Goal: Information Seeking & Learning: Learn about a topic

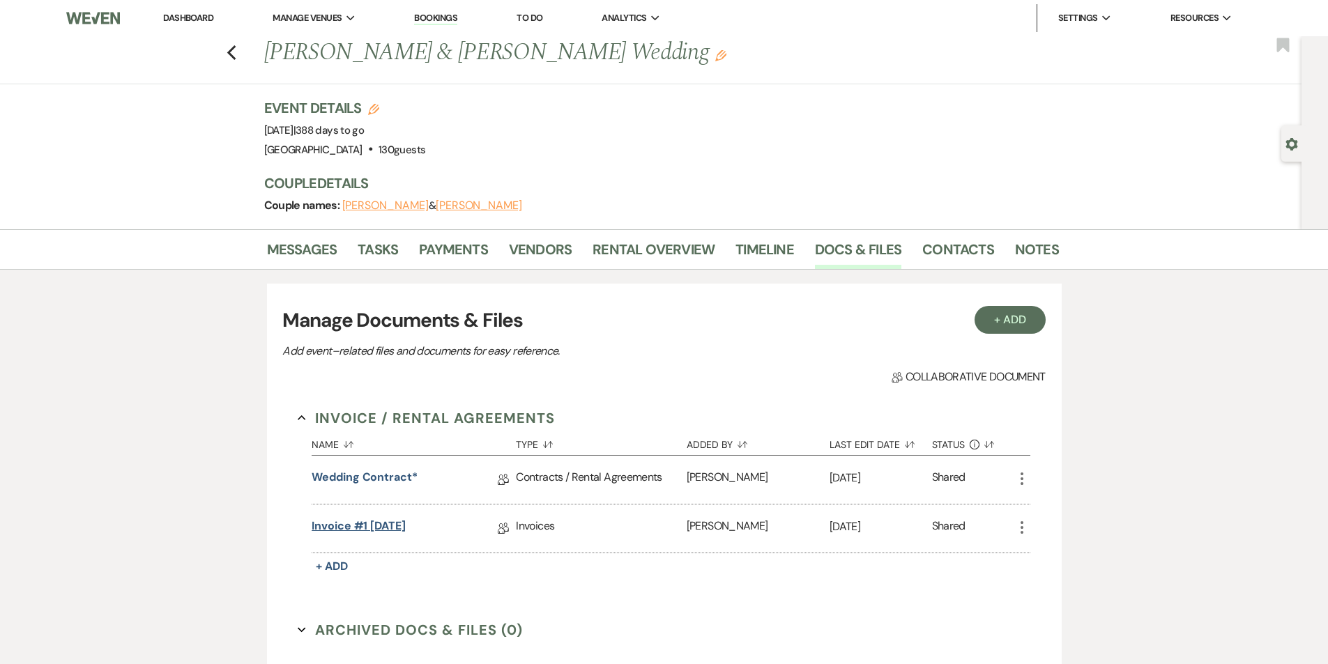
click at [379, 522] on link "Invoice #1 [DATE]" at bounding box center [359, 529] width 94 height 22
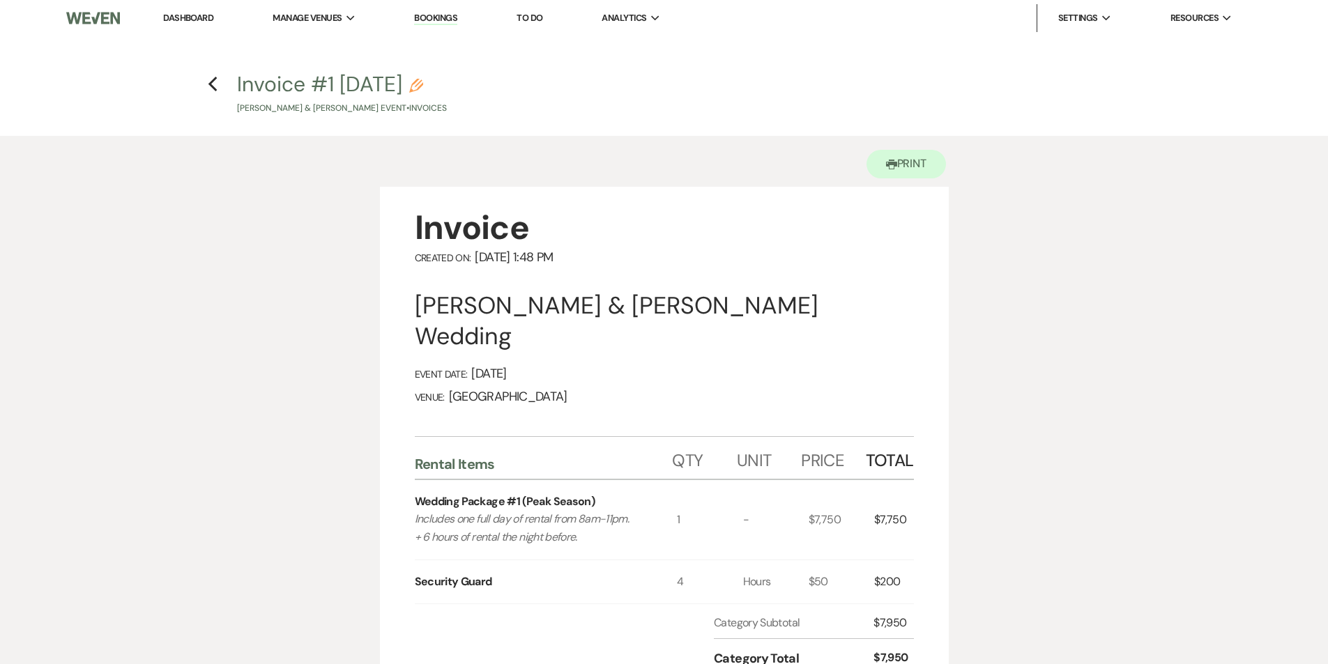
click at [206, 87] on h4 "Previous Invoice #1 [DATE] Pencil [PERSON_NAME] & [PERSON_NAME] Event • Invoices" at bounding box center [664, 92] width 1004 height 45
click at [216, 81] on icon "Previous" at bounding box center [213, 84] width 10 height 17
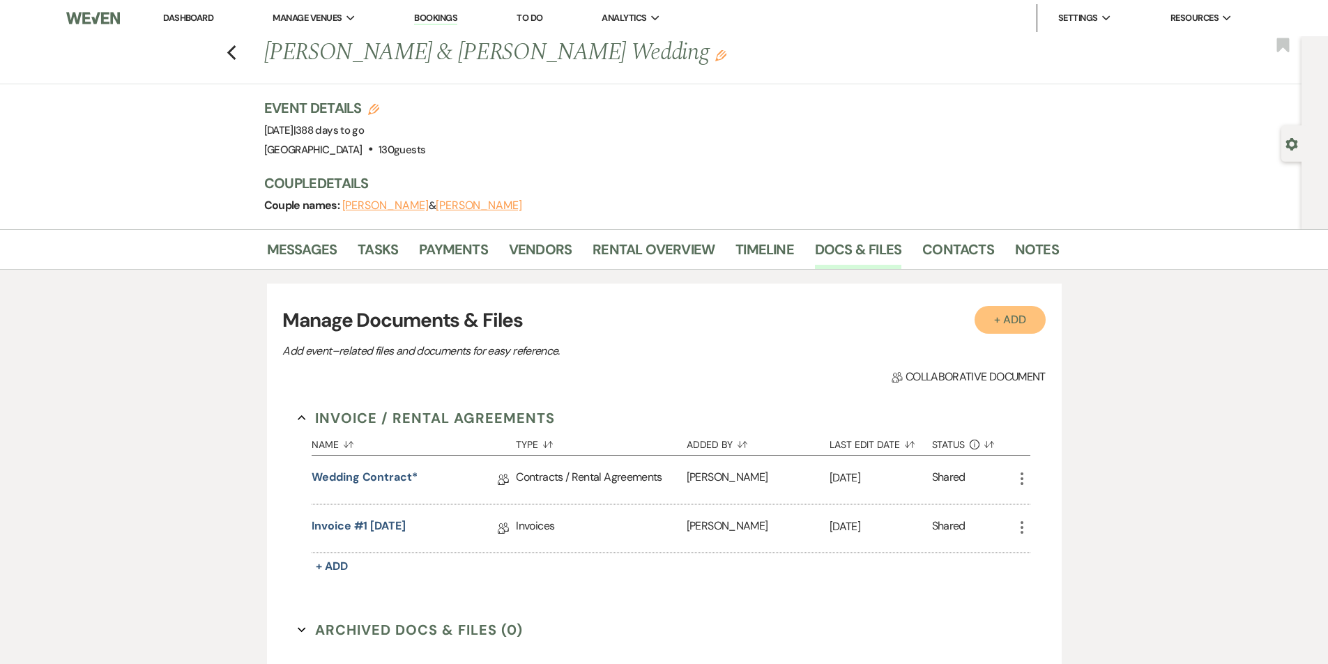
click at [1008, 319] on button "+ Add" at bounding box center [1009, 320] width 71 height 28
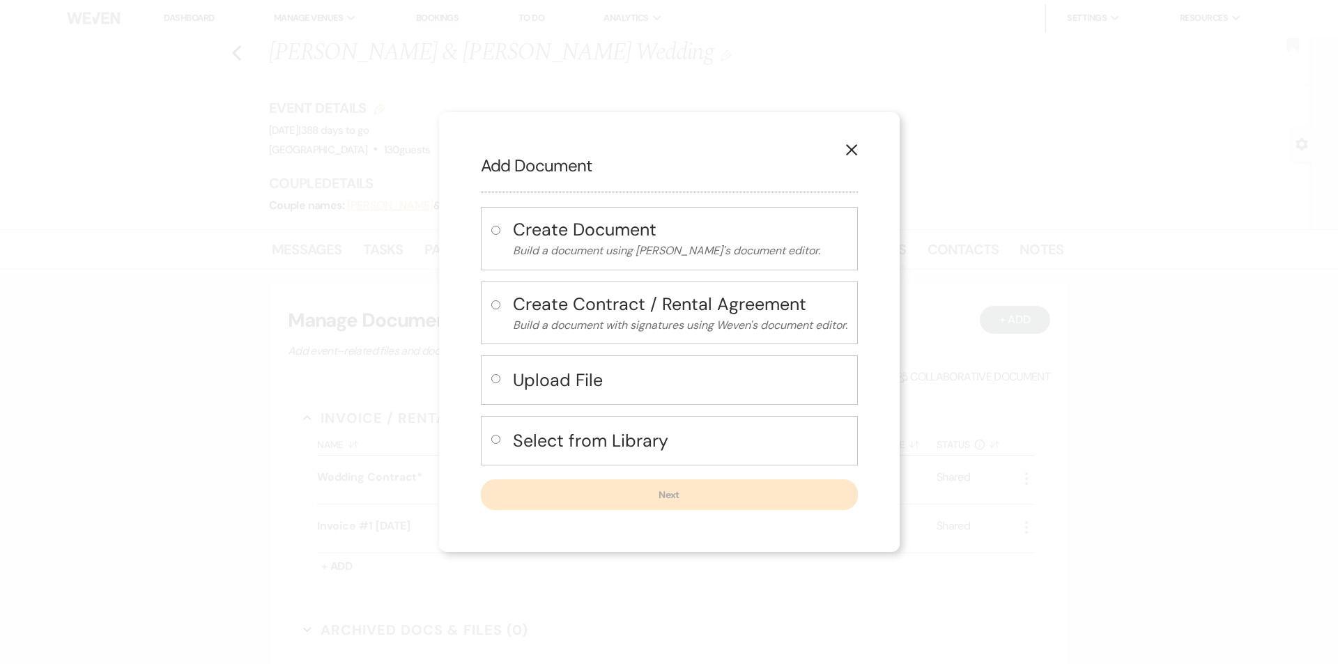
click at [858, 149] on icon "X" at bounding box center [852, 150] width 13 height 13
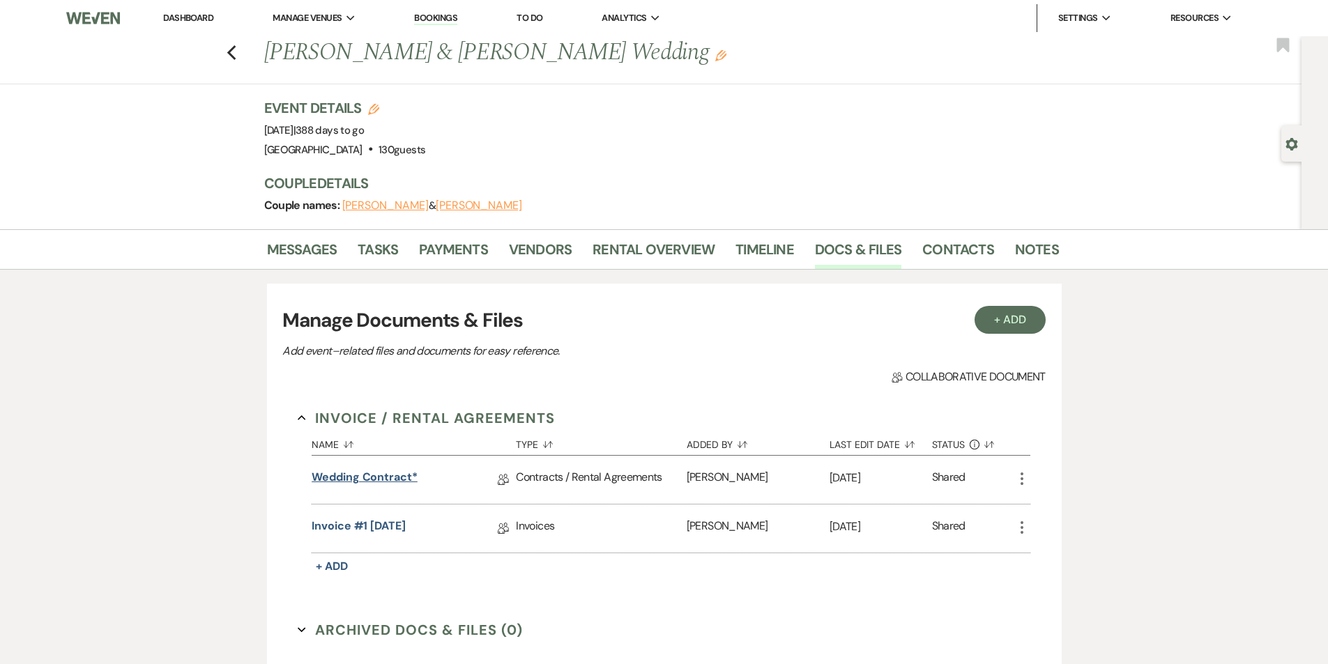
click at [384, 480] on link "Wedding Contract*" at bounding box center [365, 480] width 106 height 22
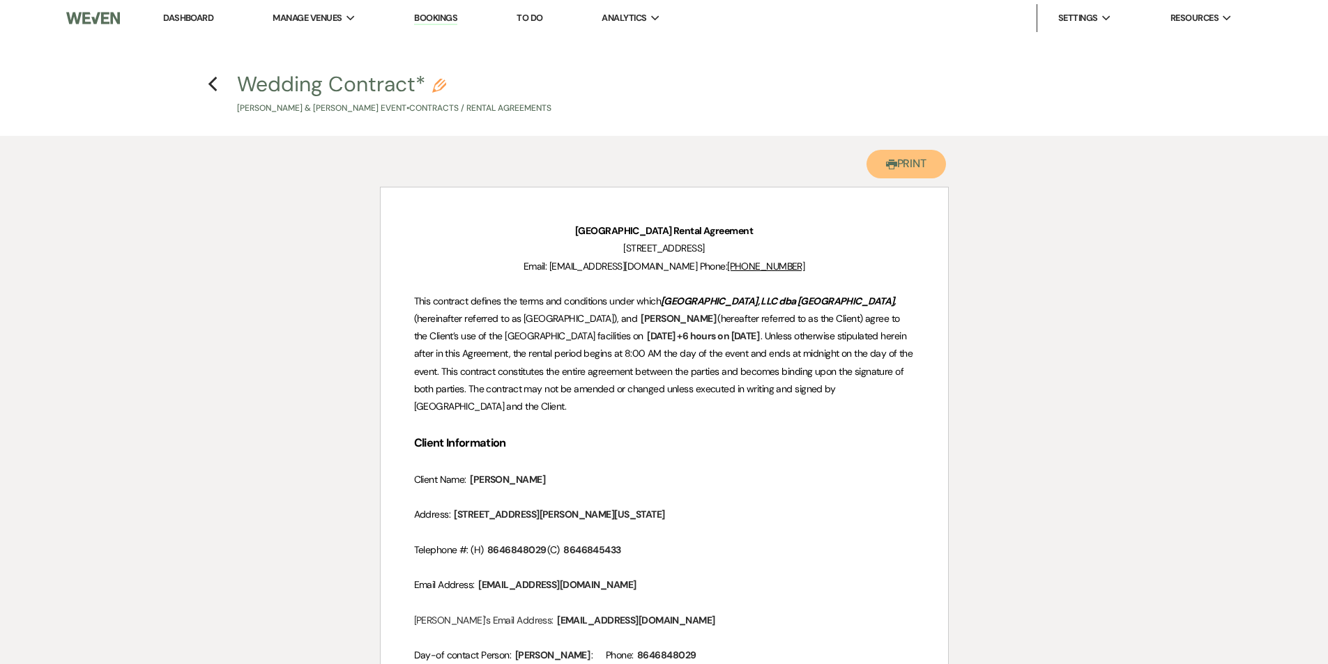
drag, startPoint x: 913, startPoint y: 167, endPoint x: 197, endPoint y: 243, distance: 719.9
click at [913, 167] on button "Printer Print" at bounding box center [906, 164] width 80 height 29
click at [217, 86] on icon "Previous" at bounding box center [213, 84] width 10 height 17
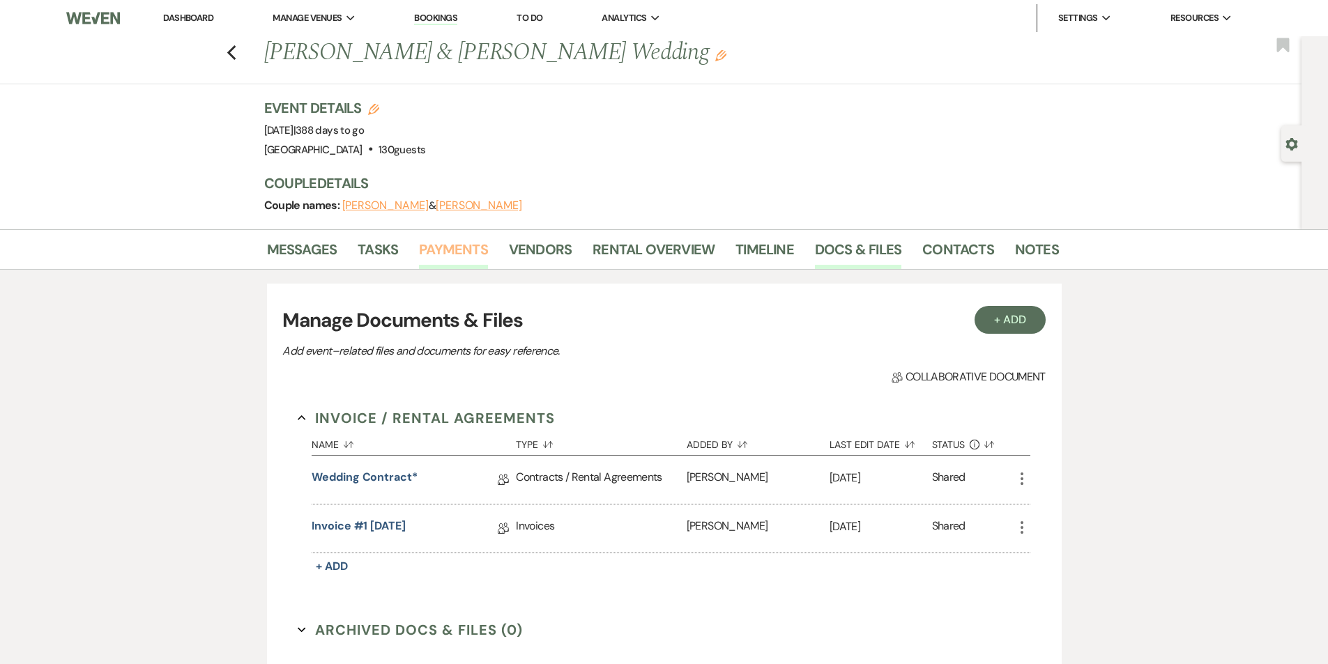
click at [436, 249] on link "Payments" at bounding box center [453, 253] width 69 height 31
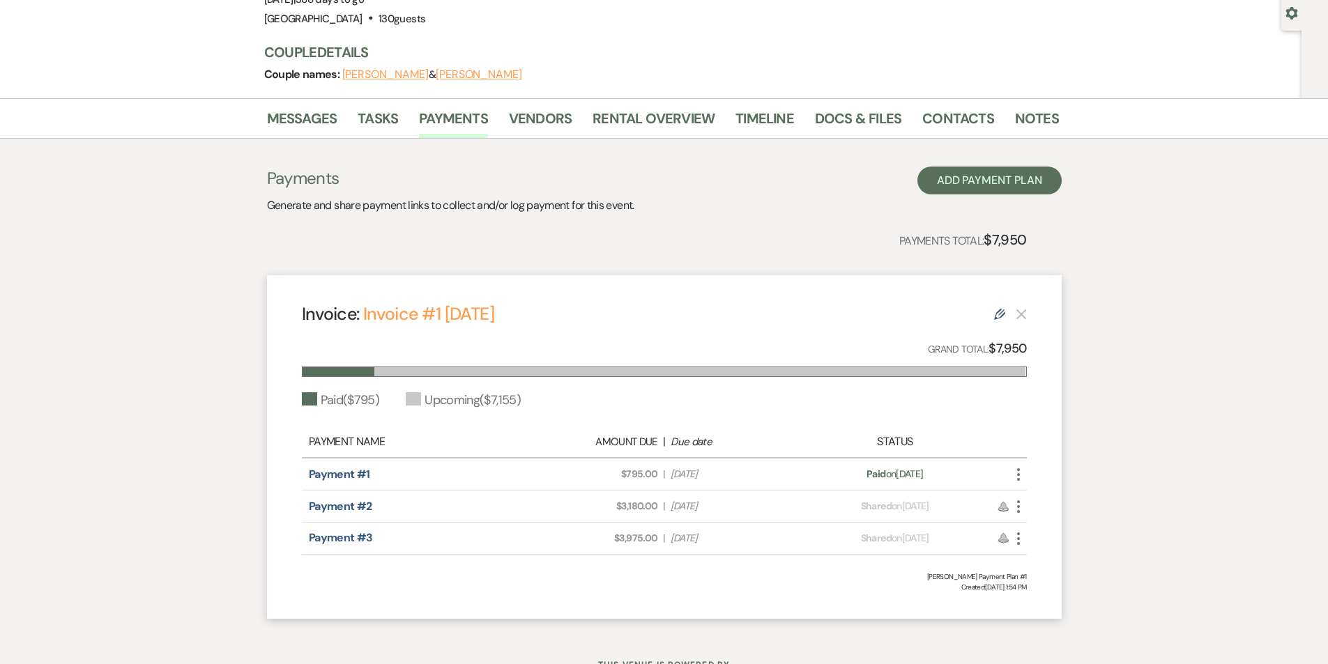
scroll to position [139, 0]
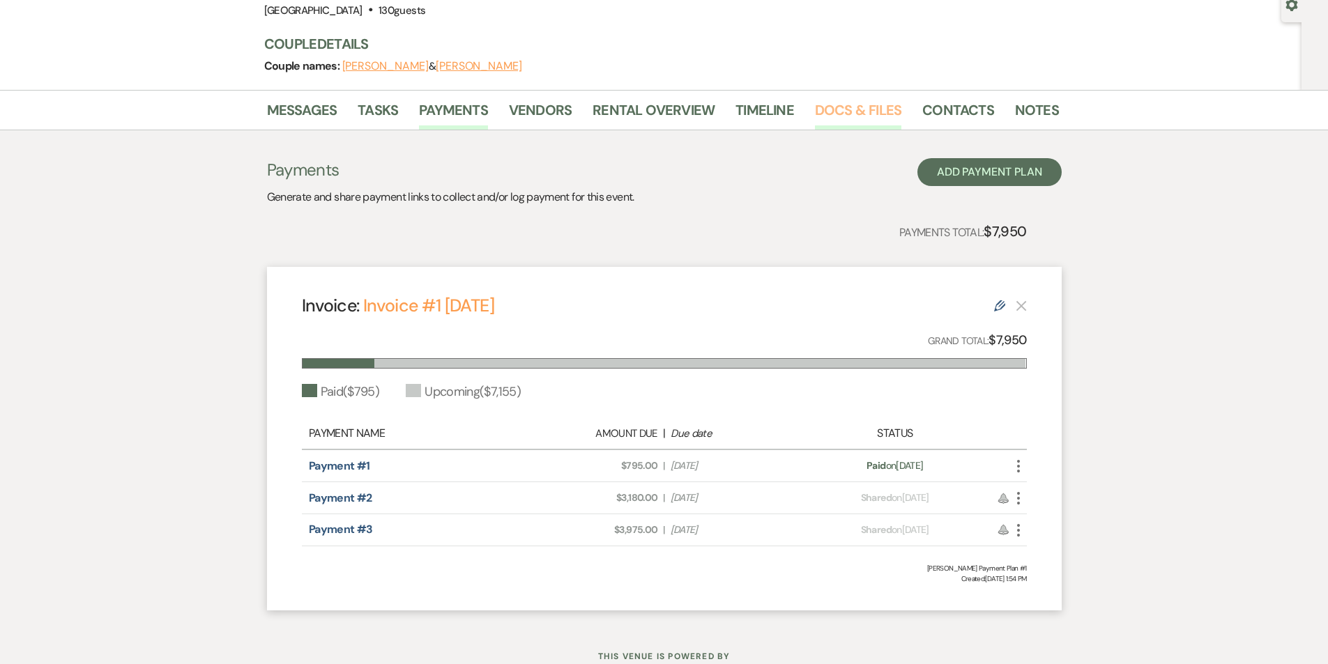
click at [857, 111] on link "Docs & Files" at bounding box center [858, 114] width 86 height 31
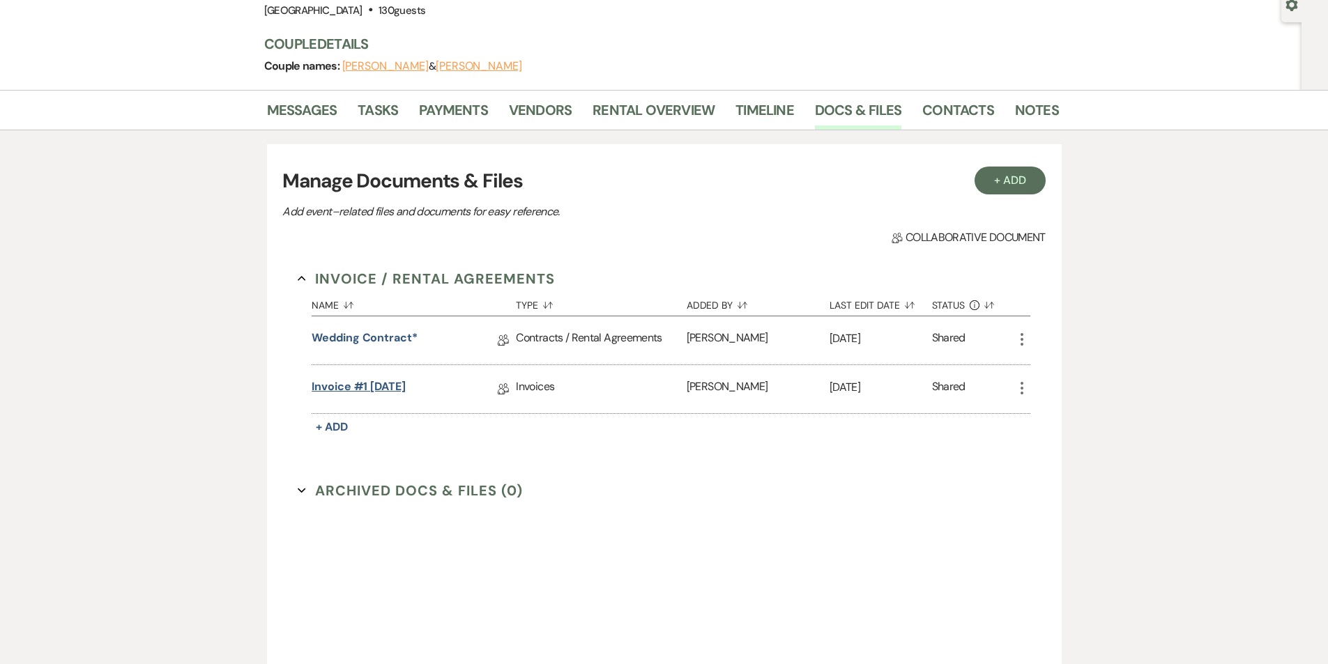
click at [338, 383] on link "Invoice #1 [DATE]" at bounding box center [359, 389] width 94 height 22
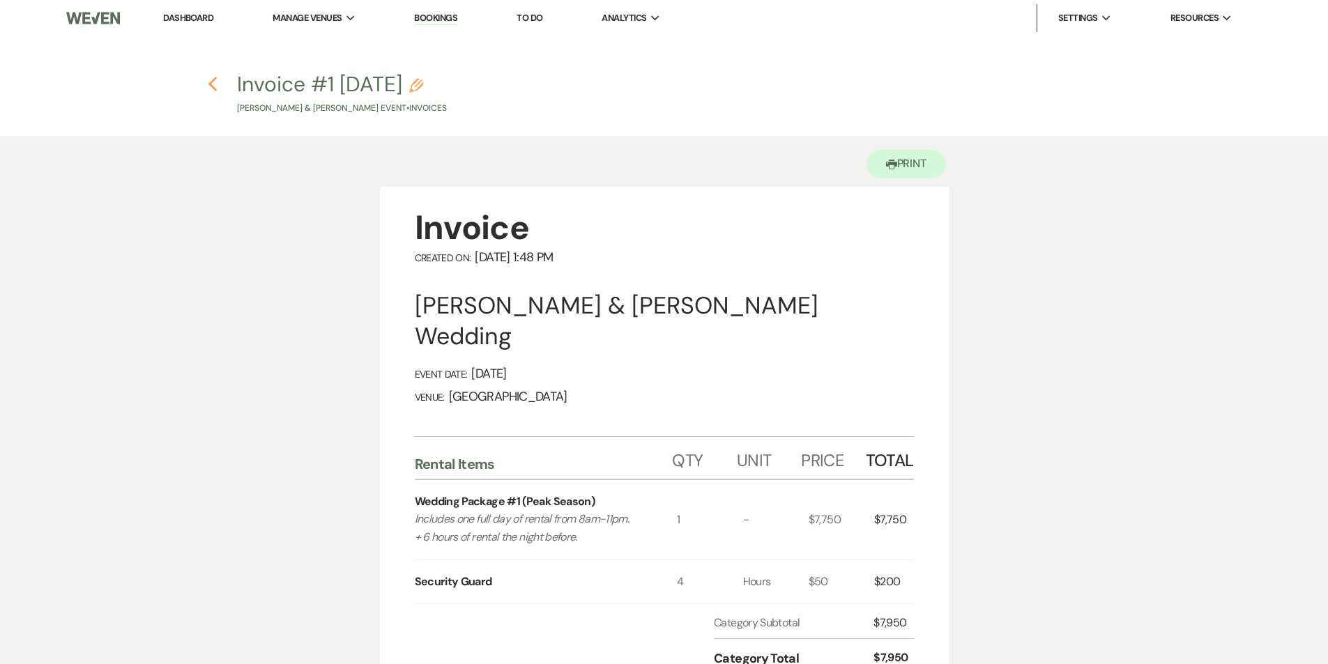
click at [217, 81] on icon "Previous" at bounding box center [213, 84] width 10 height 17
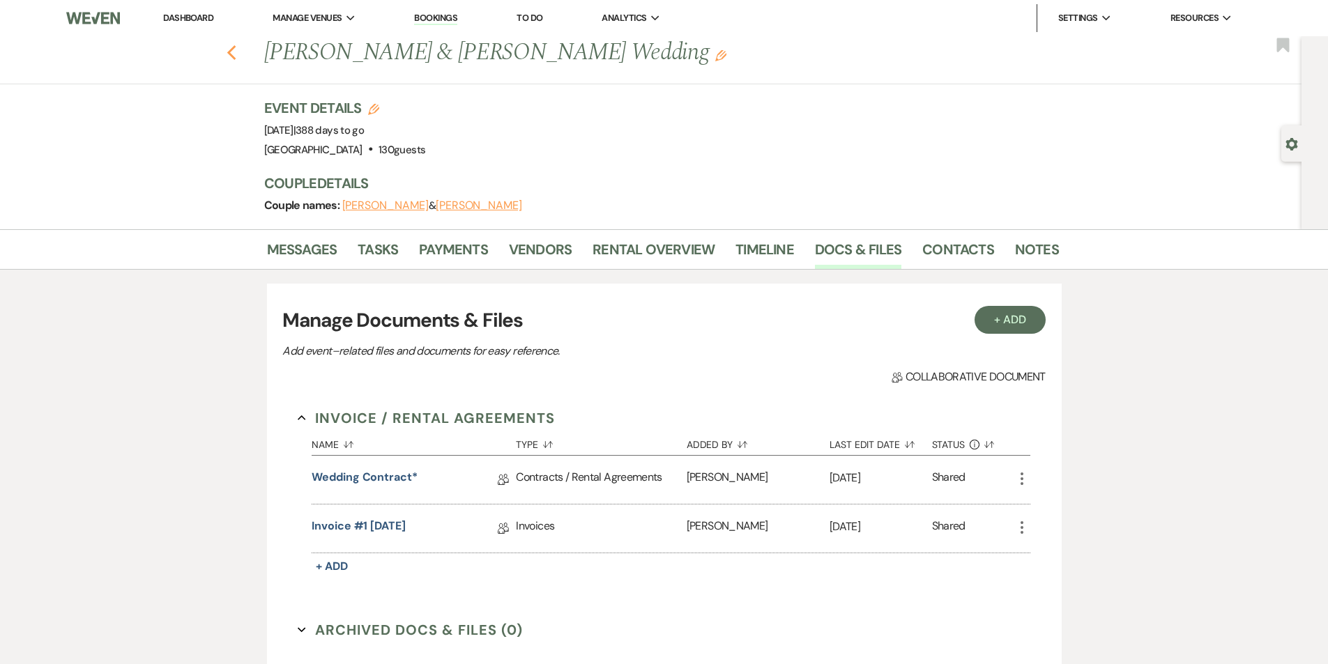
click at [234, 51] on use "button" at bounding box center [231, 52] width 9 height 15
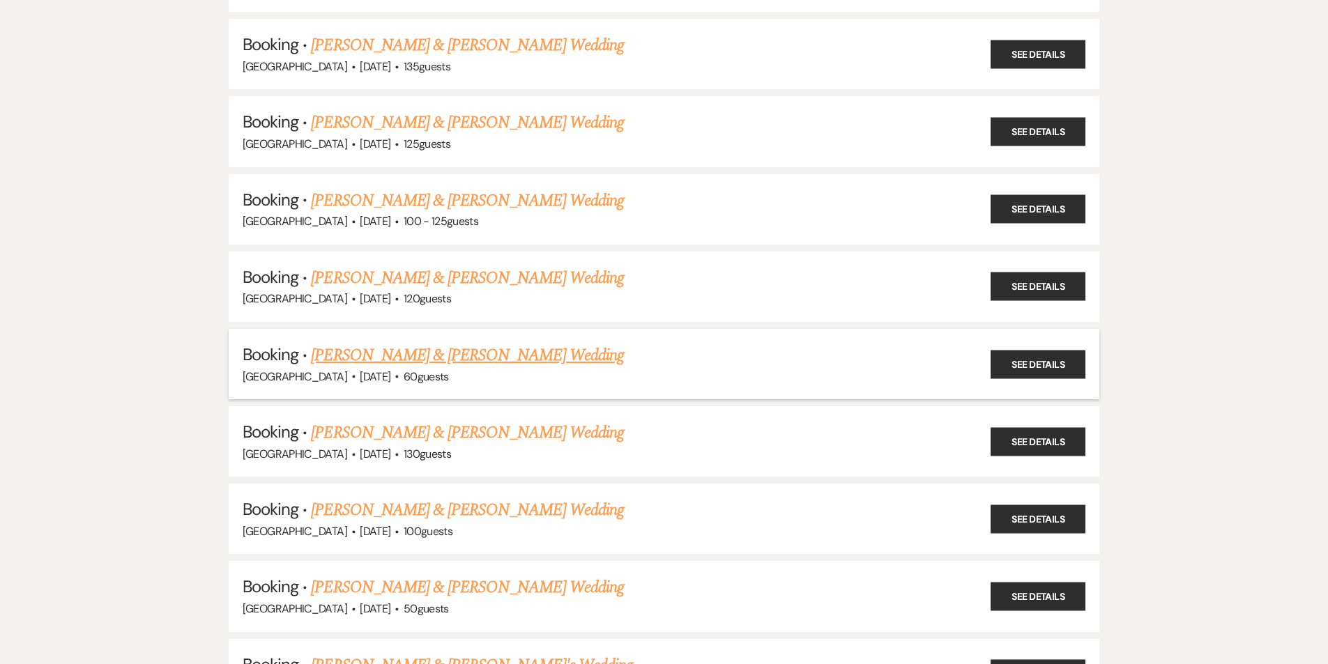
scroll to position [2863, 0]
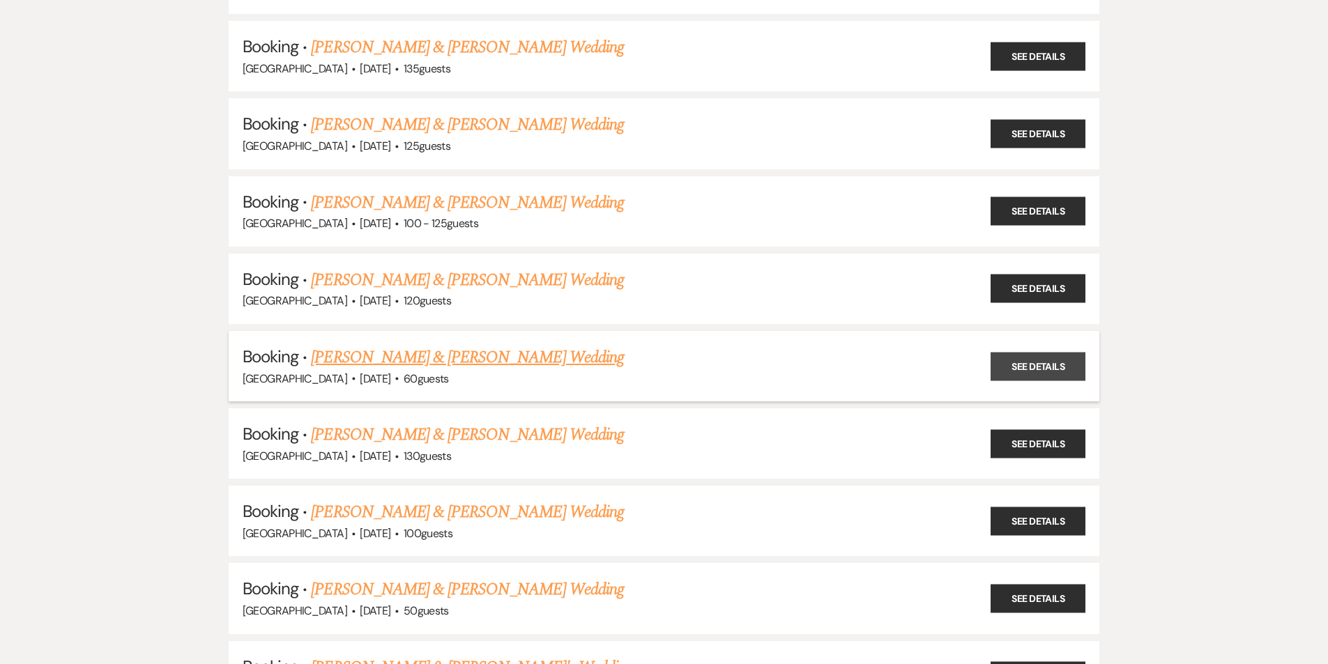
click at [1046, 369] on link "See Details" at bounding box center [1038, 366] width 95 height 29
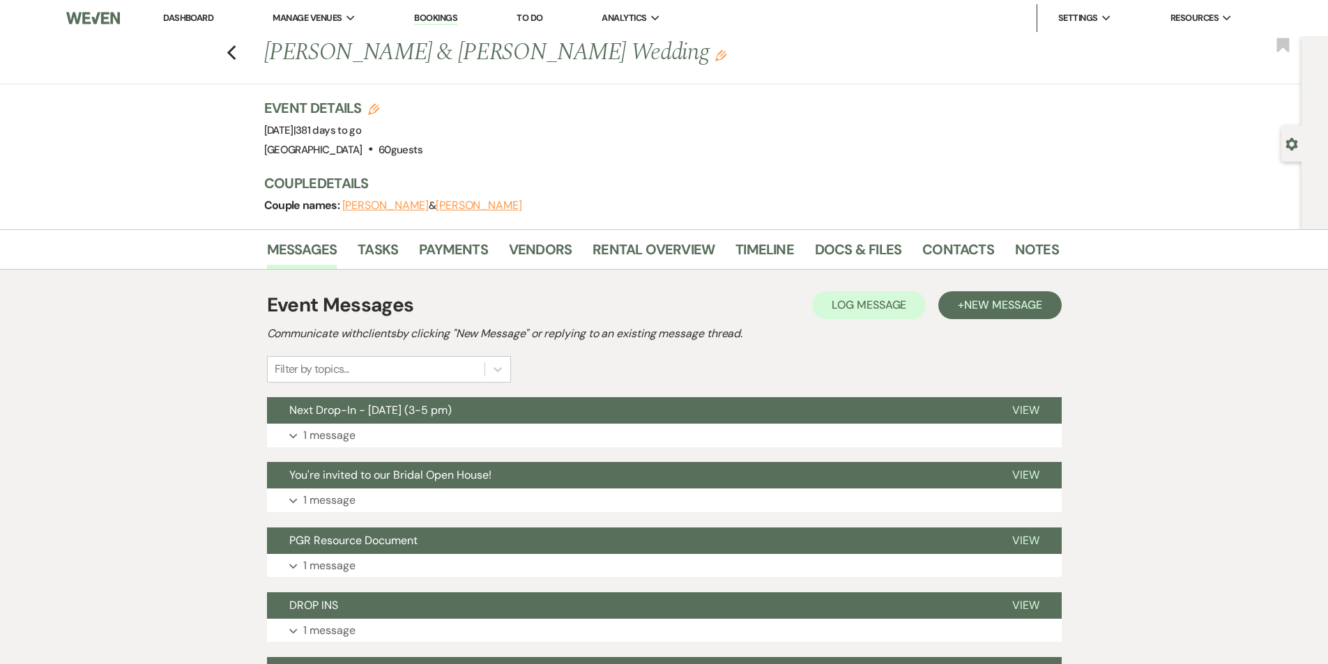
drag, startPoint x: 632, startPoint y: 54, endPoint x: 265, endPoint y: 55, distance: 366.7
click at [265, 55] on div "Previous [PERSON_NAME] & [PERSON_NAME] Wedding Edit" at bounding box center [654, 52] width 795 height 33
copy h1 "[PERSON_NAME] & [PERSON_NAME] Wedding"
click at [438, 255] on link "Payments" at bounding box center [453, 253] width 69 height 31
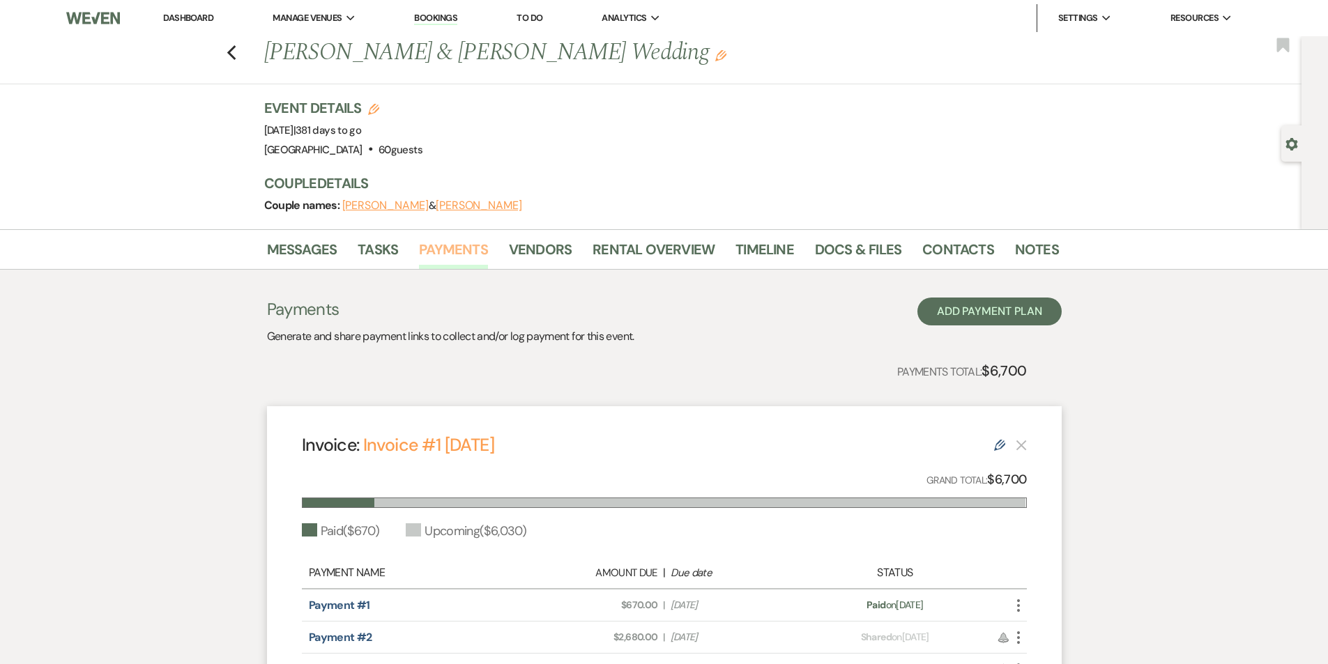
scroll to position [70, 0]
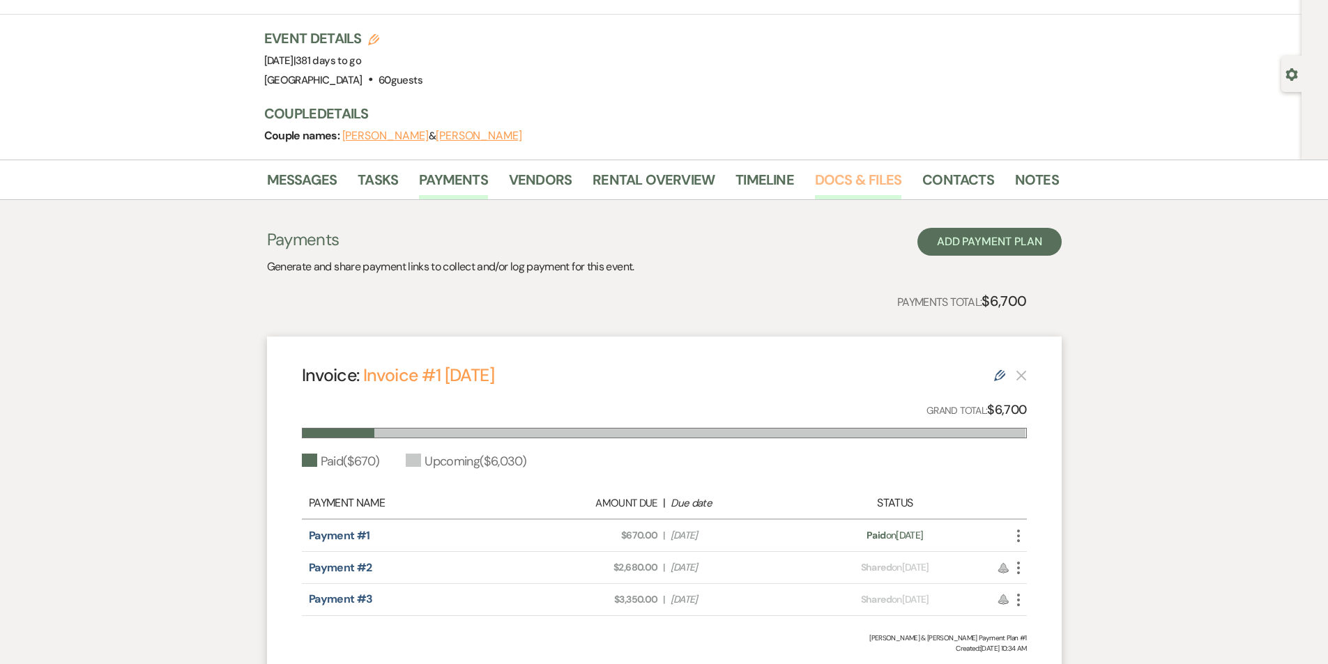
click at [825, 181] on link "Docs & Files" at bounding box center [858, 184] width 86 height 31
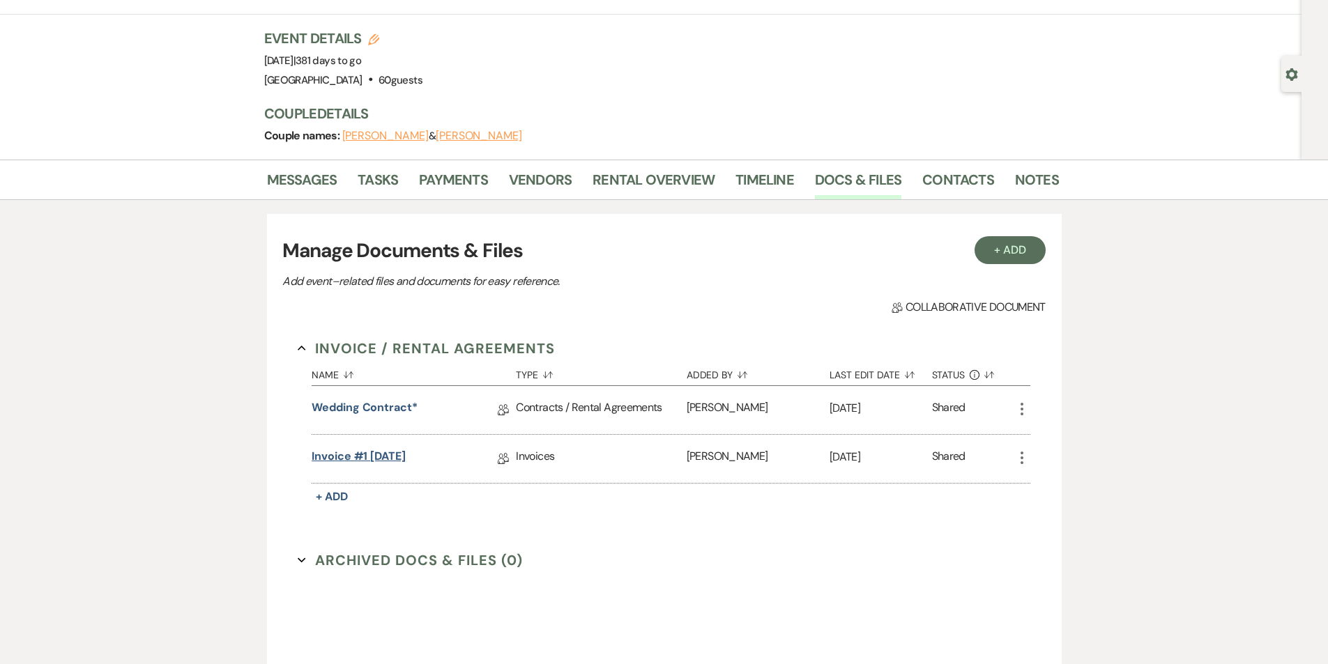
click at [358, 454] on link "Invoice #1 [DATE]" at bounding box center [359, 459] width 94 height 22
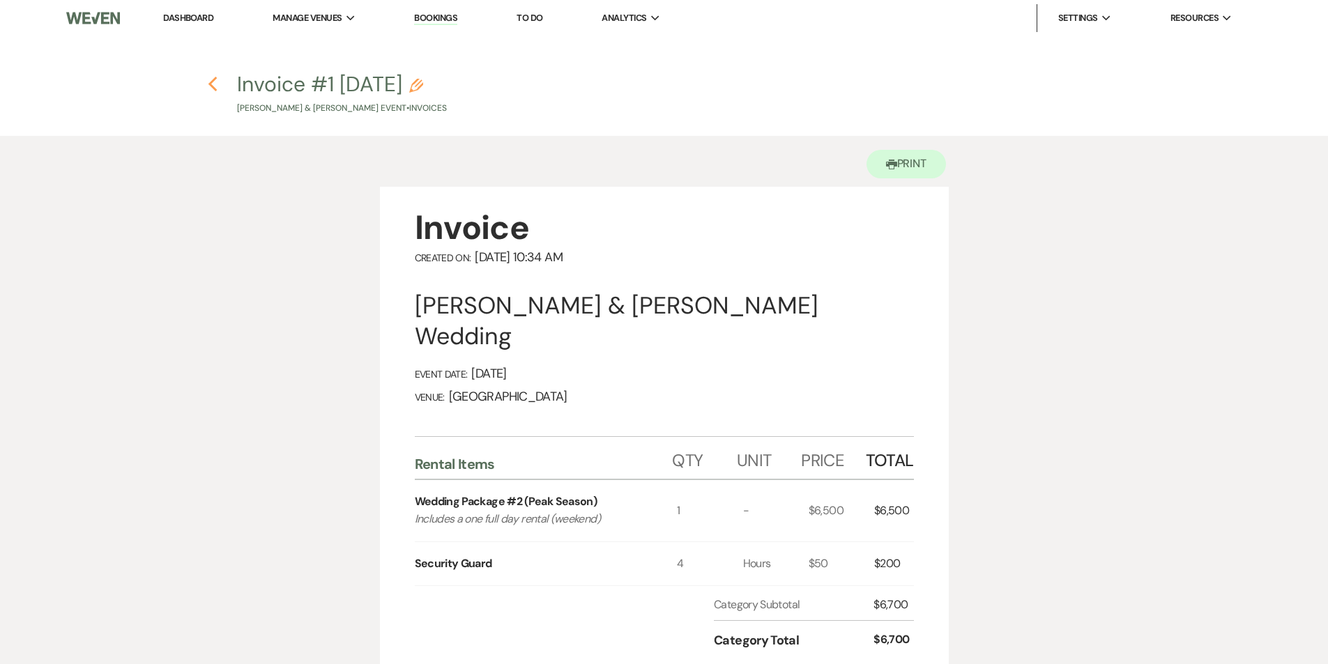
click at [216, 85] on icon "Previous" at bounding box center [213, 84] width 10 height 17
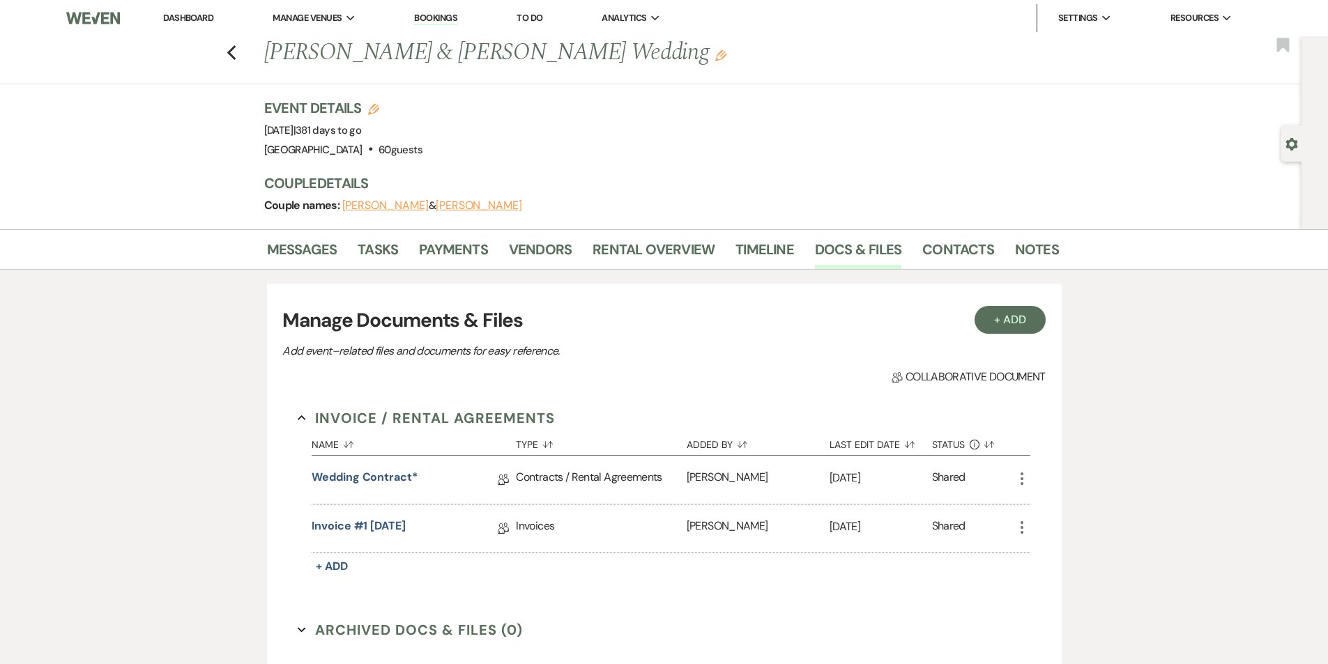
scroll to position [70, 0]
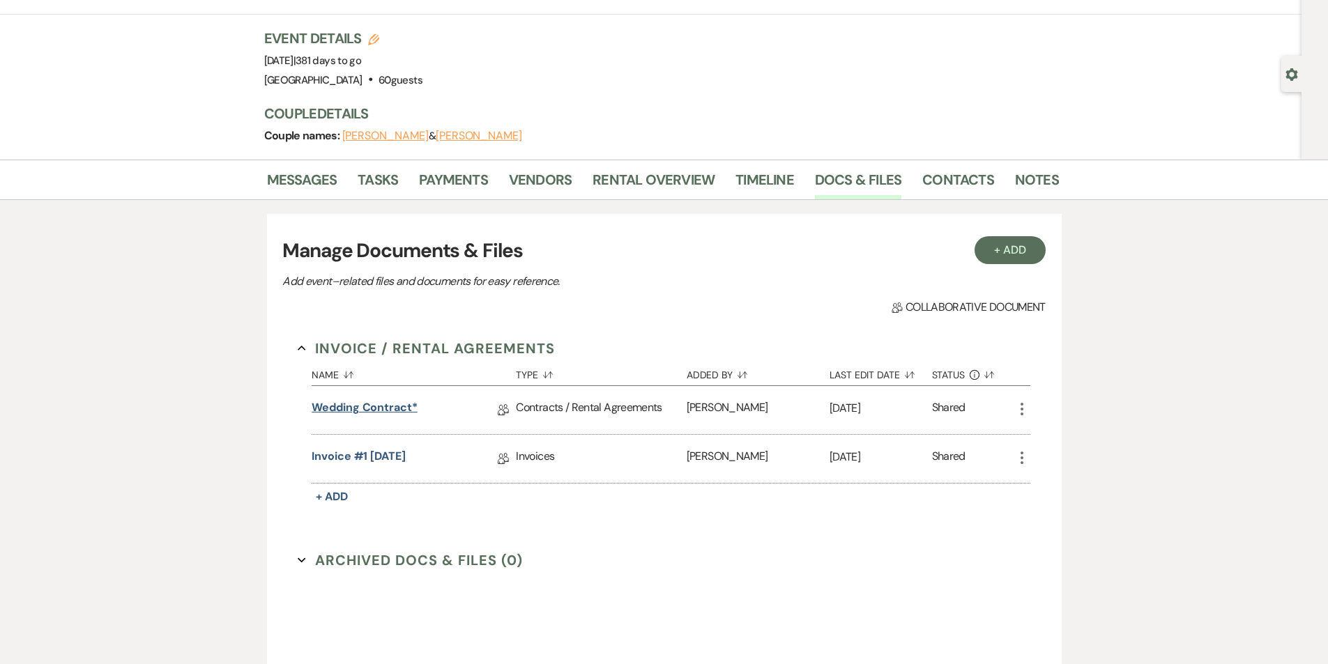
click at [346, 405] on link "Wedding Contract*" at bounding box center [365, 410] width 106 height 22
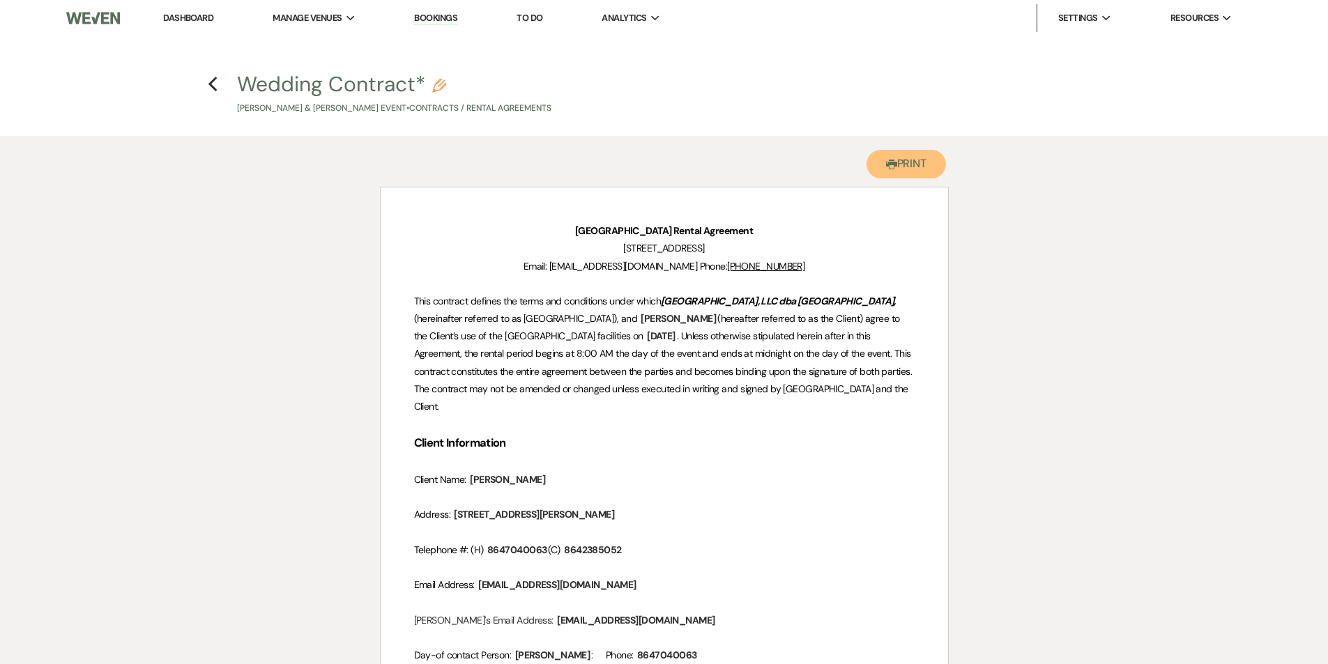
drag, startPoint x: 908, startPoint y: 178, endPoint x: 507, endPoint y: 319, distance: 424.8
click at [908, 178] on button "Printer Print" at bounding box center [906, 164] width 80 height 29
click at [212, 82] on use "button" at bounding box center [212, 84] width 9 height 15
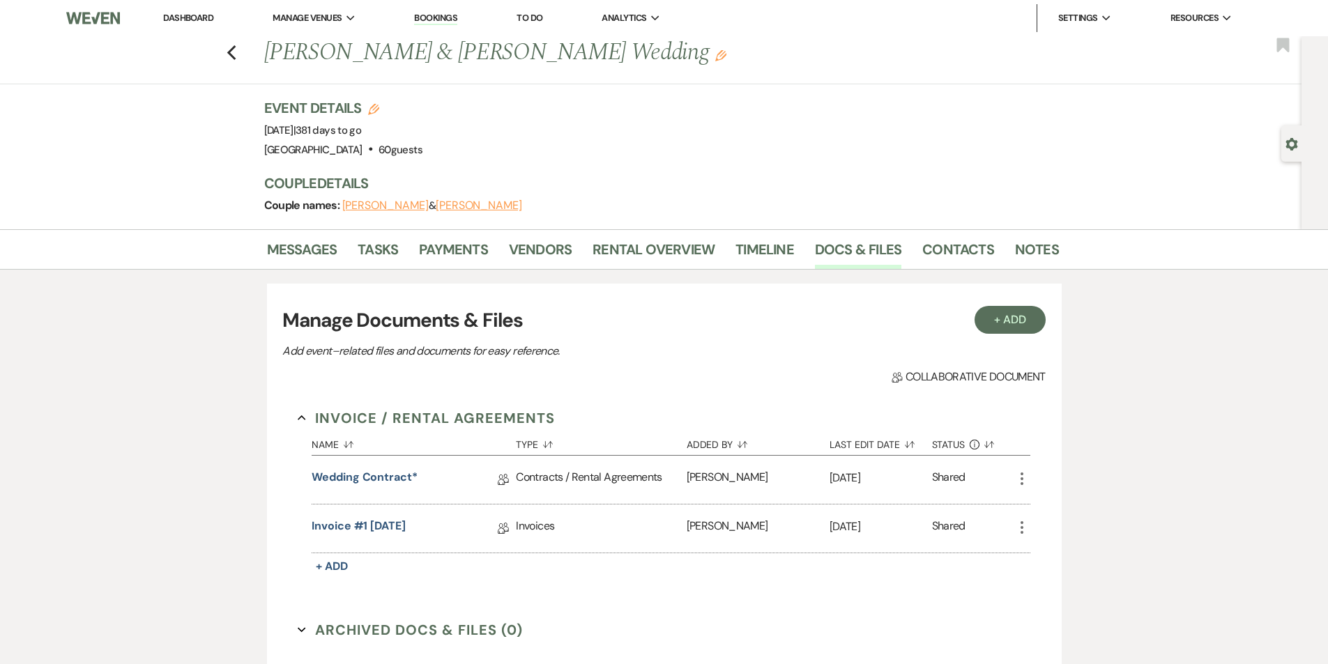
scroll to position [70, 0]
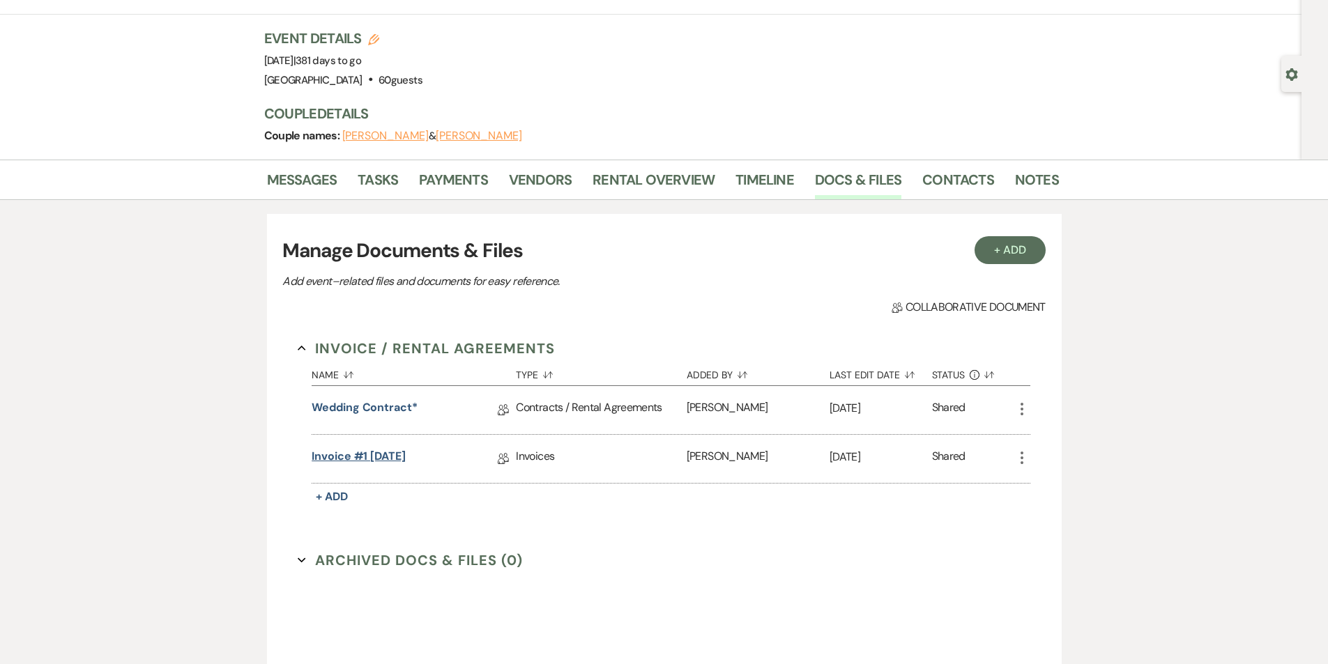
click at [358, 462] on link "Invoice #1 [DATE]" at bounding box center [359, 459] width 94 height 22
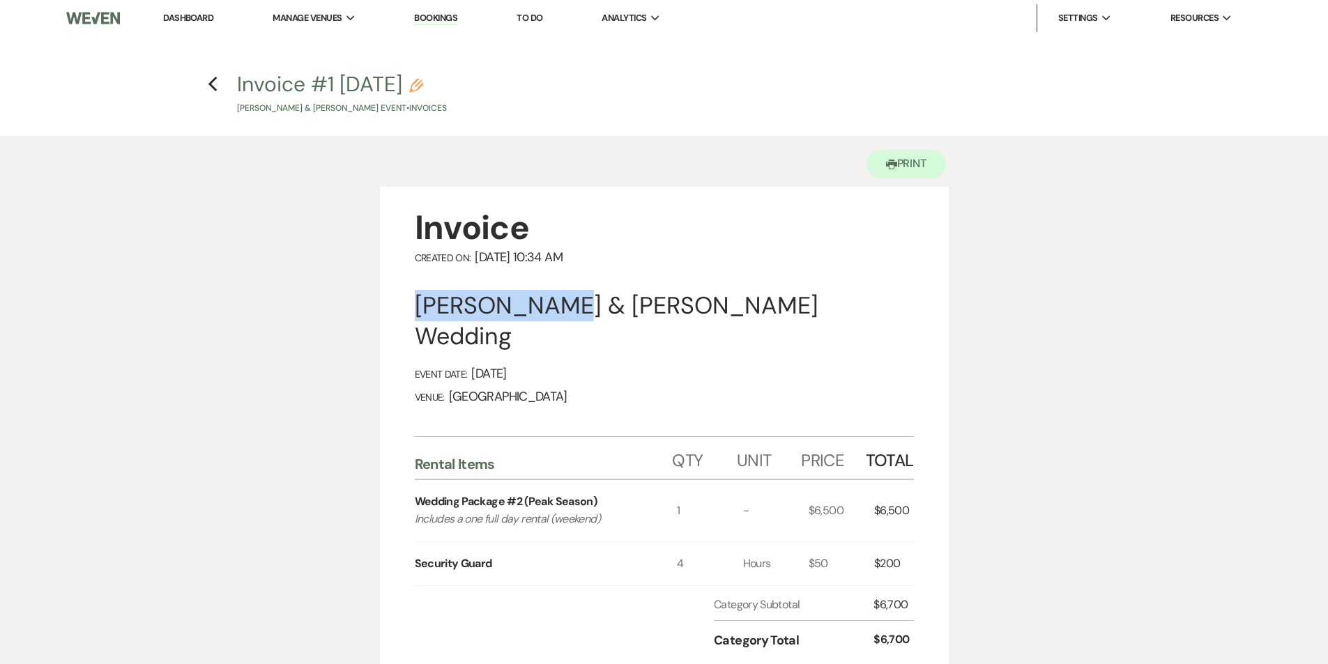
drag, startPoint x: 560, startPoint y: 309, endPoint x: 395, endPoint y: 312, distance: 165.2
click at [395, 312] on div "Invoice Created On: [DATE] 10:34 AM [PERSON_NAME] & [PERSON_NAME] Wedding Event…" at bounding box center [664, 475] width 569 height 576
copy div "[PERSON_NAME]"
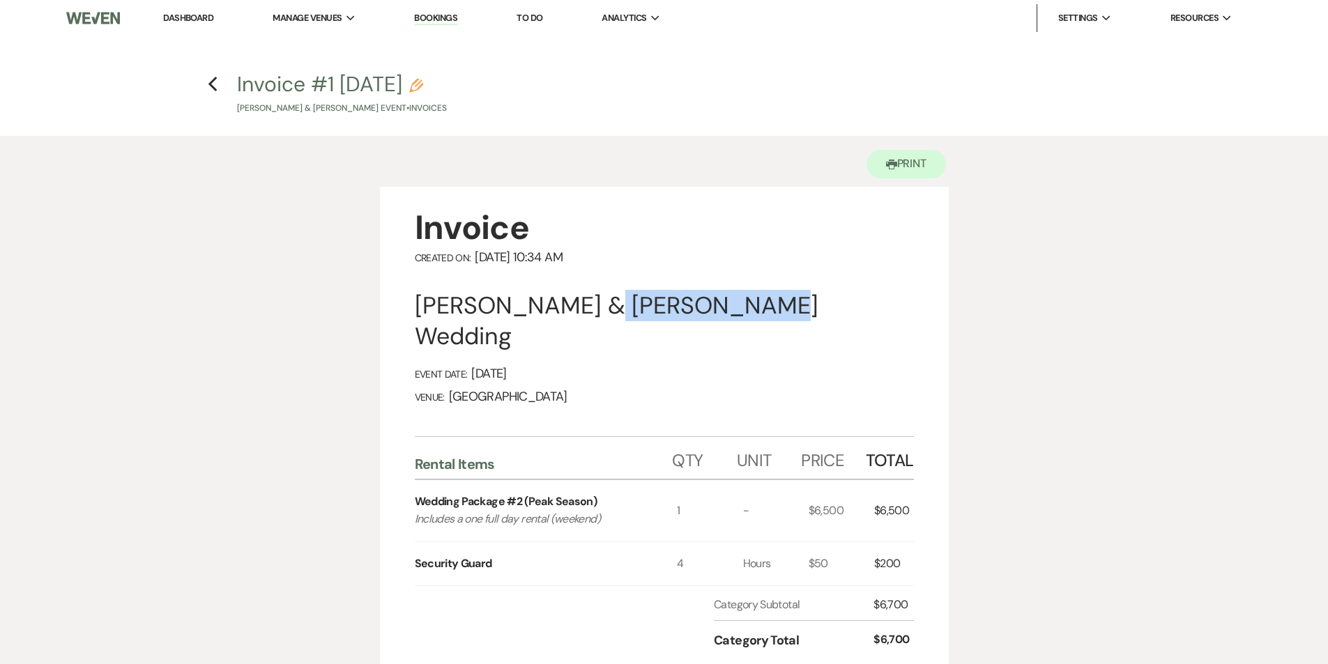
drag, startPoint x: 743, startPoint y: 305, endPoint x: 602, endPoint y: 309, distance: 141.6
click at [602, 309] on div "[PERSON_NAME] & [PERSON_NAME] Wedding" at bounding box center [664, 321] width 499 height 61
copy div "[PERSON_NAME]"
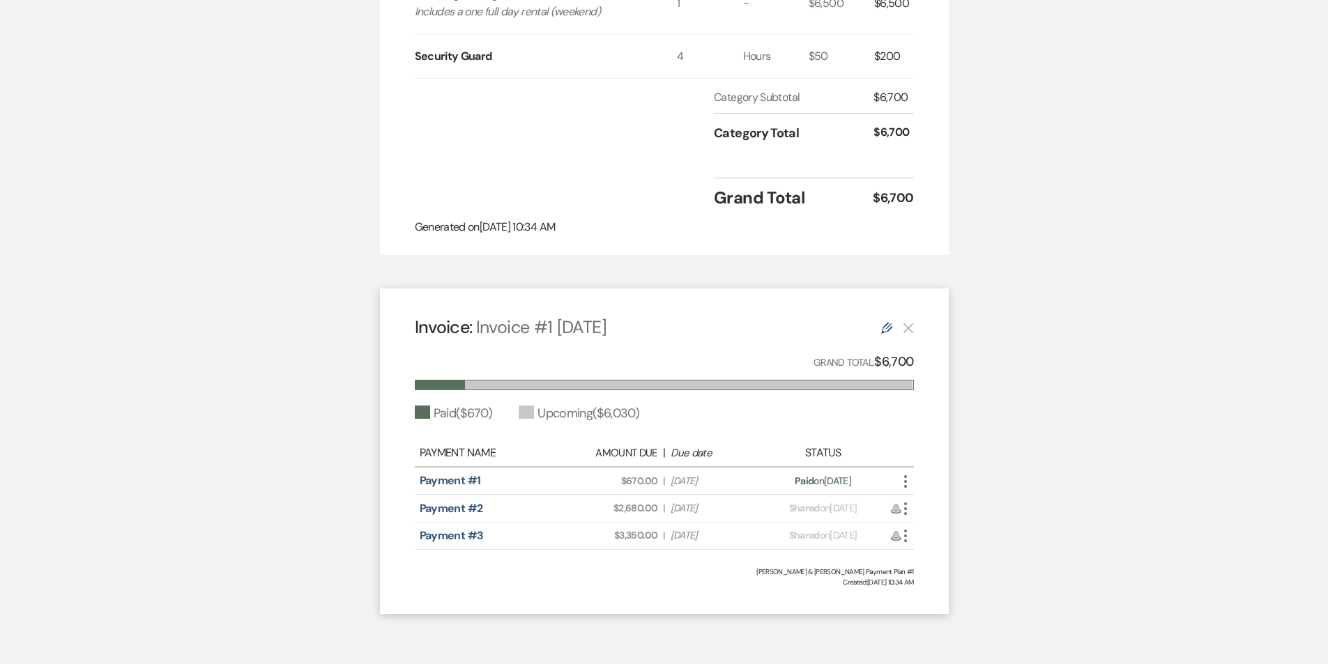
scroll to position [592, 0]
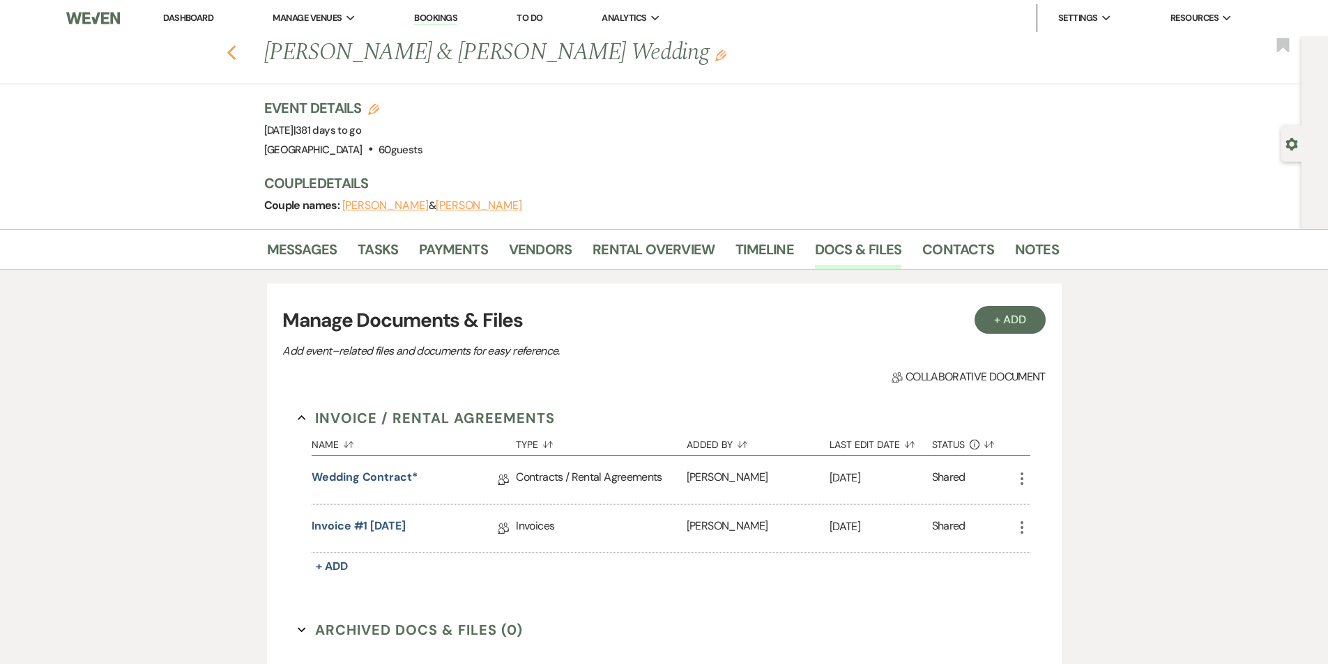
click at [237, 53] on icon "Previous" at bounding box center [232, 53] width 10 height 17
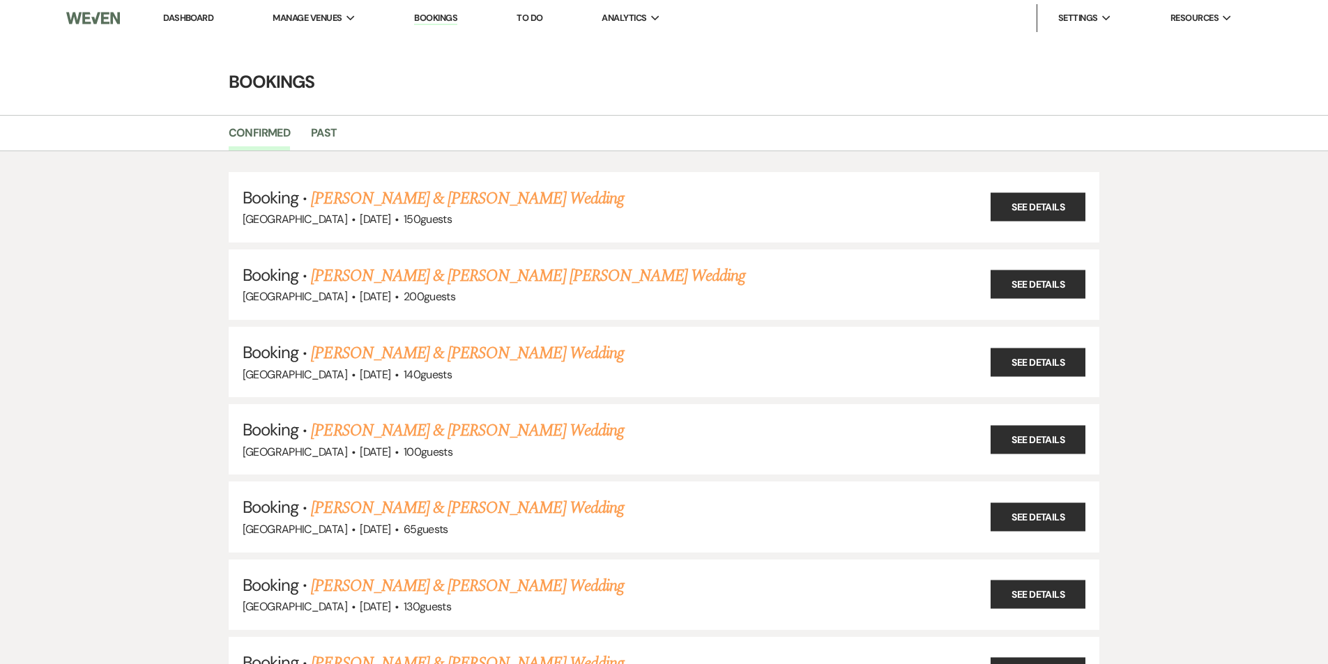
scroll to position [2863, 0]
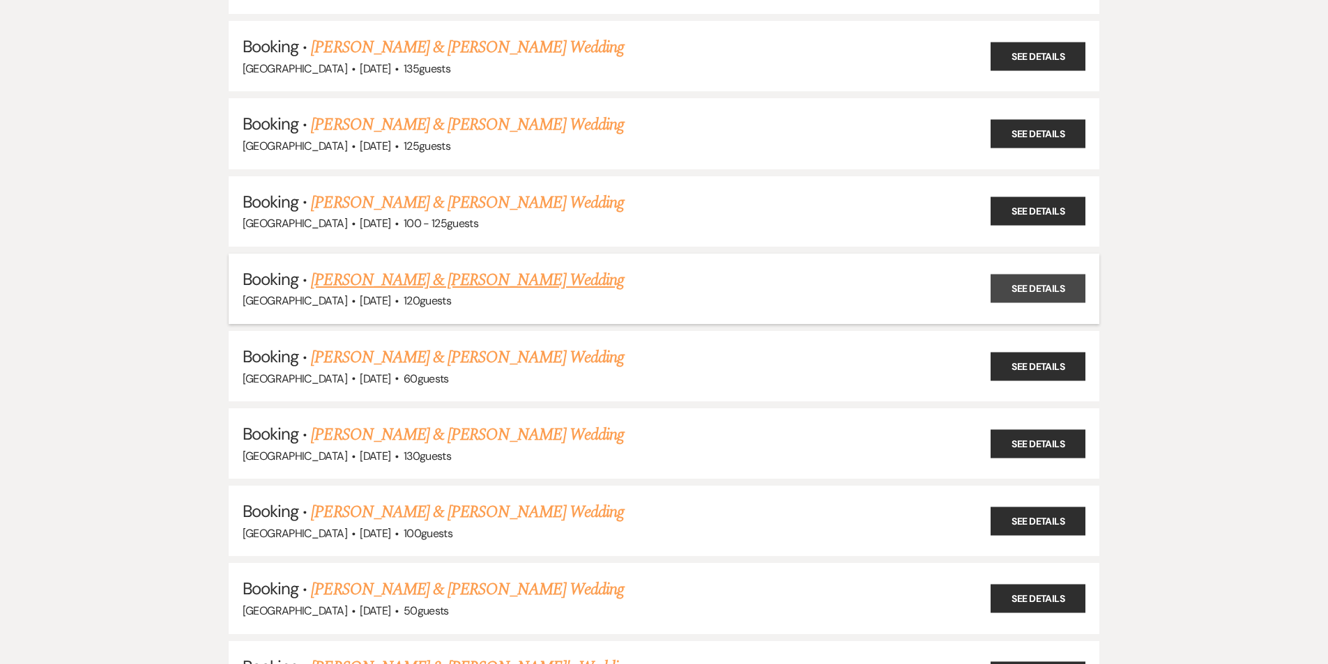
click at [1057, 288] on link "See Details" at bounding box center [1038, 289] width 95 height 29
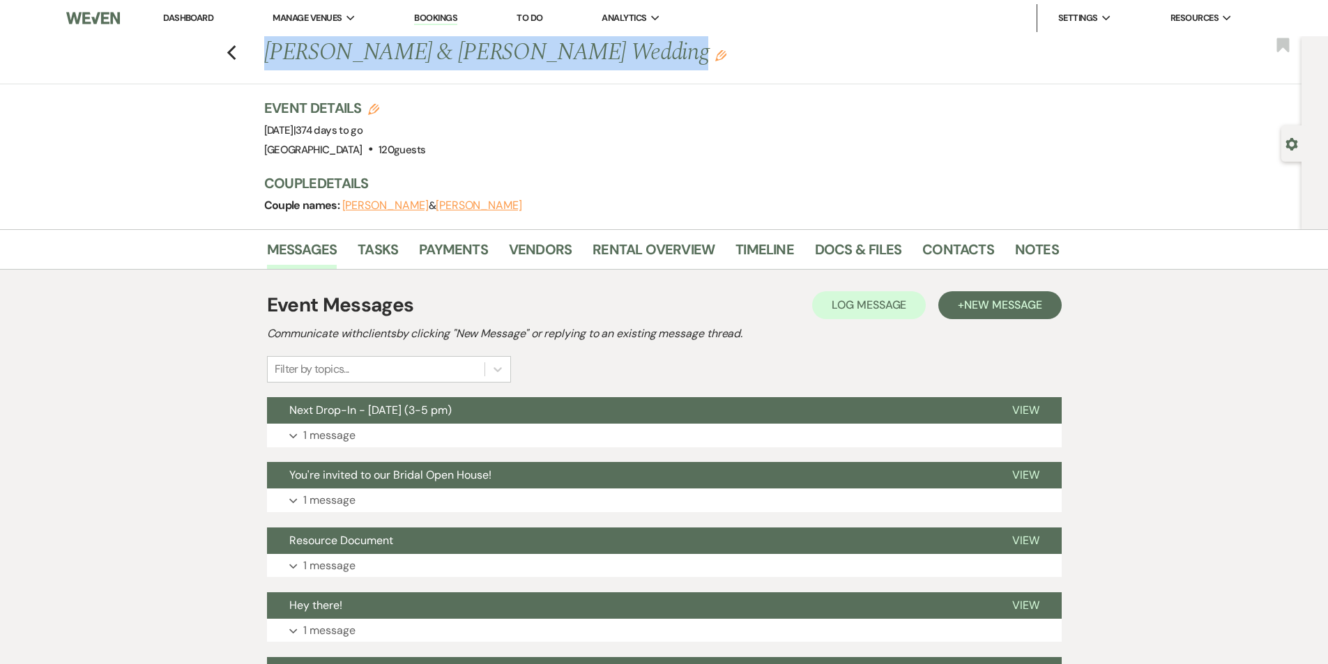
drag, startPoint x: 632, startPoint y: 56, endPoint x: 266, endPoint y: 60, distance: 366.0
click at [266, 60] on div "Previous [PERSON_NAME] & [PERSON_NAME] Wedding Edit" at bounding box center [654, 52] width 795 height 33
copy h1 "[PERSON_NAME] & [PERSON_NAME] Wedding"
click at [852, 254] on link "Docs & Files" at bounding box center [858, 253] width 86 height 31
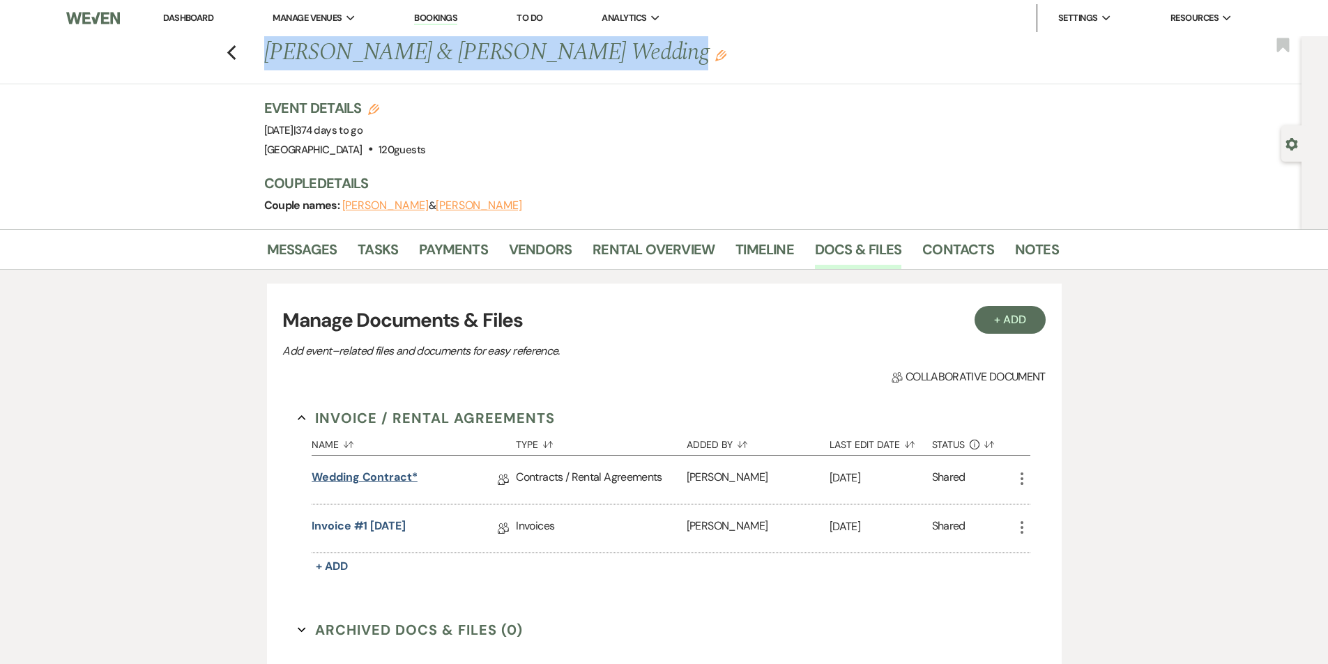
click at [358, 481] on link "Wedding Contract*" at bounding box center [365, 480] width 106 height 22
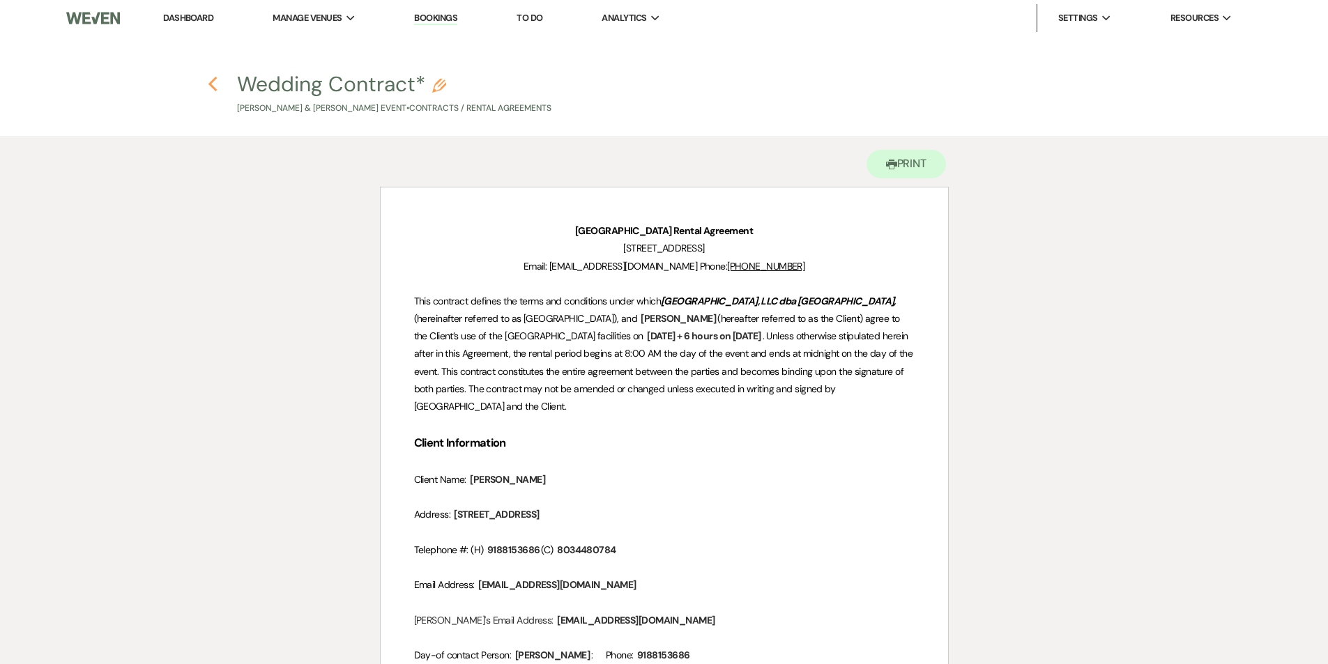
click at [211, 85] on use "button" at bounding box center [212, 84] width 9 height 15
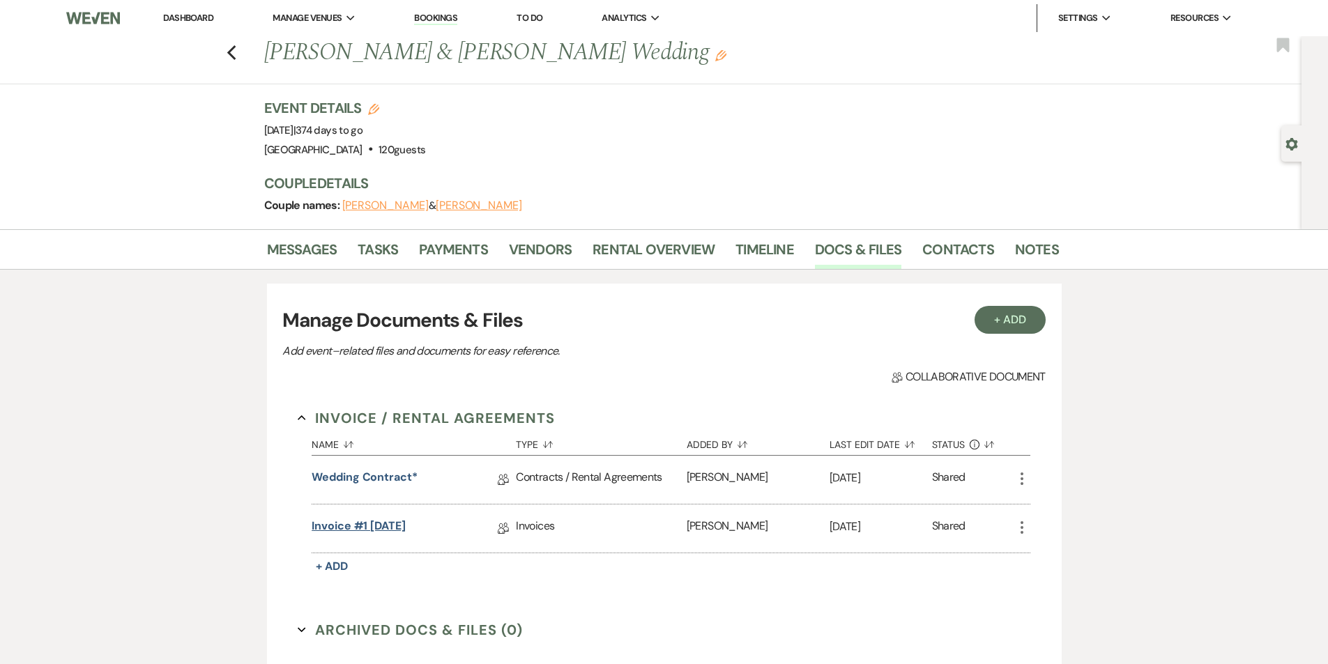
click at [348, 525] on link "Invoice #1 [DATE]" at bounding box center [359, 529] width 94 height 22
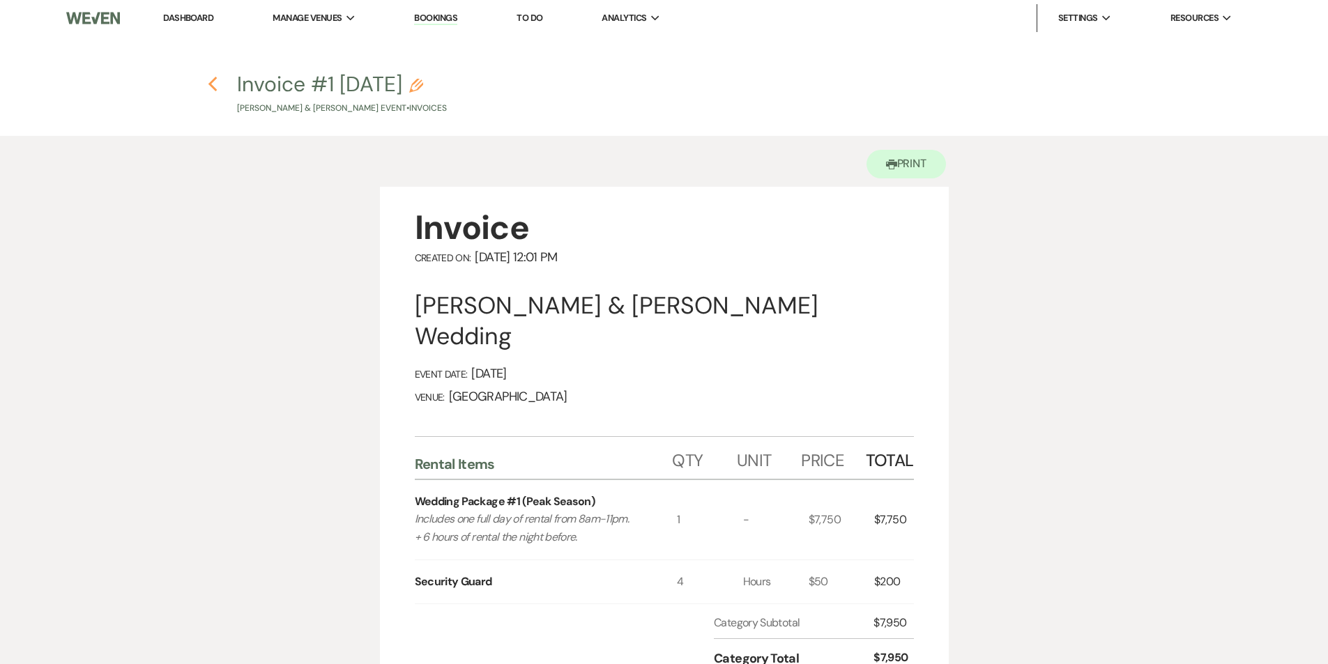
click at [213, 91] on icon "Previous" at bounding box center [213, 84] width 10 height 17
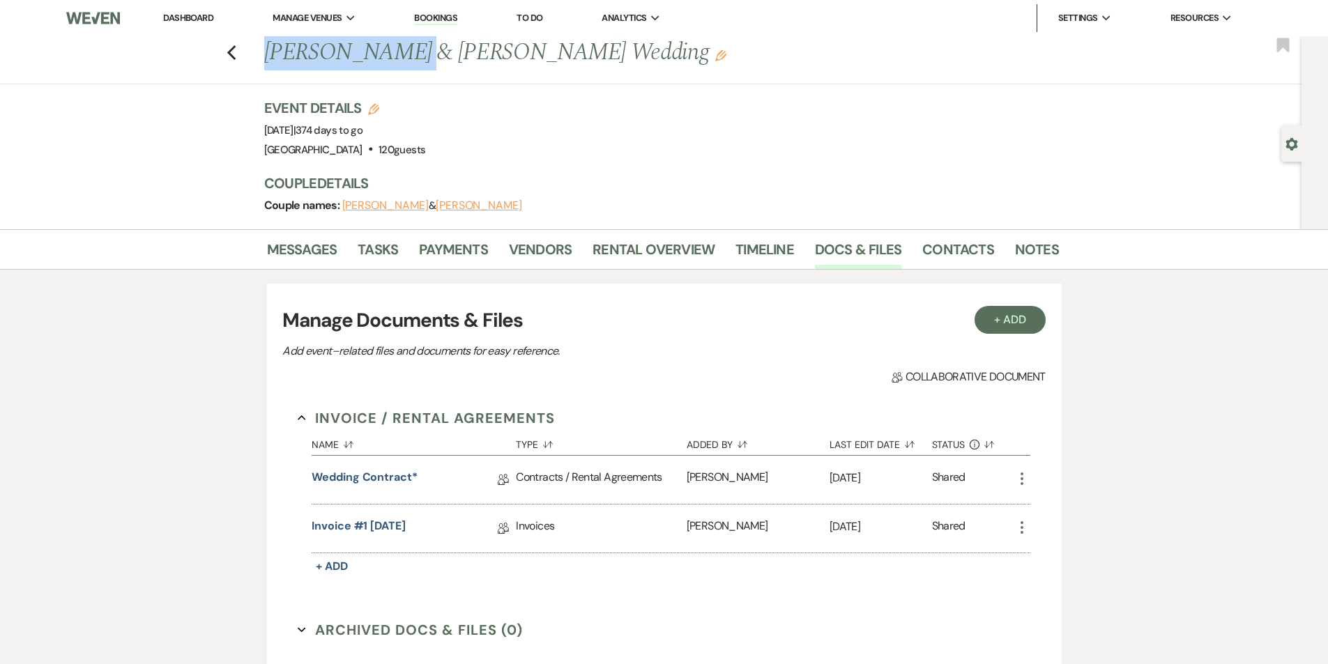
drag, startPoint x: 408, startPoint y: 52, endPoint x: 268, endPoint y: 45, distance: 140.2
click at [268, 45] on div "Previous [PERSON_NAME] & [PERSON_NAME] Wedding Edit" at bounding box center [654, 52] width 795 height 33
copy h1 "[PERSON_NAME]"
click at [378, 475] on link "Wedding Contract*" at bounding box center [365, 480] width 106 height 22
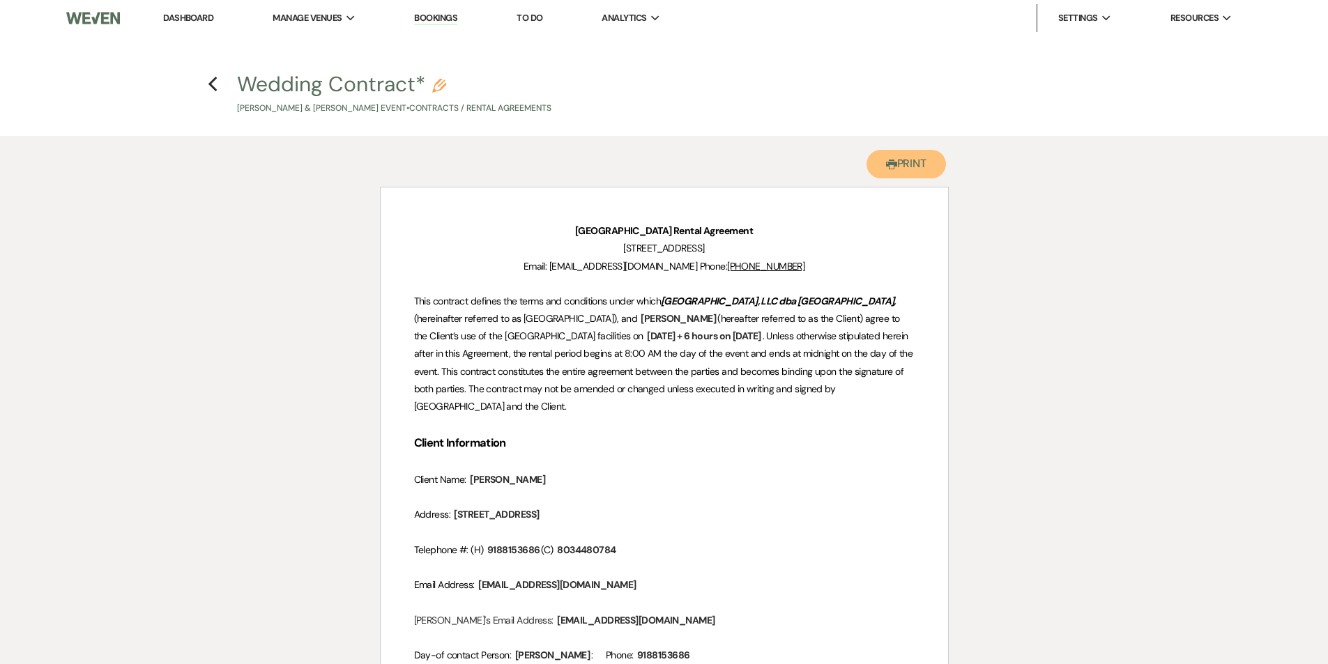
click at [895, 162] on button "Printer Print" at bounding box center [906, 164] width 80 height 29
click at [214, 82] on icon "Previous" at bounding box center [213, 84] width 10 height 17
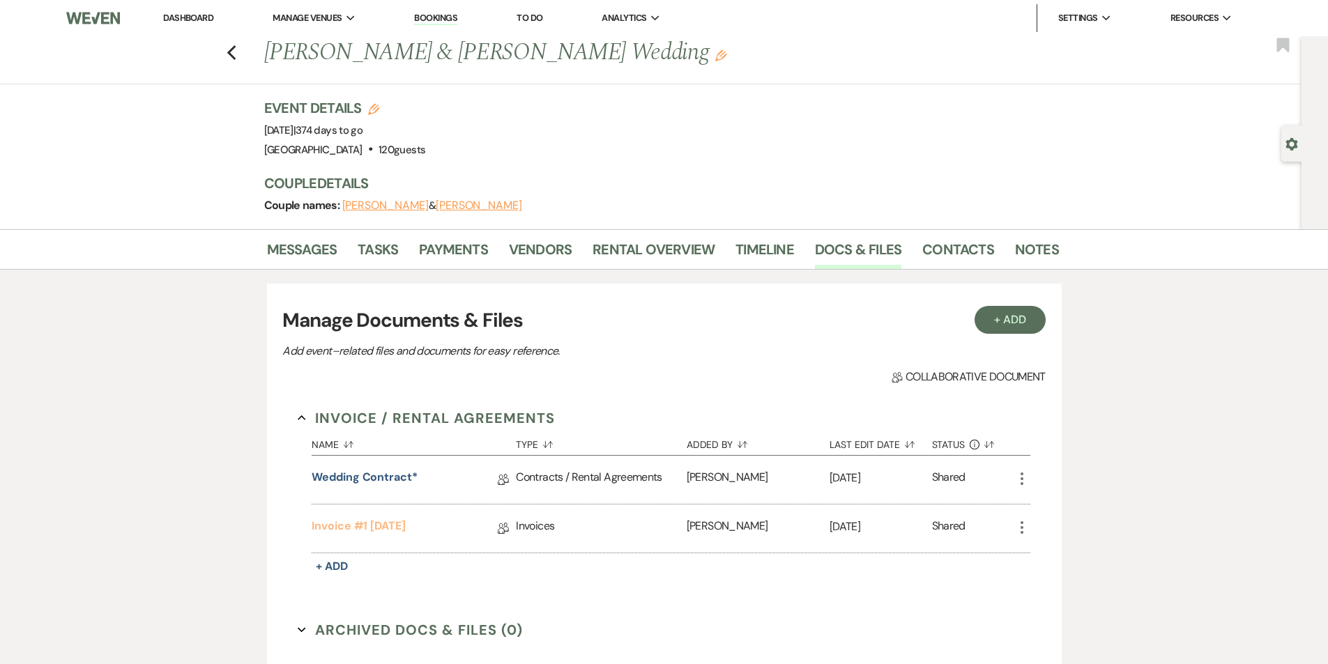
click at [357, 527] on link "Invoice #1 [DATE]" at bounding box center [359, 529] width 94 height 22
click at [236, 50] on use "button" at bounding box center [231, 52] width 9 height 15
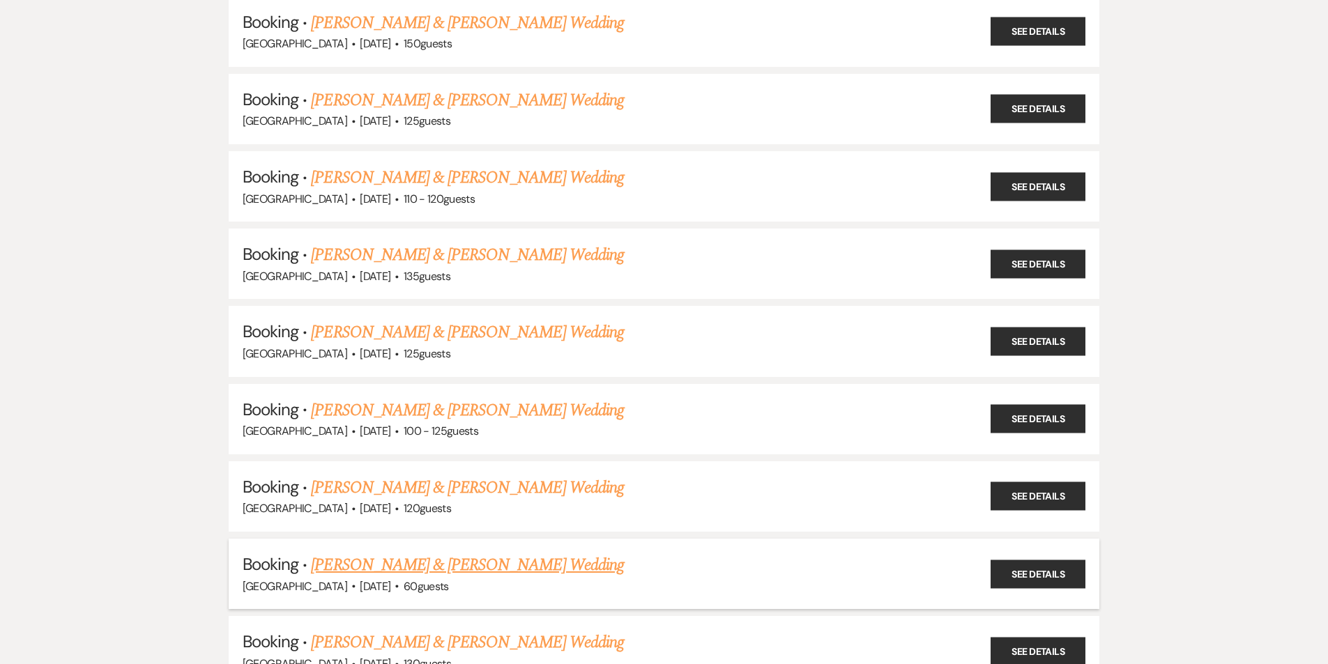
scroll to position [2654, 0]
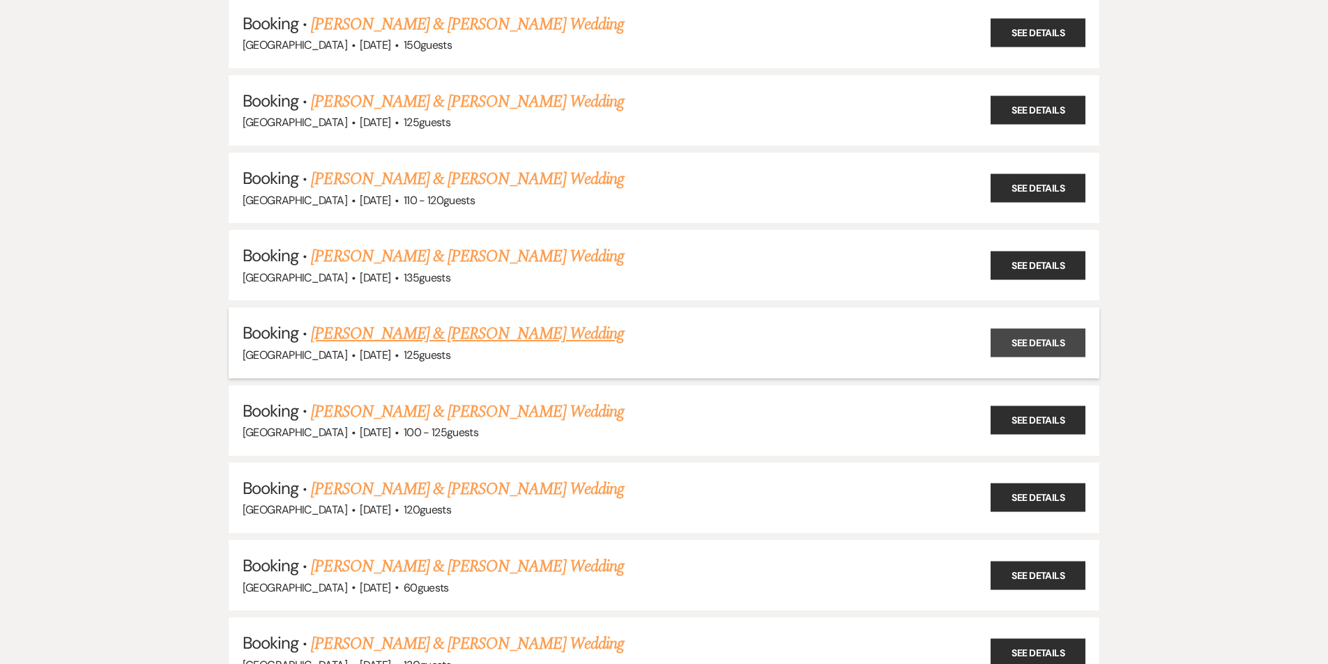
click at [1047, 346] on link "See Details" at bounding box center [1038, 342] width 95 height 29
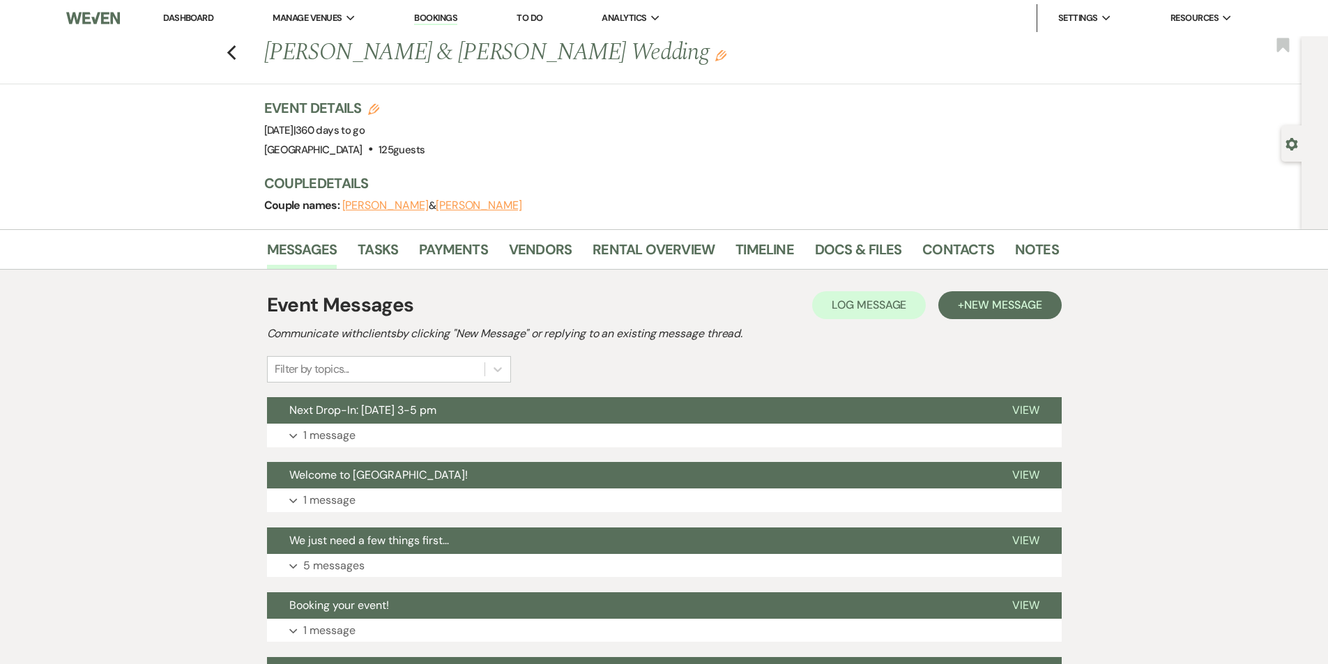
drag, startPoint x: 705, startPoint y: 54, endPoint x: 264, endPoint y: 60, distance: 441.3
click at [264, 60] on div "Previous [PERSON_NAME] & [PERSON_NAME] Wedding Edit" at bounding box center [654, 52] width 795 height 33
copy h1 "[PERSON_NAME] & [PERSON_NAME] Wedding"
click at [848, 245] on link "Docs & Files" at bounding box center [858, 253] width 86 height 31
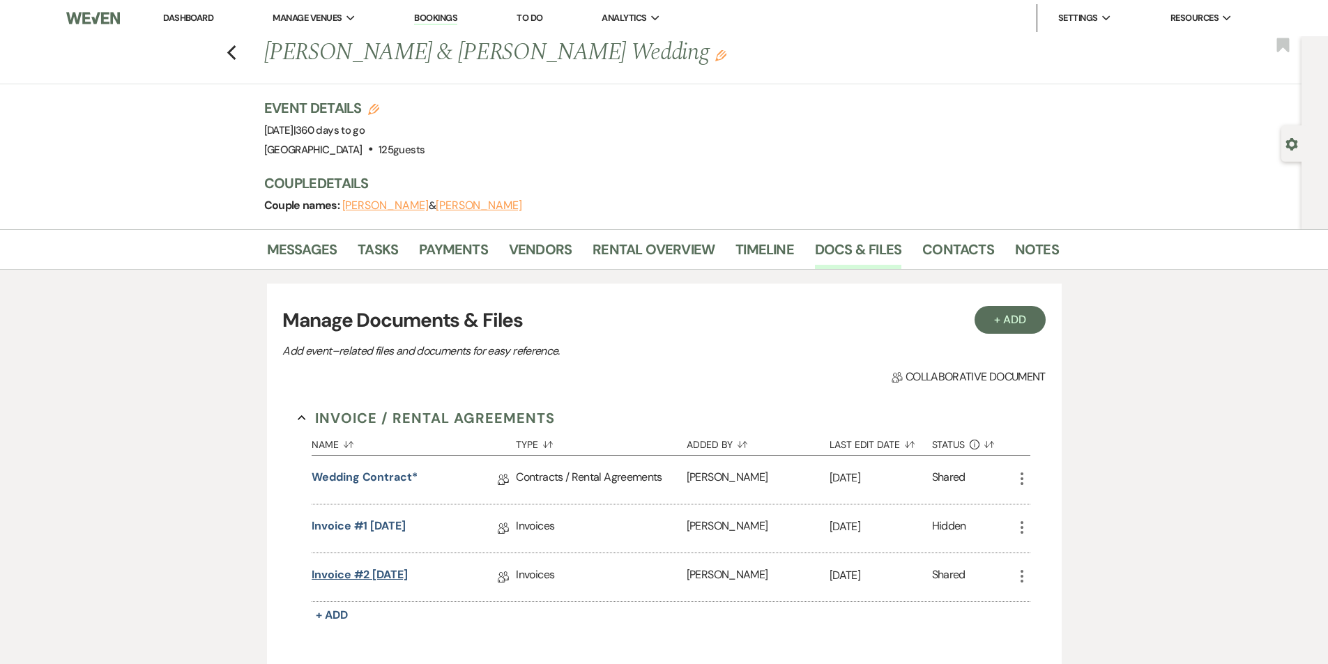
click at [349, 578] on link "Invoice #2 [DATE]" at bounding box center [360, 578] width 96 height 22
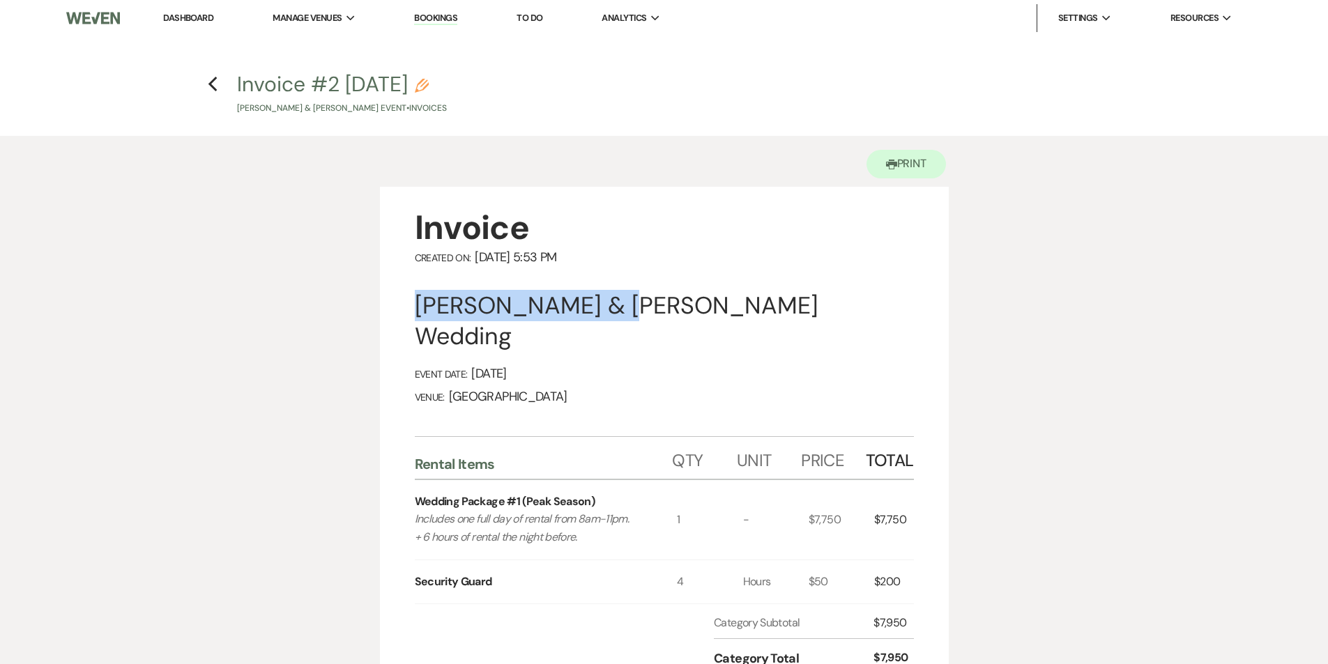
drag, startPoint x: 602, startPoint y: 311, endPoint x: 417, endPoint y: 312, distance: 184.7
click at [417, 312] on div "[PERSON_NAME] & [PERSON_NAME] Wedding" at bounding box center [664, 321] width 499 height 61
copy div "[PERSON_NAME]"
click at [217, 88] on icon "Previous" at bounding box center [213, 84] width 10 height 17
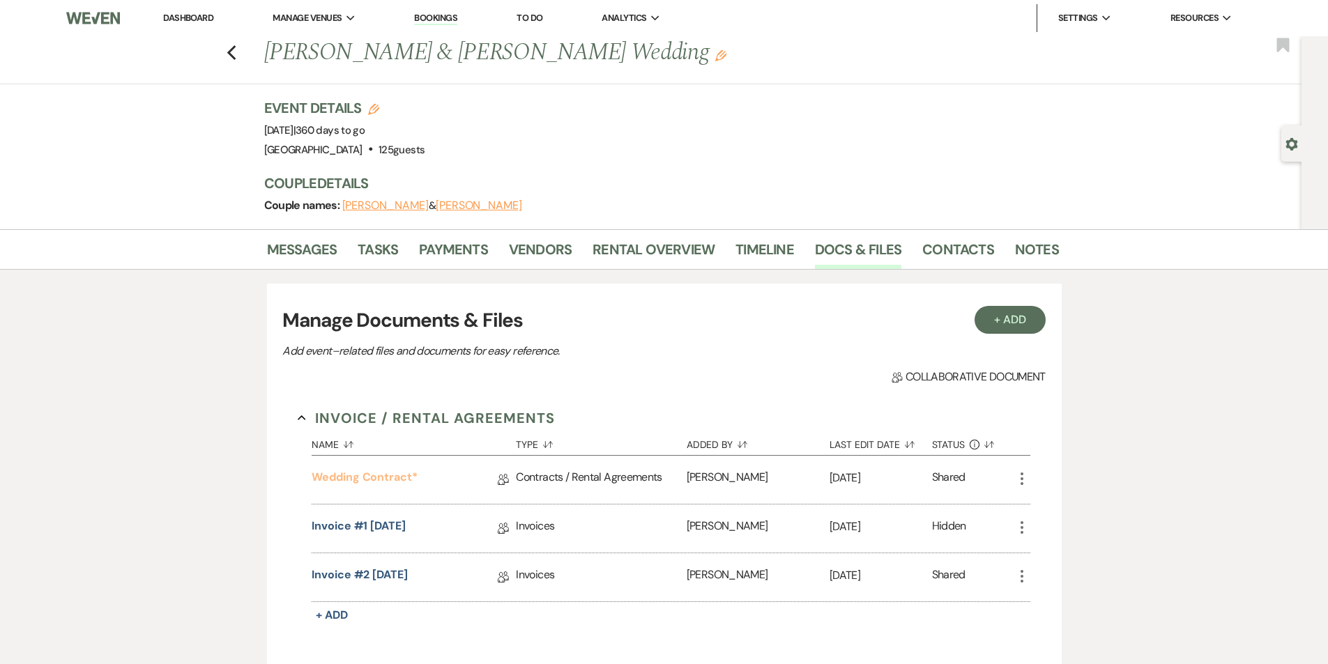
drag, startPoint x: 359, startPoint y: 479, endPoint x: 371, endPoint y: 477, distance: 12.0
click at [359, 479] on link "Wedding Contract*" at bounding box center [365, 480] width 106 height 22
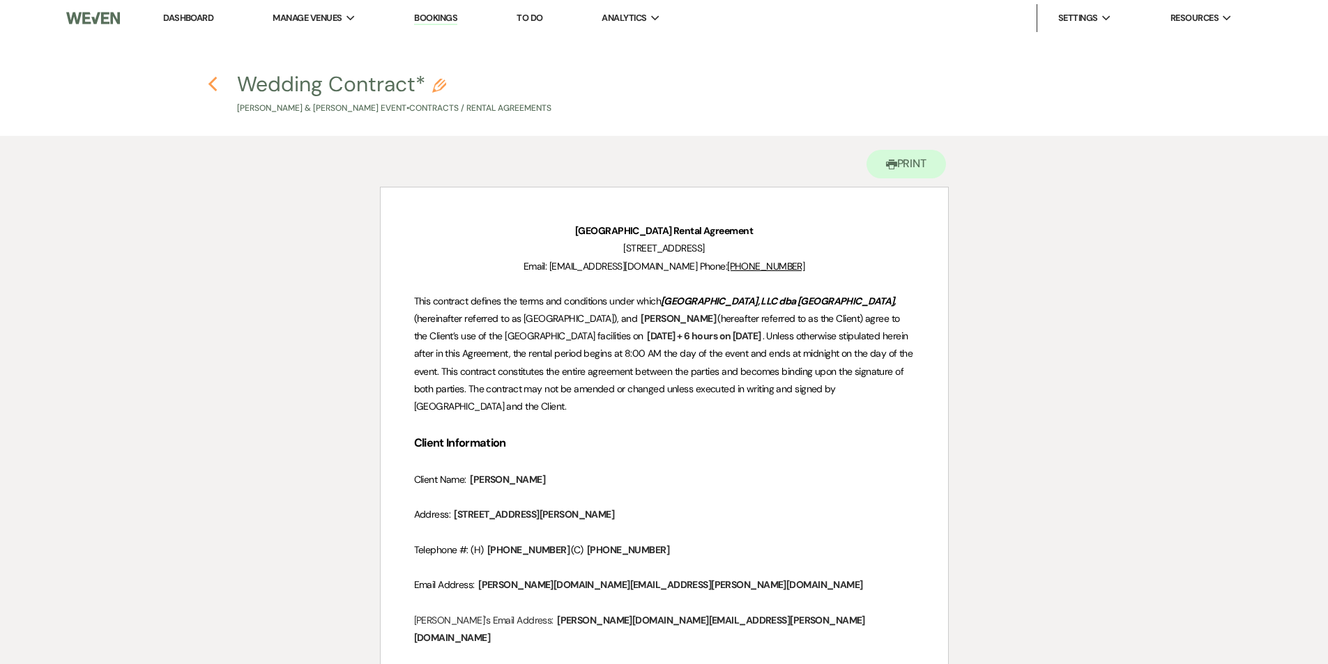
click at [214, 89] on use "button" at bounding box center [212, 84] width 9 height 15
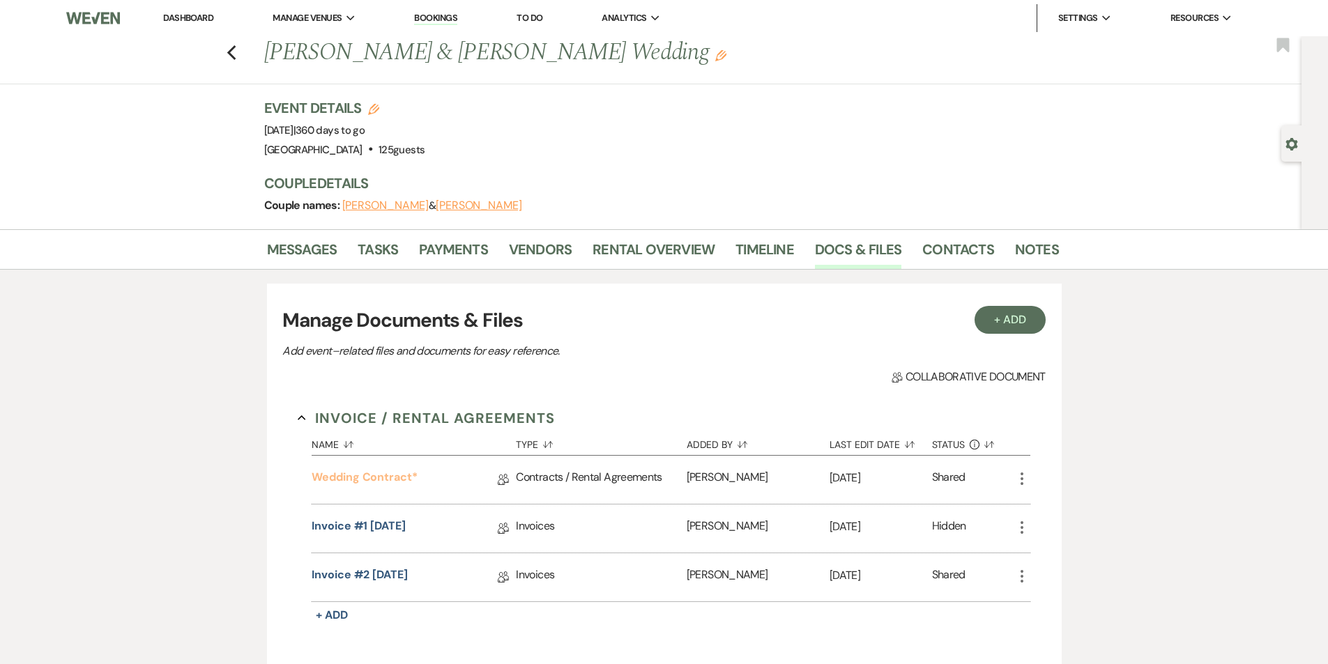
click at [397, 479] on link "Wedding Contract*" at bounding box center [365, 480] width 106 height 22
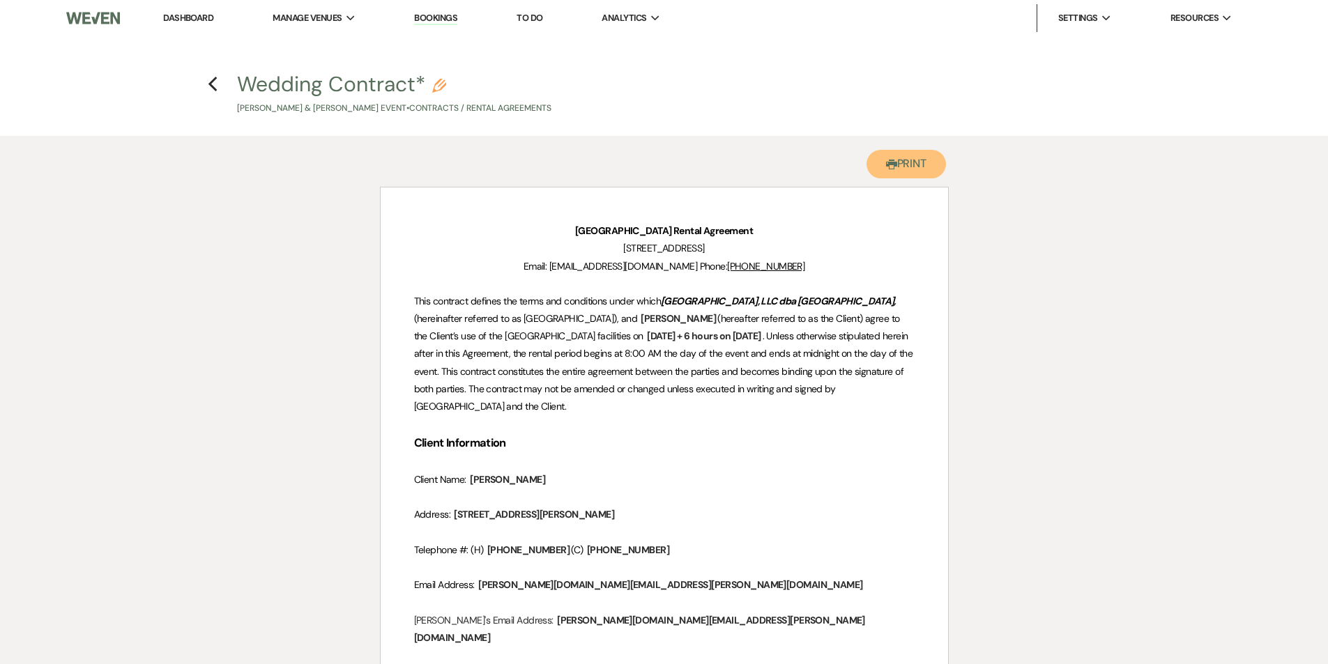
click at [919, 165] on button "Printer Print" at bounding box center [906, 164] width 80 height 29
click at [215, 86] on icon "Previous" at bounding box center [213, 84] width 10 height 17
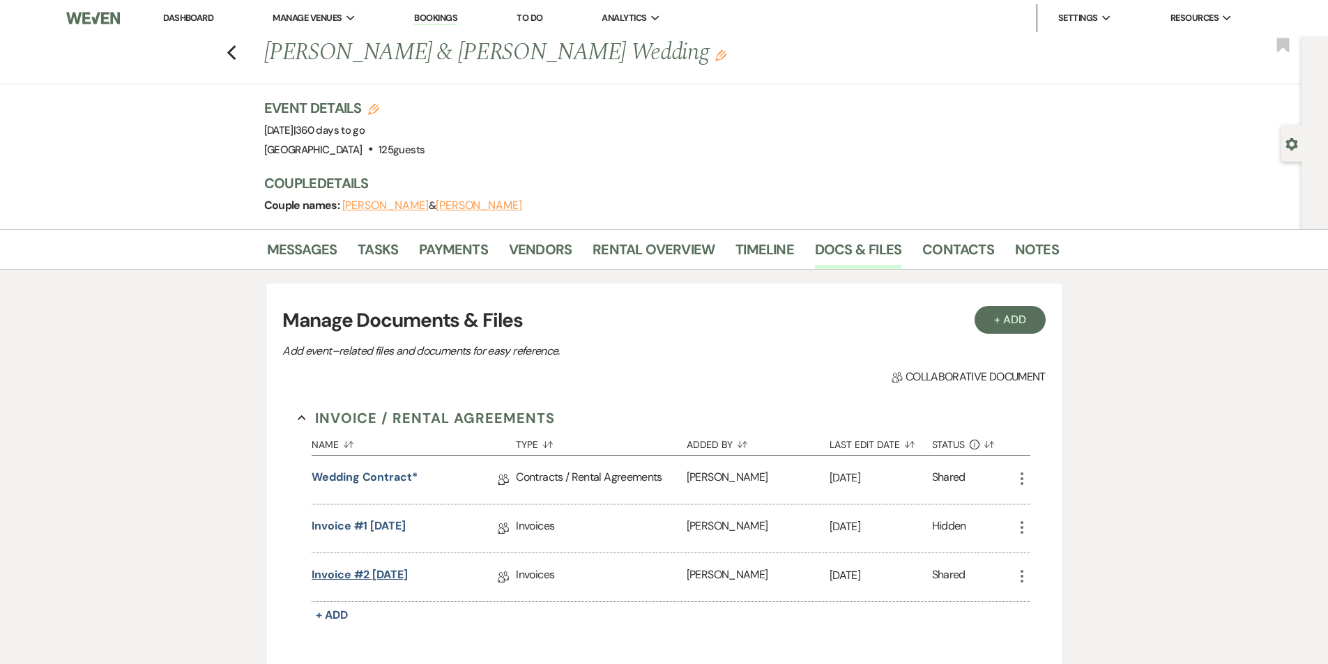
click at [353, 571] on link "Invoice #2 [DATE]" at bounding box center [360, 578] width 96 height 22
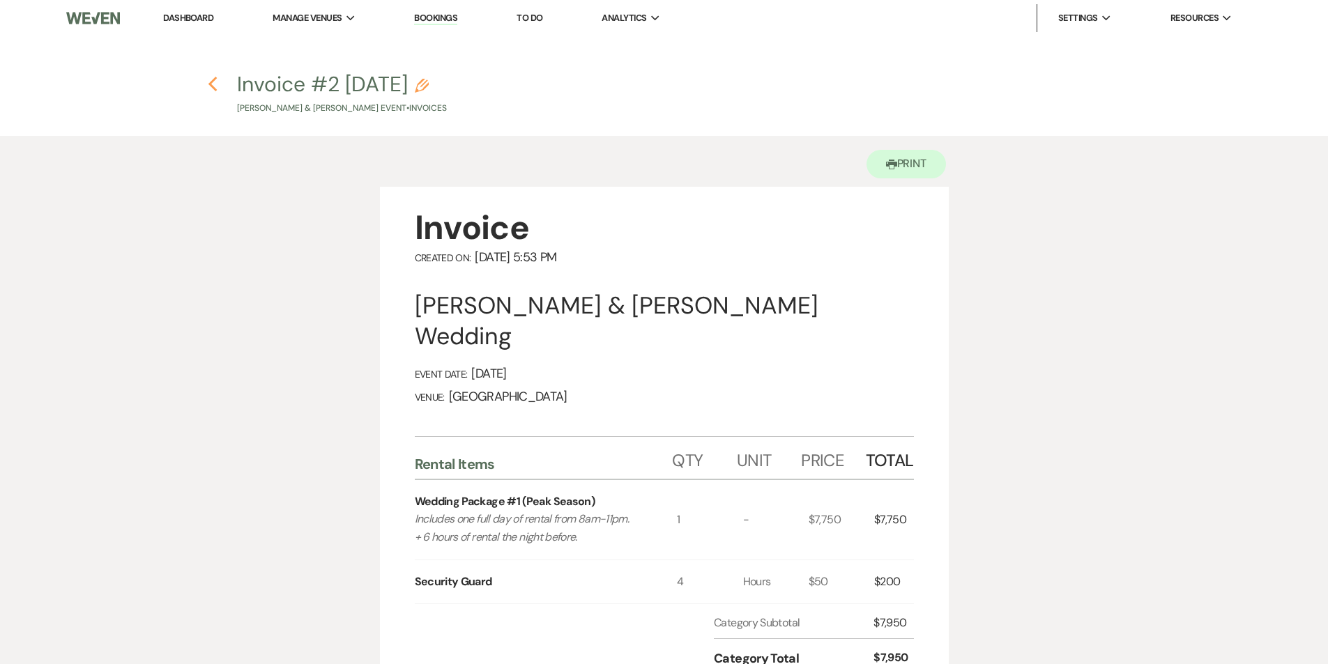
click at [211, 85] on use "button" at bounding box center [212, 84] width 9 height 15
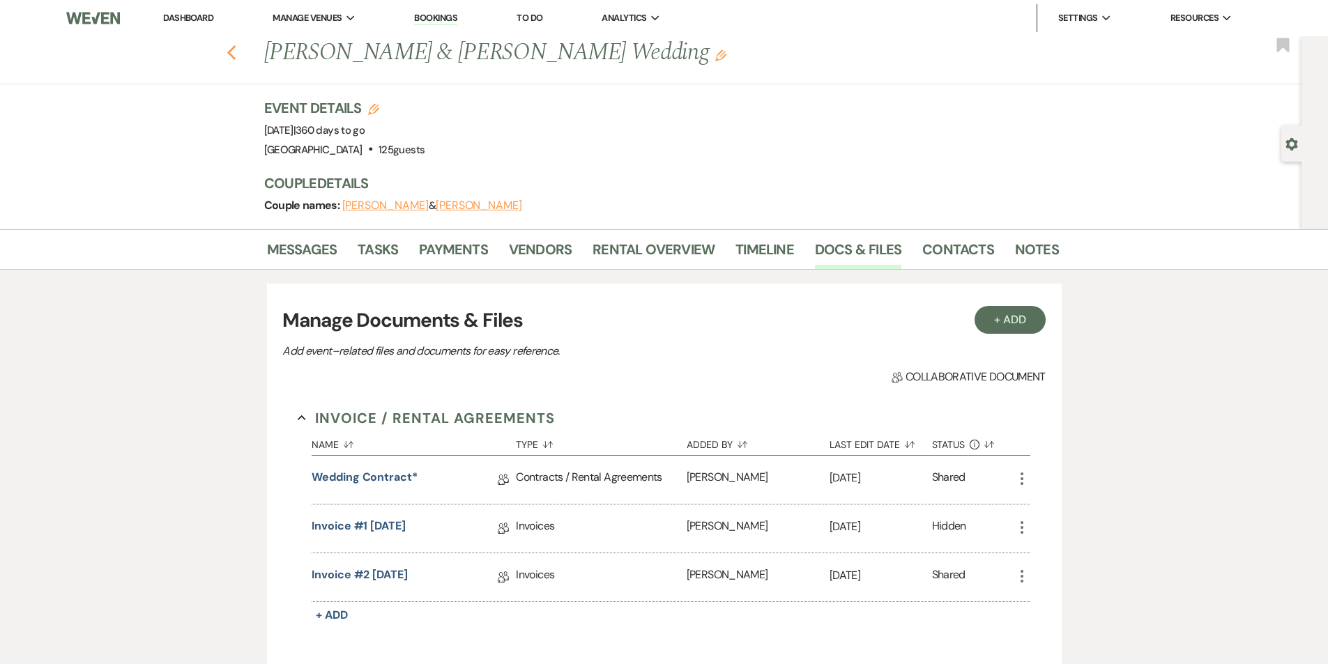
click at [237, 52] on icon "Previous" at bounding box center [232, 53] width 10 height 17
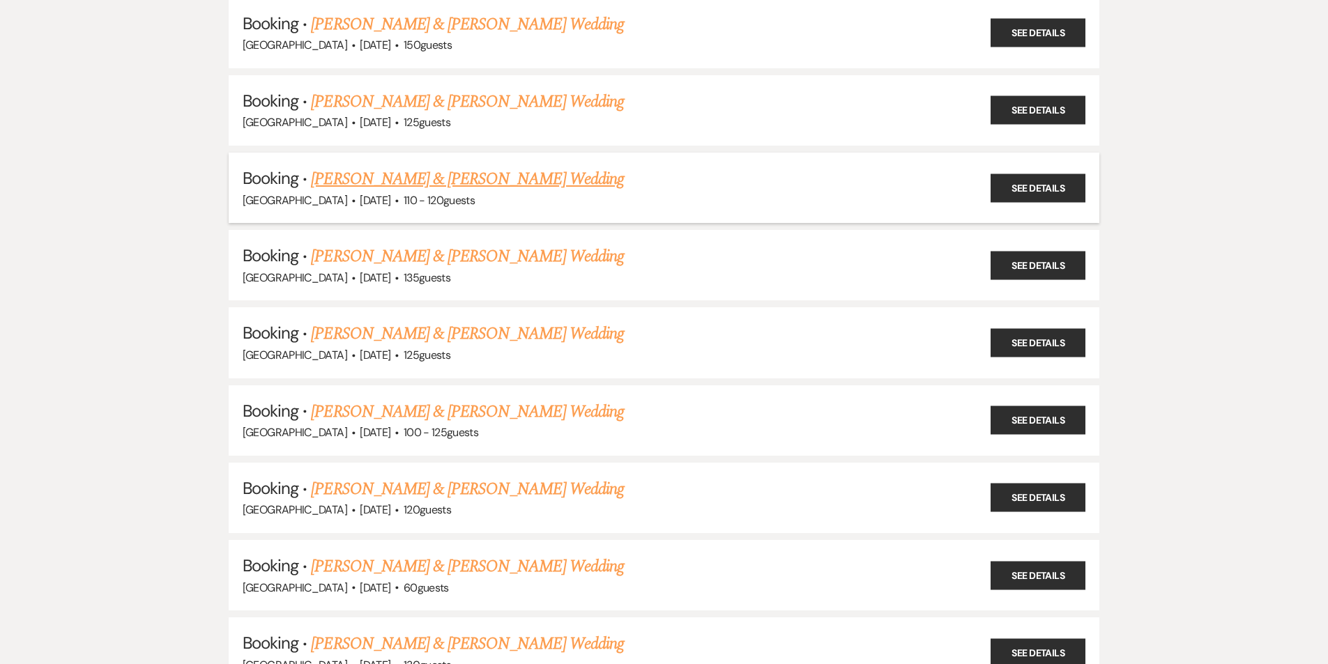
scroll to position [2585, 0]
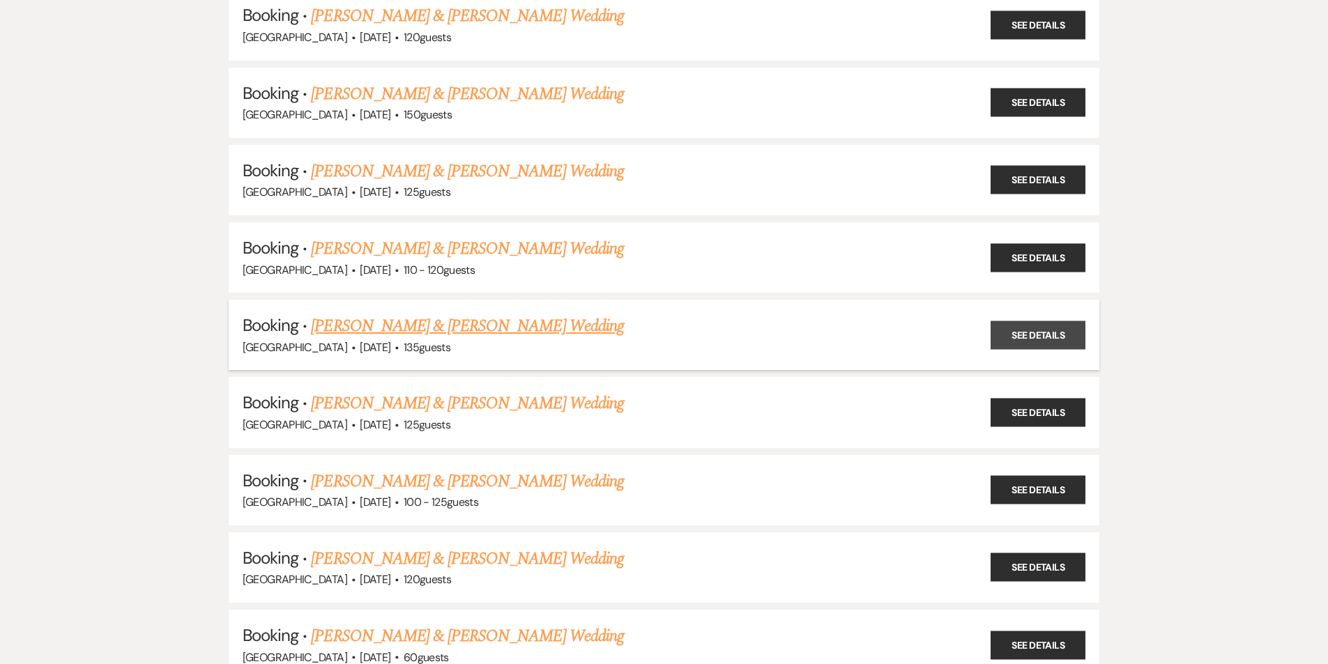
click at [1013, 337] on link "See Details" at bounding box center [1038, 335] width 95 height 29
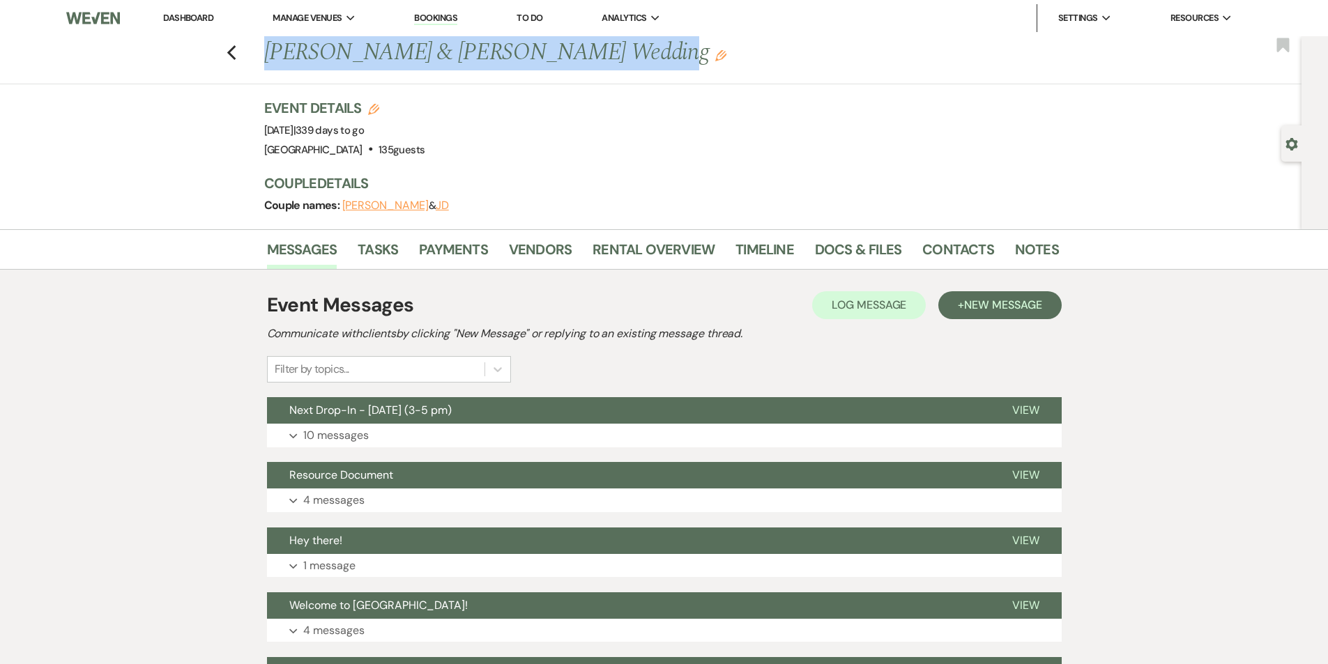
drag, startPoint x: 626, startPoint y: 59, endPoint x: 275, endPoint y: 70, distance: 351.5
click at [275, 70] on h1 "[PERSON_NAME] & [PERSON_NAME] Wedding Edit" at bounding box center [576, 52] width 625 height 33
copy h1 "[PERSON_NAME] & [PERSON_NAME] Wedding"
click at [834, 254] on link "Docs & Files" at bounding box center [858, 253] width 86 height 31
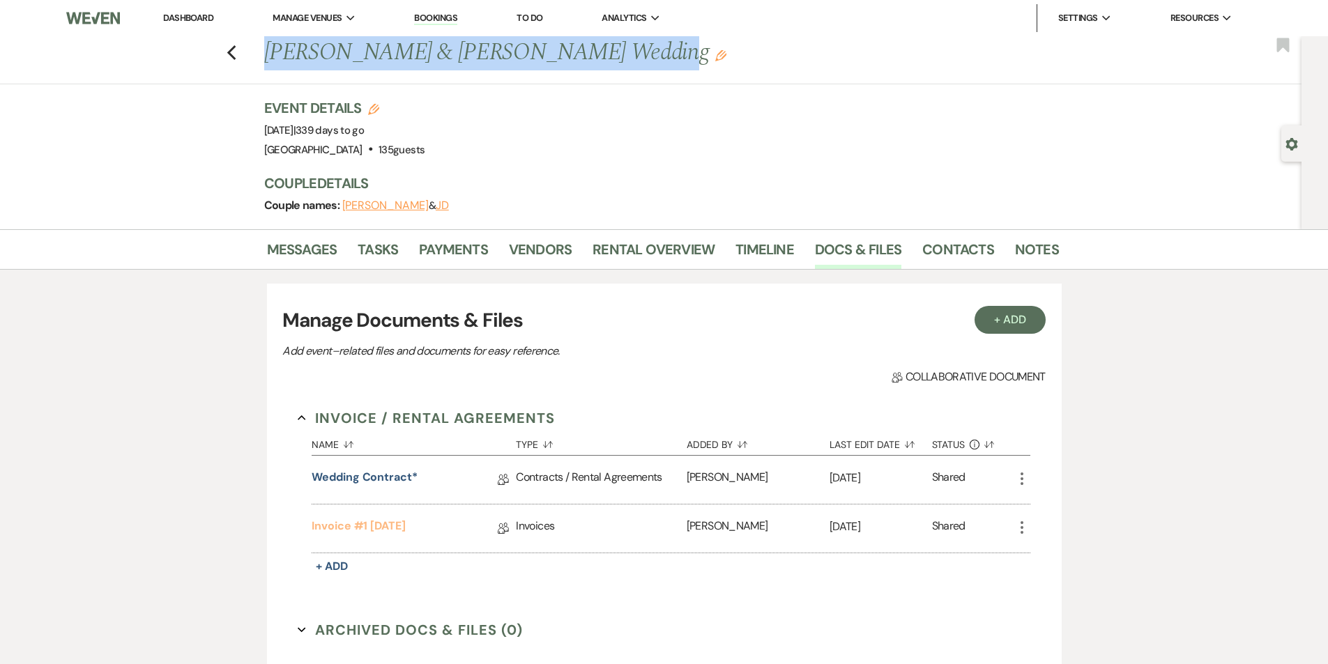
click at [388, 526] on link "Invoice #1 [DATE]" at bounding box center [359, 529] width 94 height 22
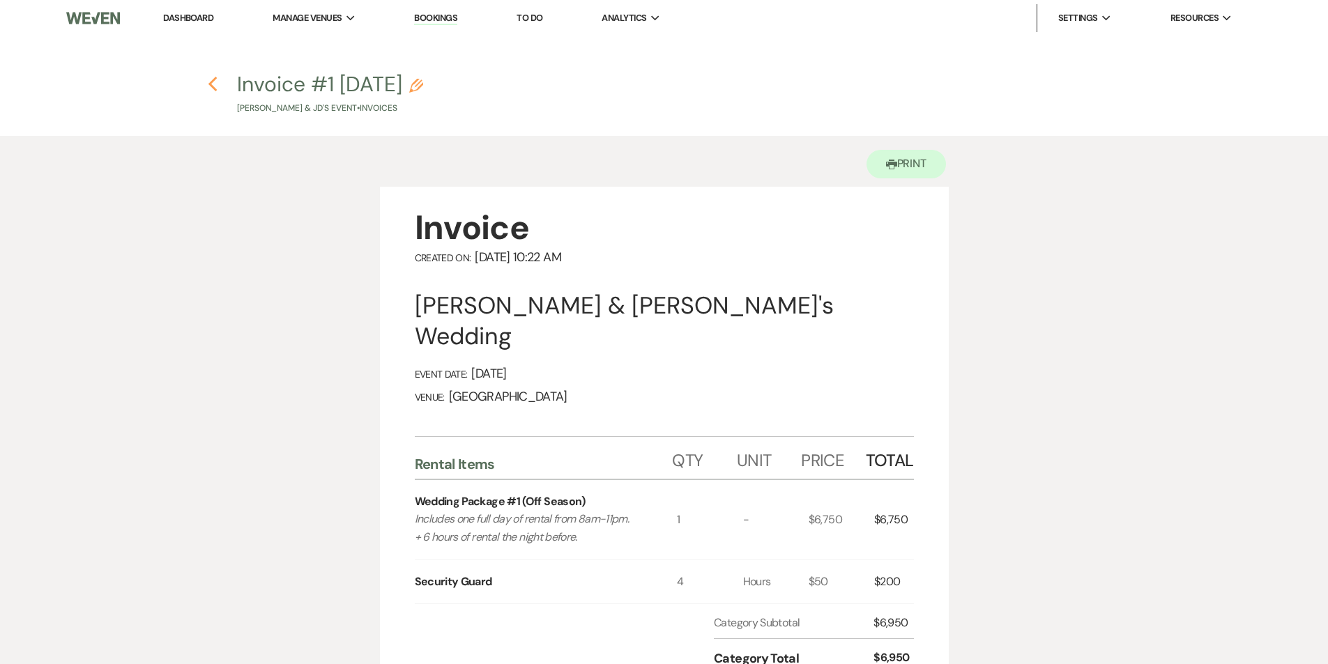
click at [212, 82] on use "button" at bounding box center [212, 84] width 9 height 15
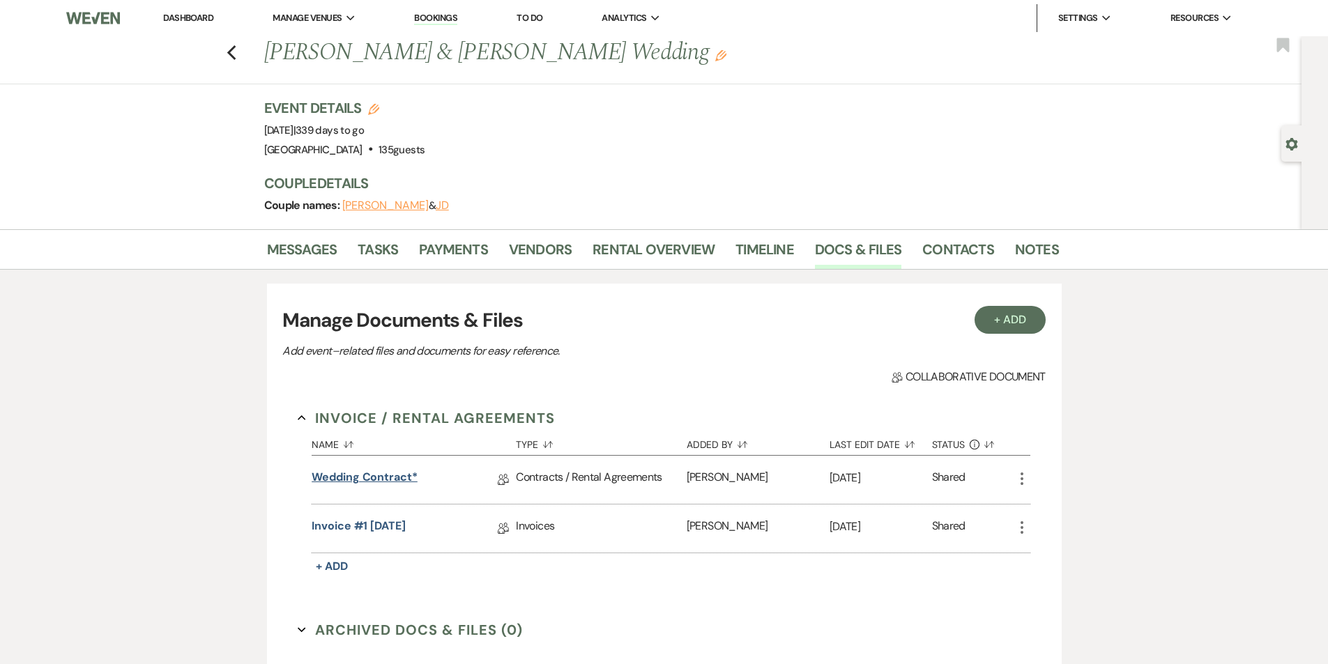
click at [391, 473] on link "Wedding Contract*" at bounding box center [365, 480] width 106 height 22
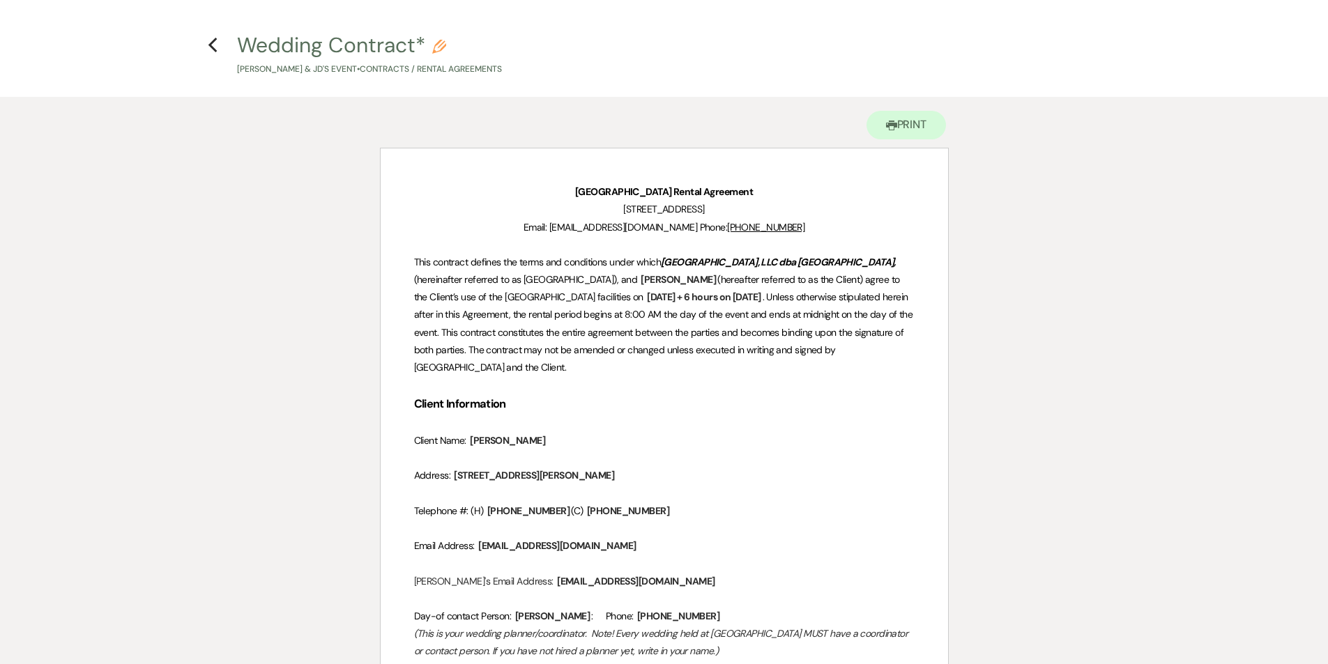
scroll to position [70, 0]
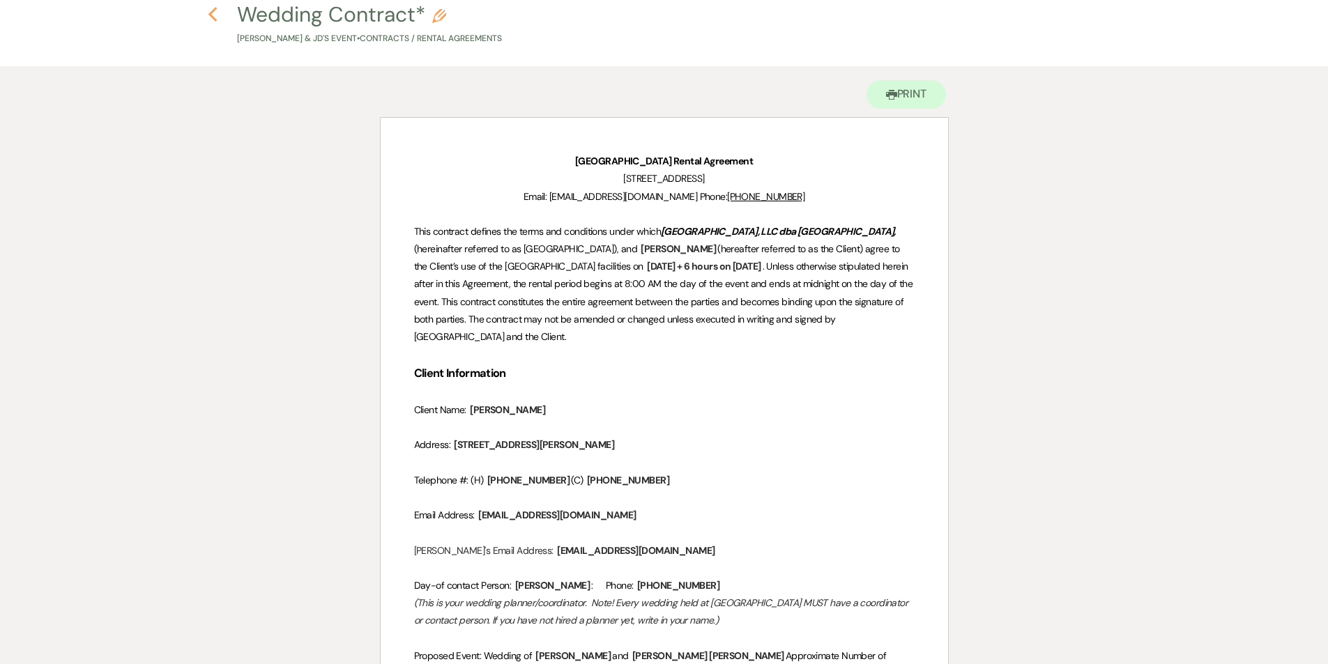
click at [214, 15] on icon "Previous" at bounding box center [213, 14] width 10 height 17
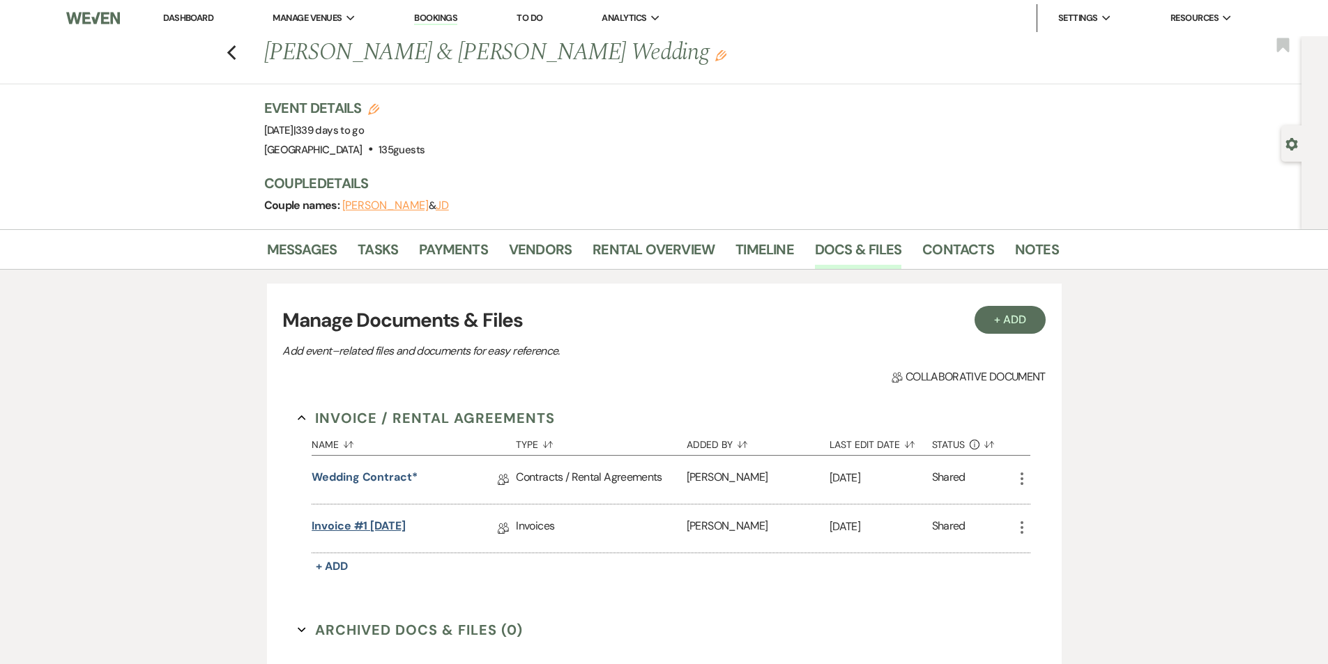
click at [372, 526] on link "Invoice #1 [DATE]" at bounding box center [359, 529] width 94 height 22
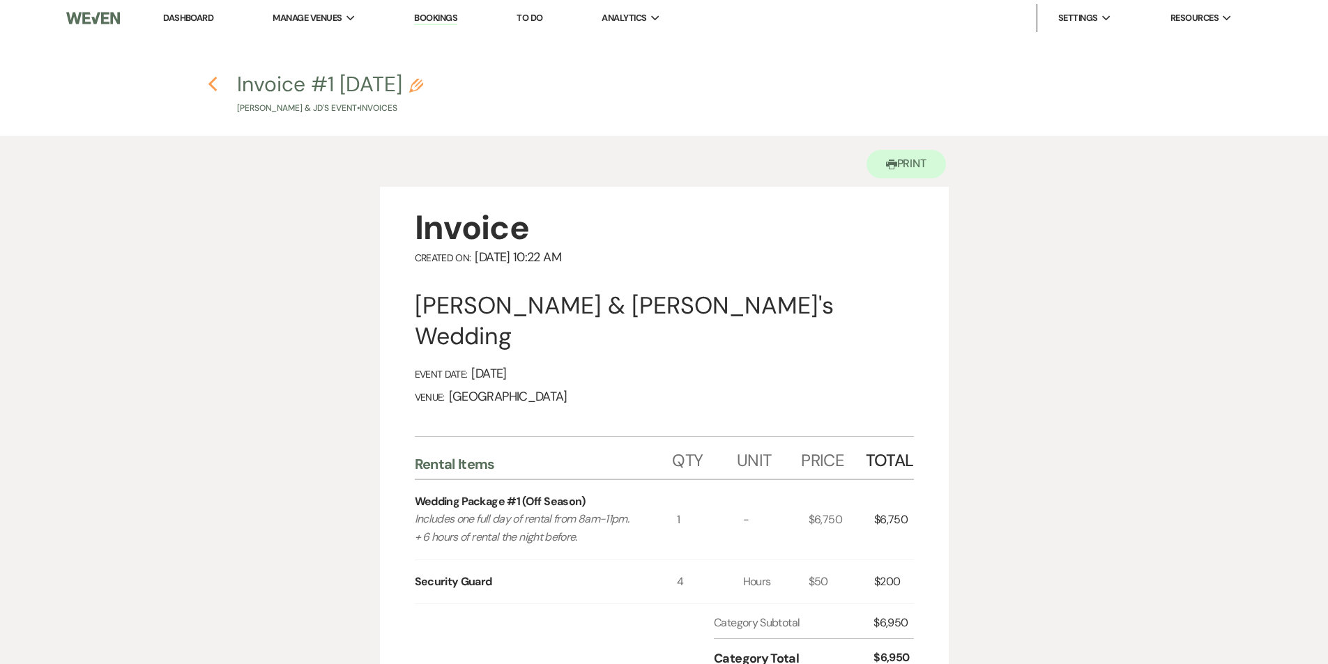
click at [213, 82] on use "button" at bounding box center [212, 84] width 9 height 15
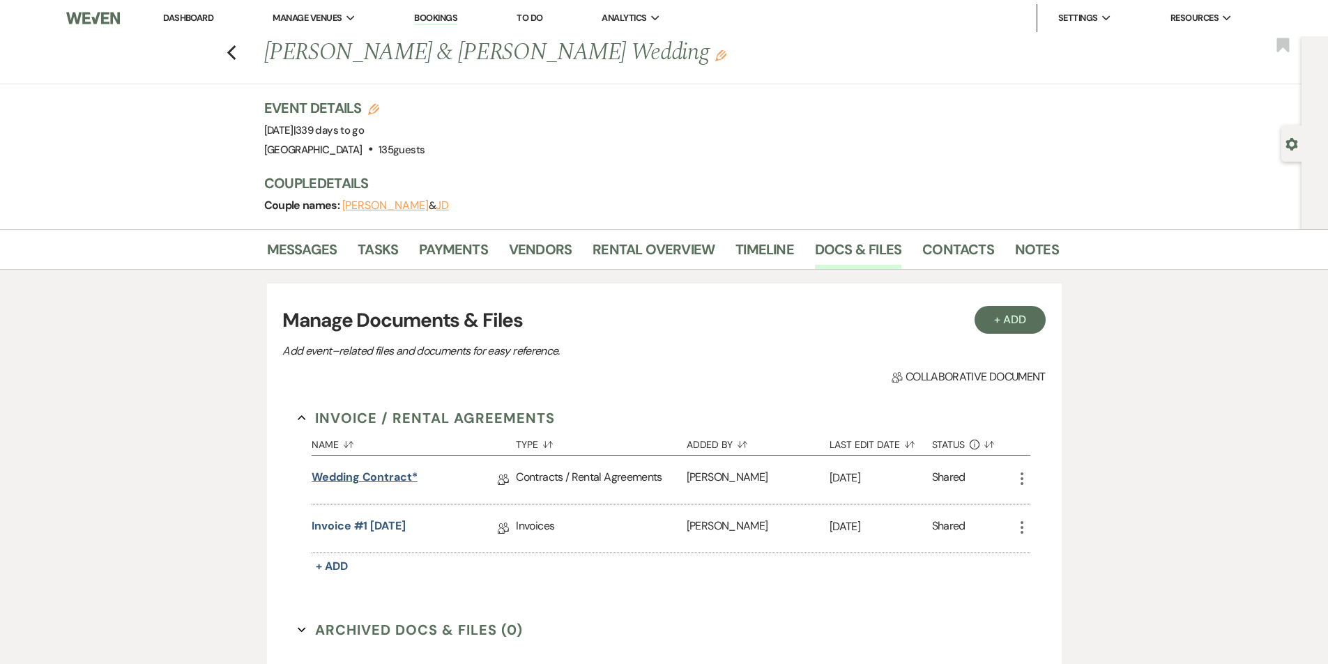
click at [333, 477] on link "Wedding Contract*" at bounding box center [365, 480] width 106 height 22
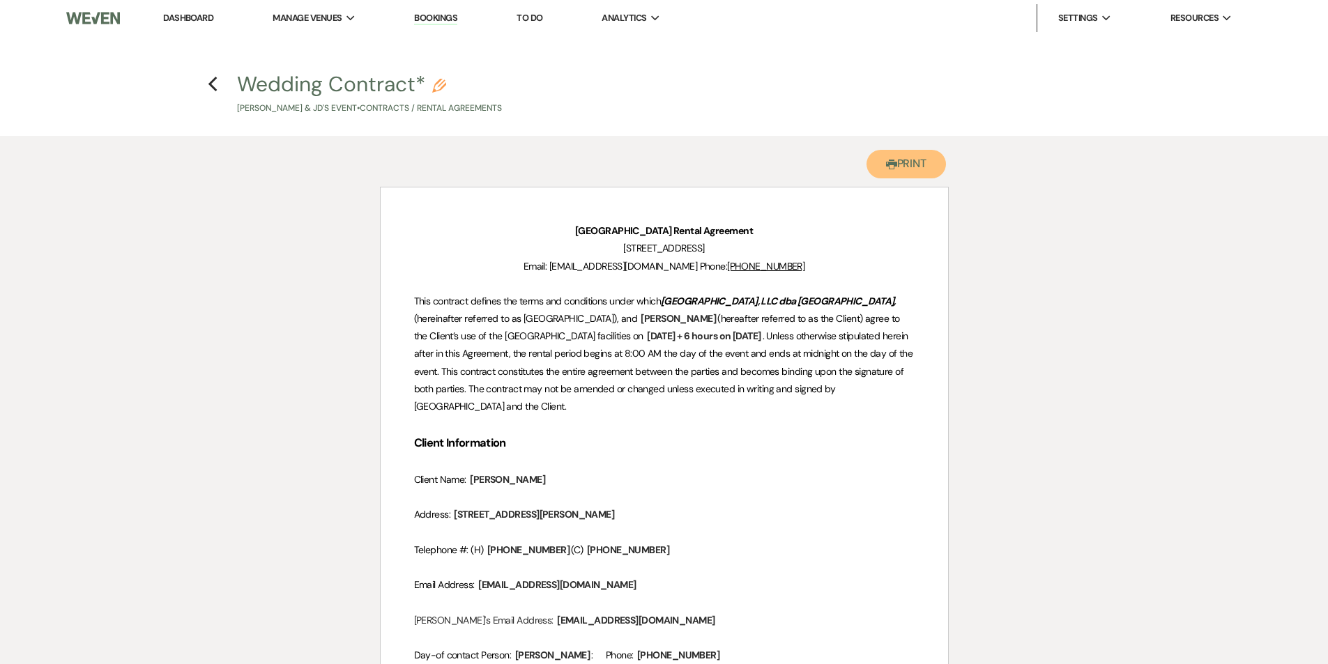
click at [900, 165] on button "Printer Print" at bounding box center [906, 164] width 80 height 29
click at [215, 84] on icon "Previous" at bounding box center [213, 84] width 10 height 17
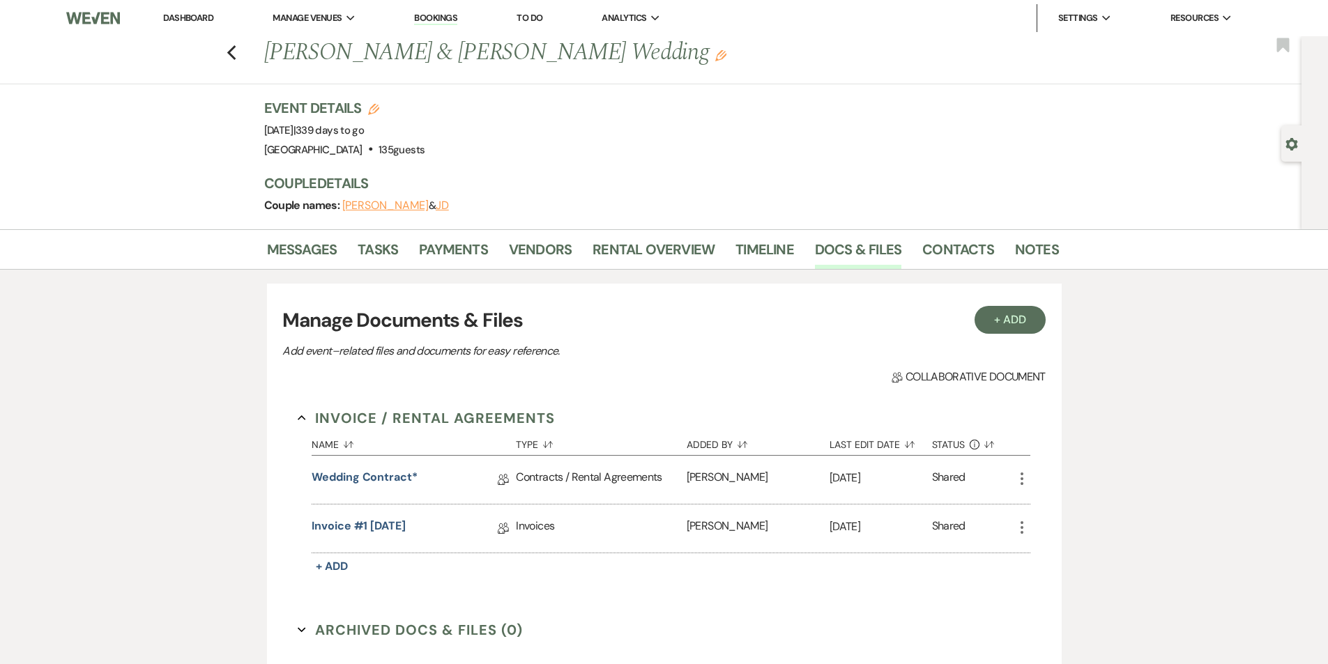
scroll to position [139, 0]
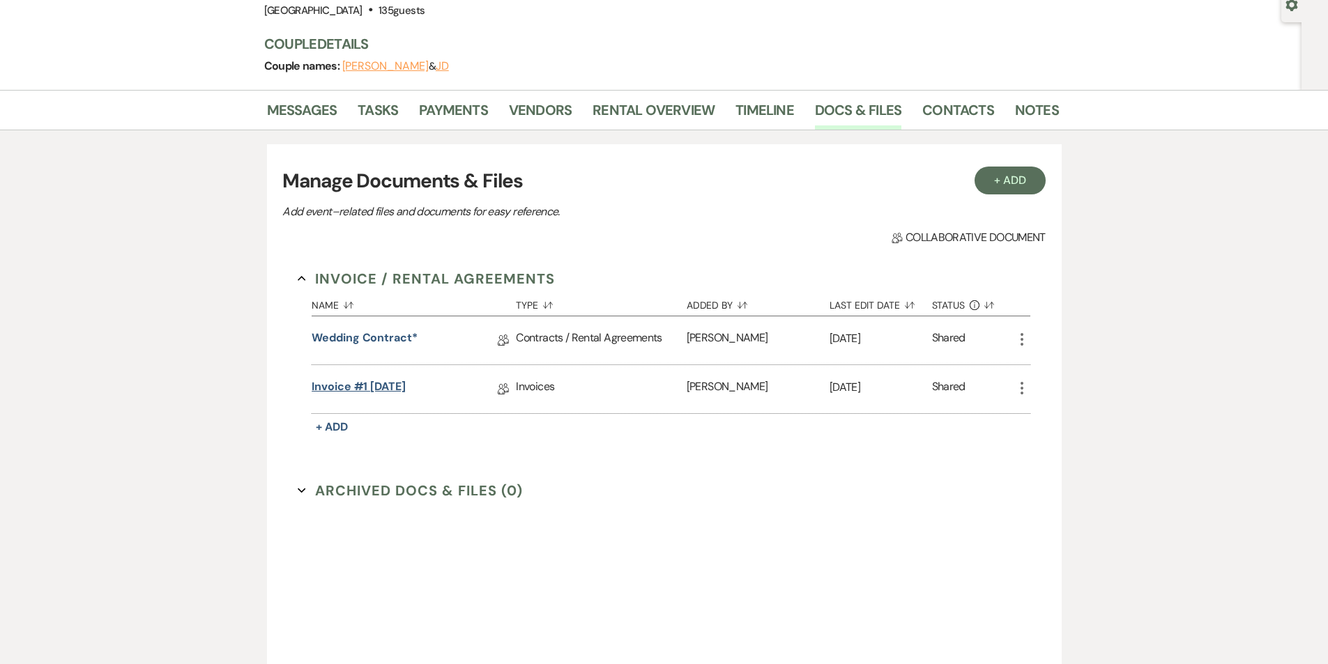
click at [367, 386] on link "Invoice #1 [DATE]" at bounding box center [359, 389] width 94 height 22
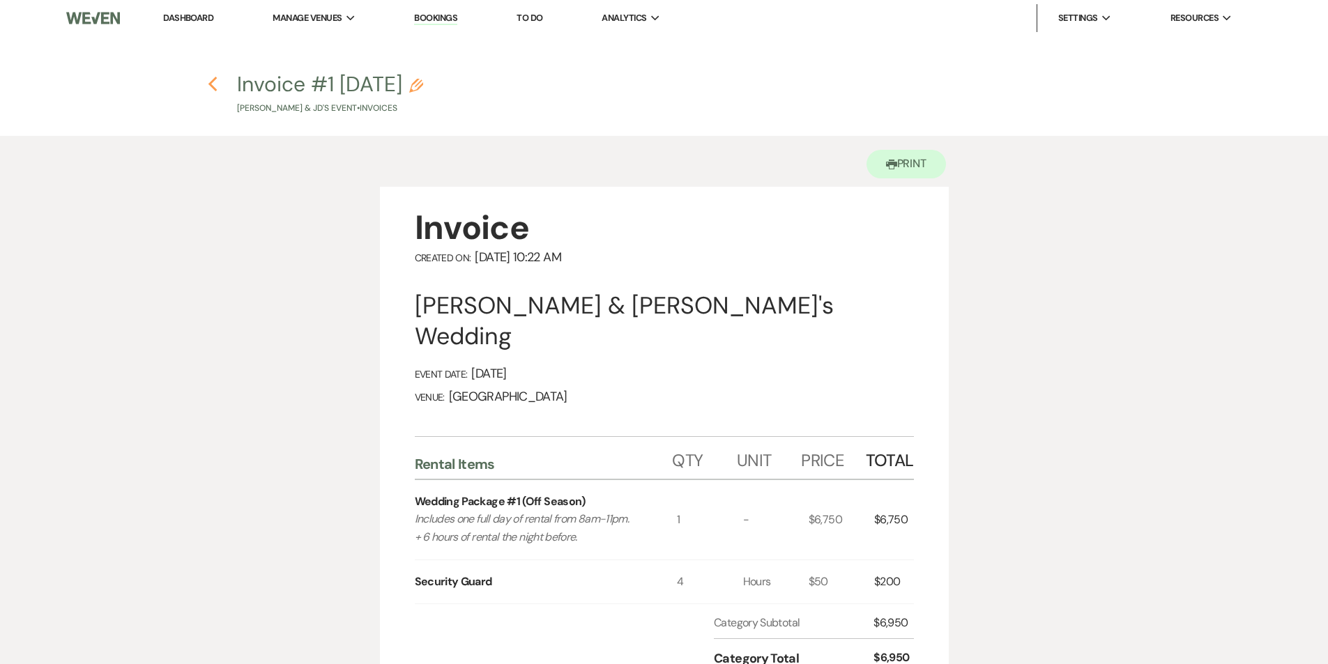
click at [209, 83] on icon "Previous" at bounding box center [213, 84] width 10 height 17
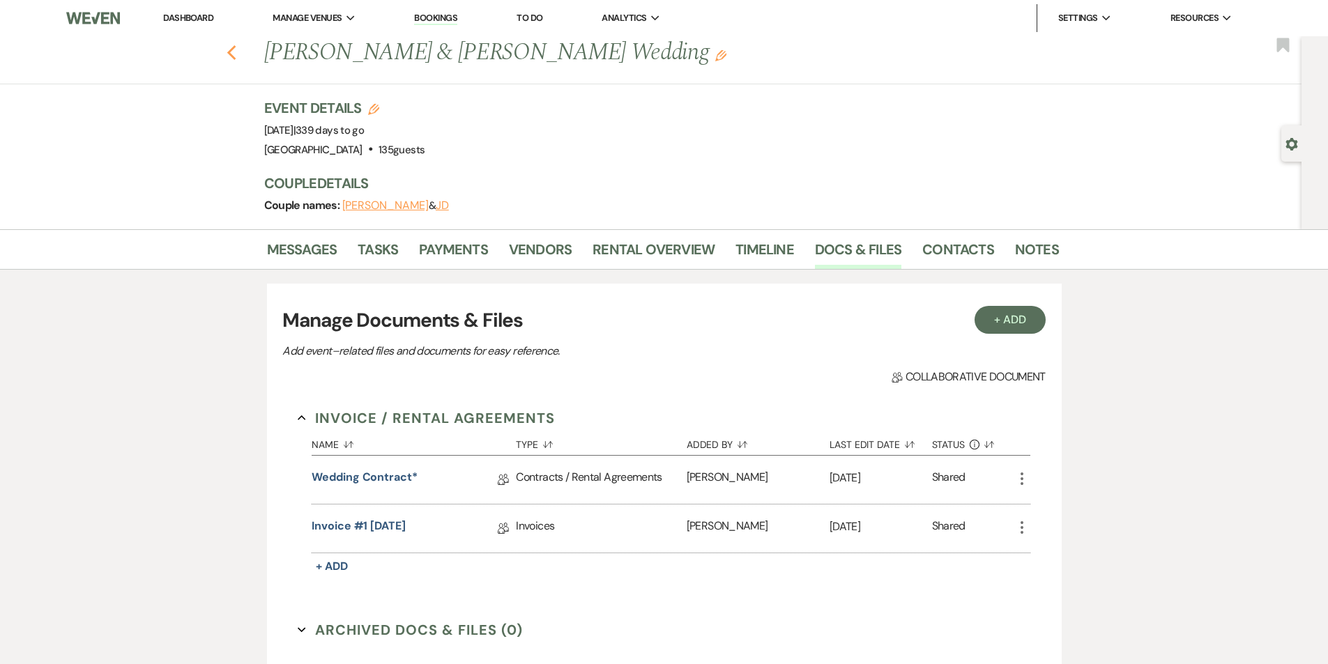
click at [237, 54] on icon "Previous" at bounding box center [232, 53] width 10 height 17
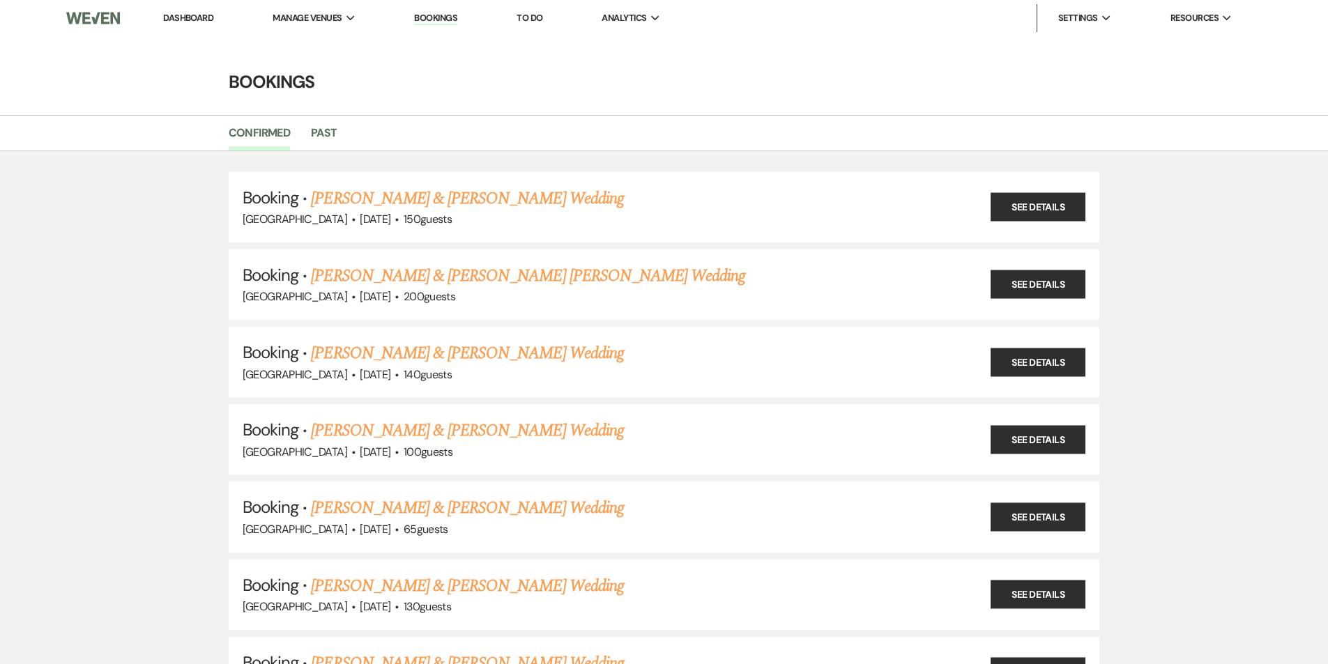
scroll to position [2585, 0]
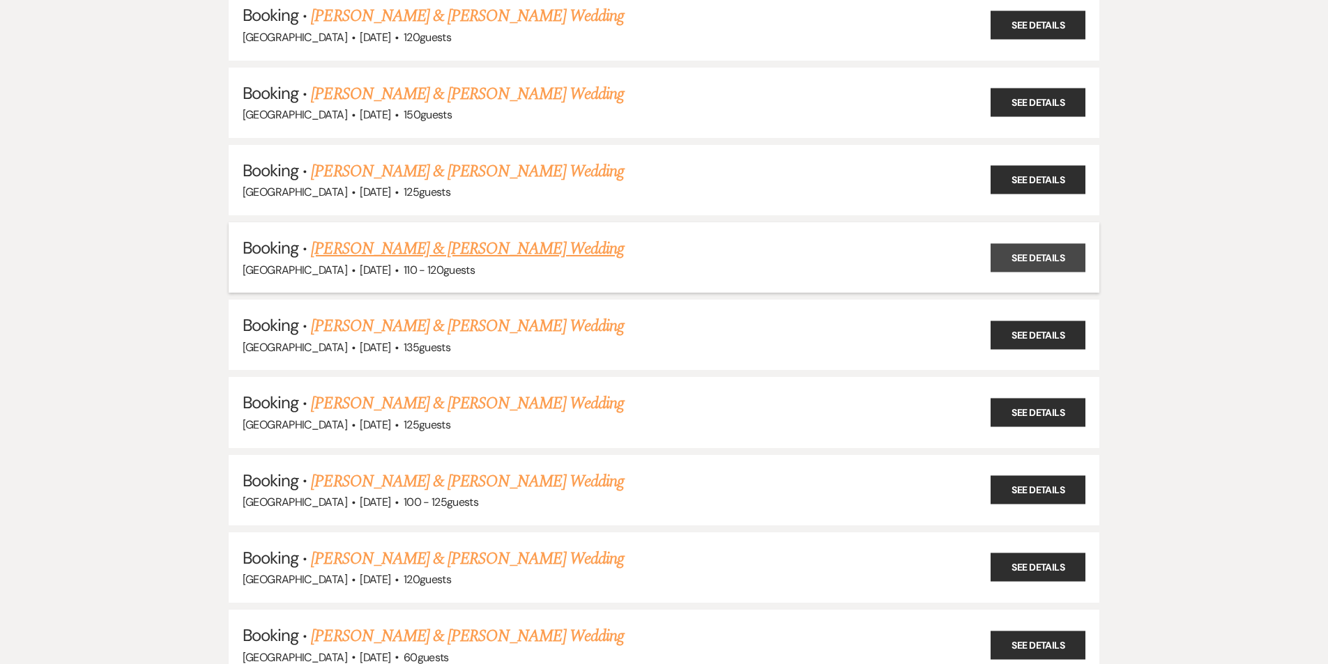
click at [1056, 260] on link "See Details" at bounding box center [1038, 257] width 95 height 29
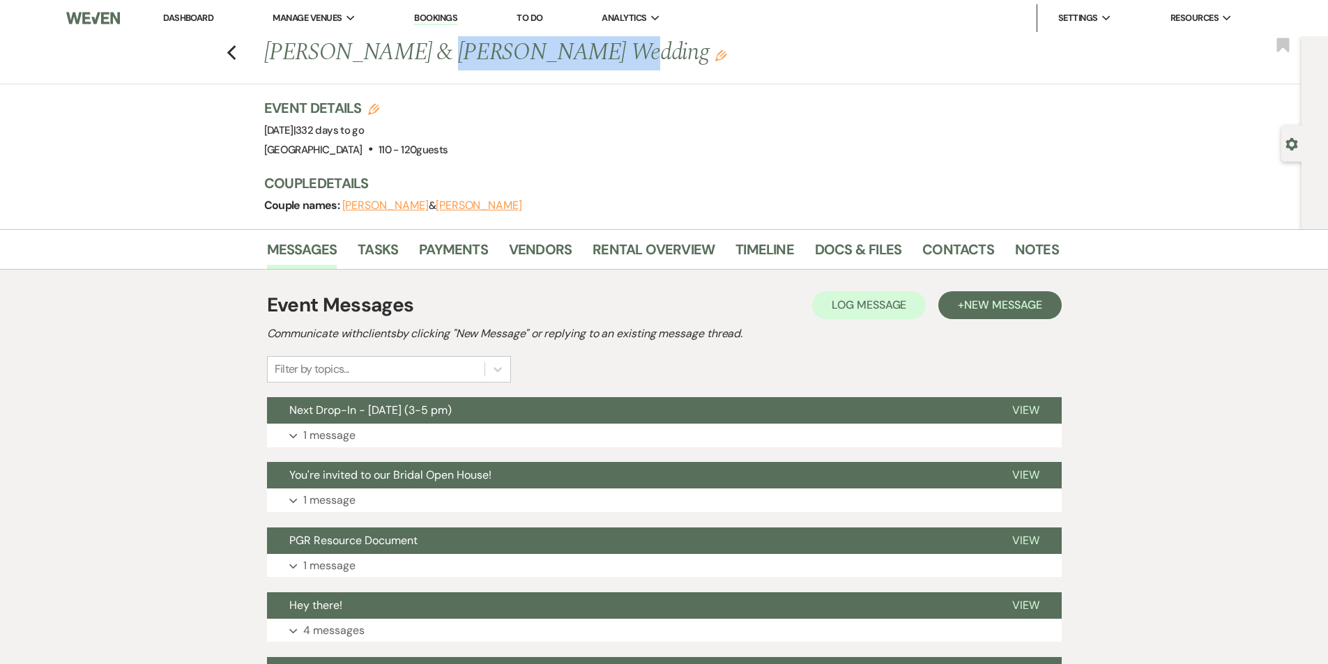
drag, startPoint x: 565, startPoint y: 52, endPoint x: 413, endPoint y: 52, distance: 152.0
click at [413, 52] on h1 "[PERSON_NAME] & [PERSON_NAME] Wedding Edit" at bounding box center [576, 52] width 625 height 33
copy h1 "[PERSON_NAME]"
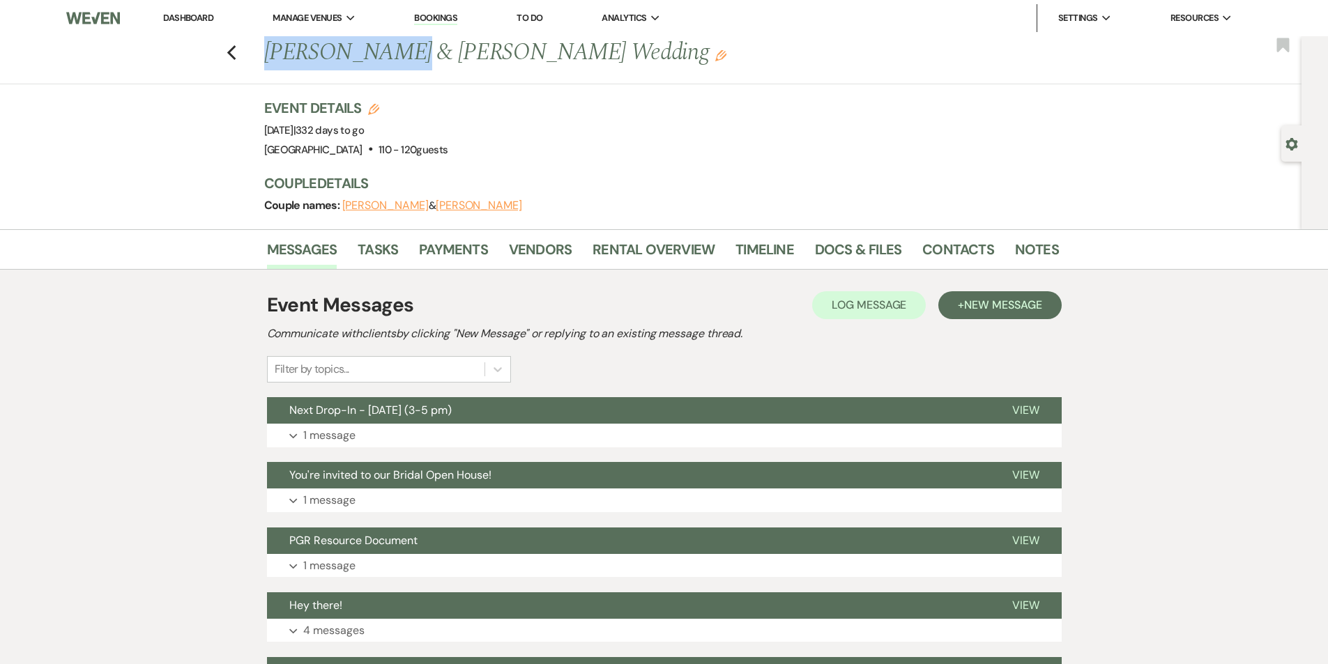
drag, startPoint x: 388, startPoint y: 54, endPoint x: 251, endPoint y: 54, distance: 136.6
click at [251, 54] on div "Previous [PERSON_NAME] & [PERSON_NAME] Wedding Edit Bookmark" at bounding box center [647, 60] width 1308 height 48
copy h1 "[PERSON_NAME]"
click at [864, 250] on link "Docs & Files" at bounding box center [858, 253] width 86 height 31
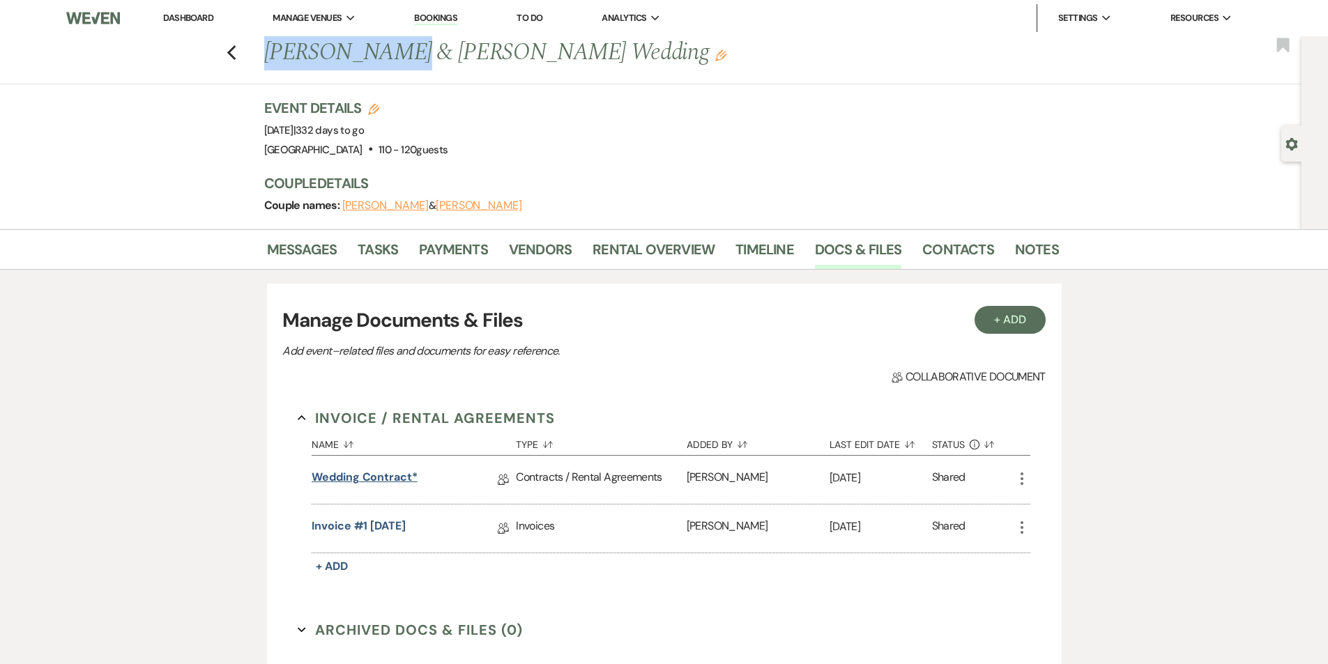
click at [358, 479] on link "Wedding Contract*" at bounding box center [365, 480] width 106 height 22
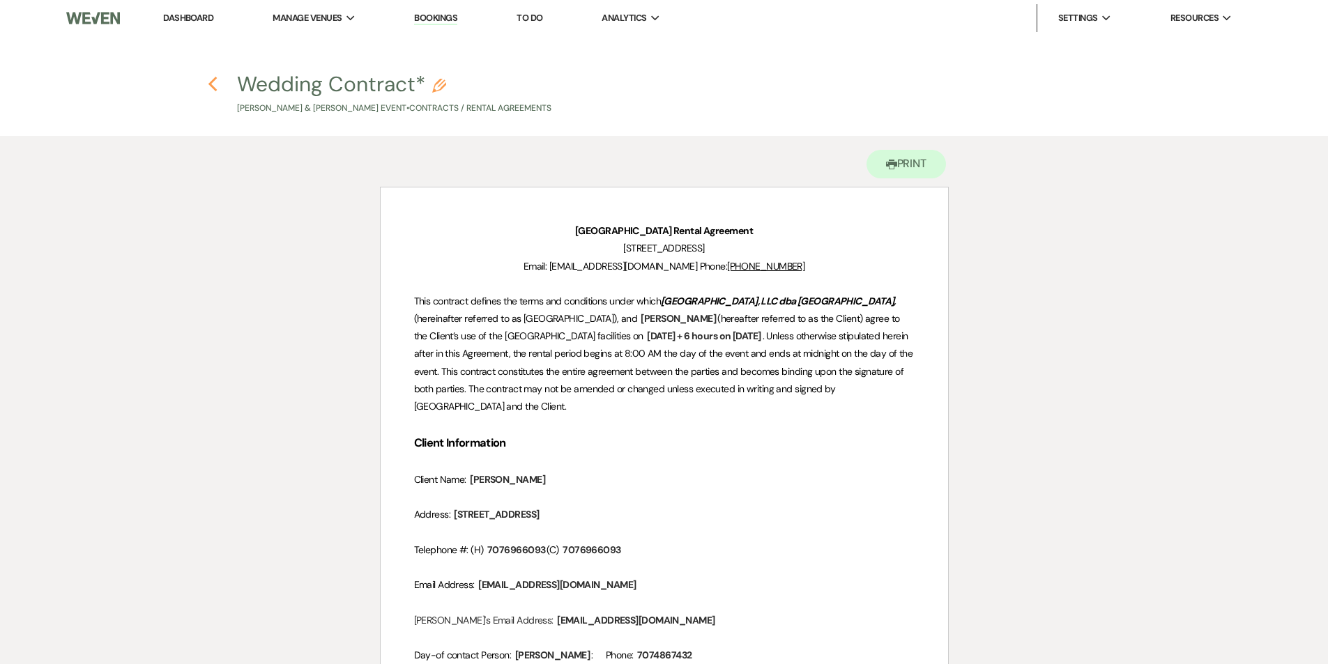
click at [213, 82] on icon "Previous" at bounding box center [213, 84] width 10 height 17
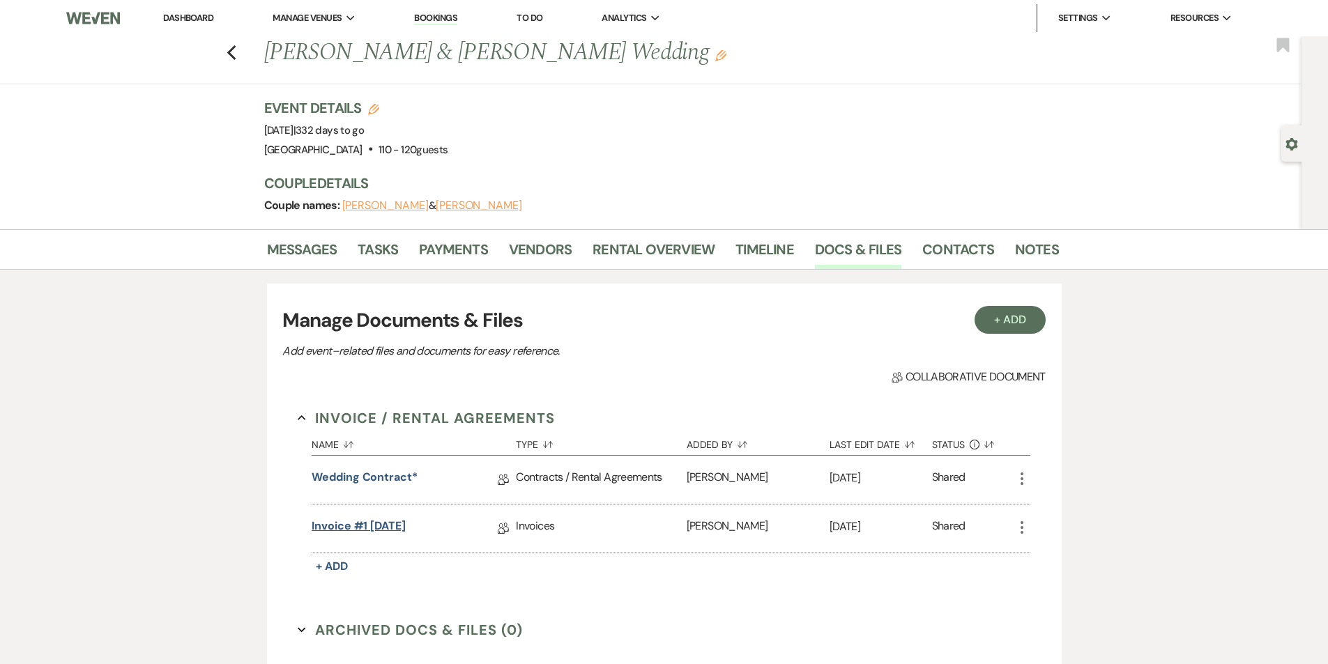
click at [357, 528] on link "Invoice #1 [DATE]" at bounding box center [359, 529] width 94 height 22
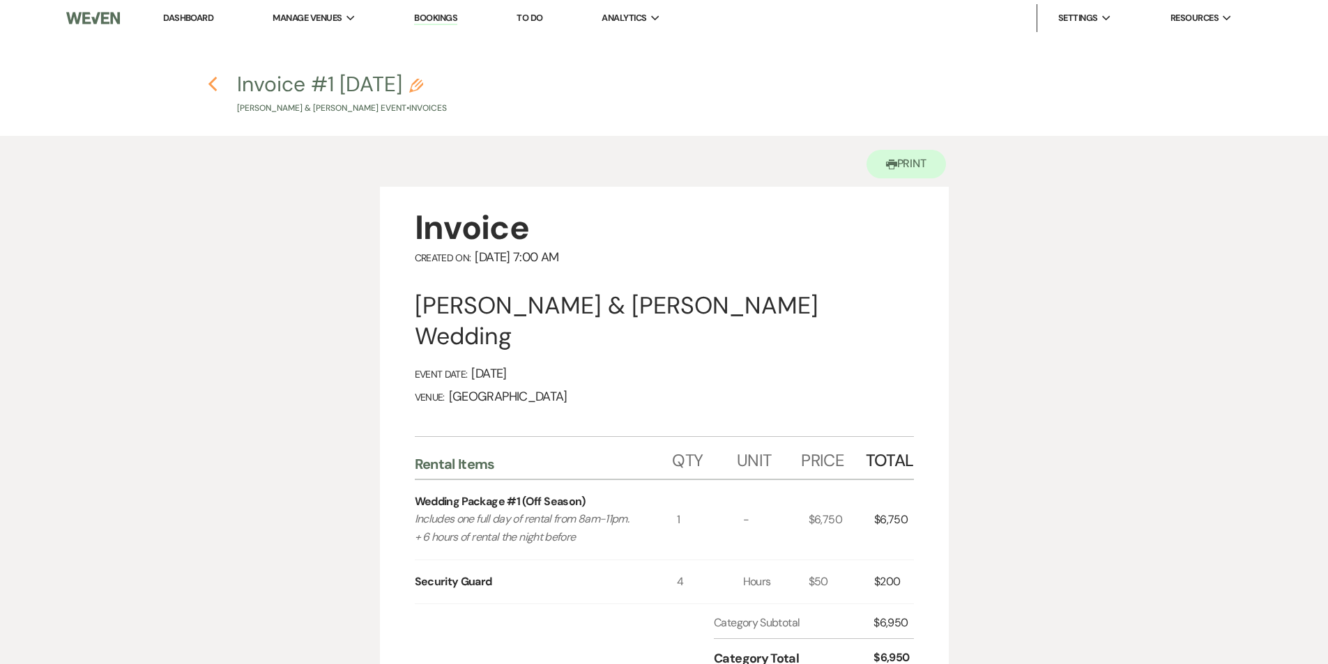
click at [213, 83] on icon "Previous" at bounding box center [213, 84] width 10 height 17
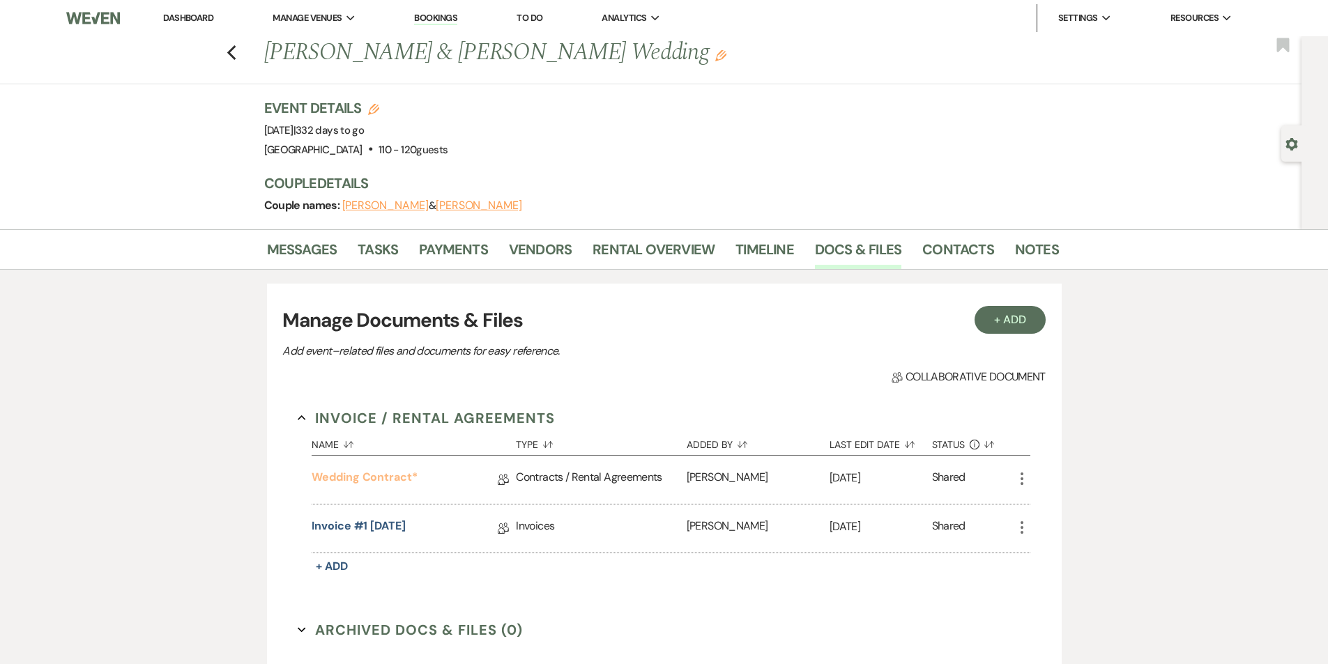
click at [358, 477] on link "Wedding Contract*" at bounding box center [365, 480] width 106 height 22
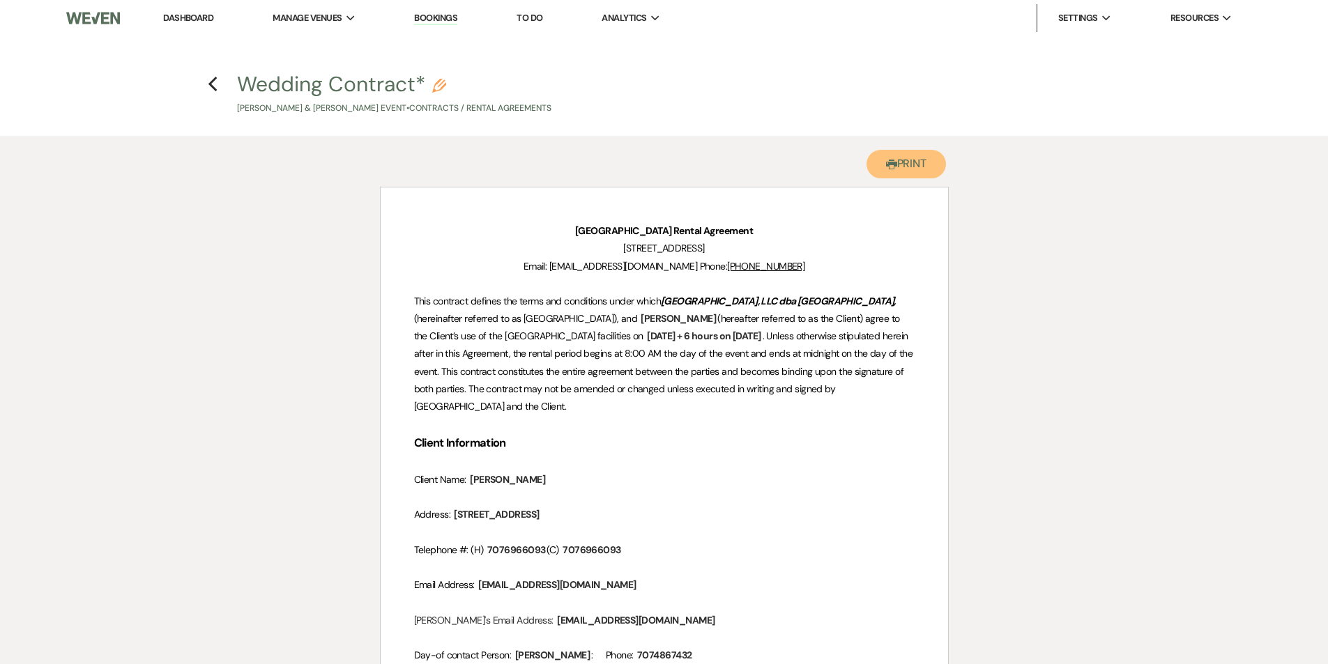
drag, startPoint x: 922, startPoint y: 165, endPoint x: 351, endPoint y: 205, distance: 573.0
click at [922, 165] on button "Printer Print" at bounding box center [906, 164] width 80 height 29
click at [210, 84] on use "button" at bounding box center [212, 84] width 9 height 15
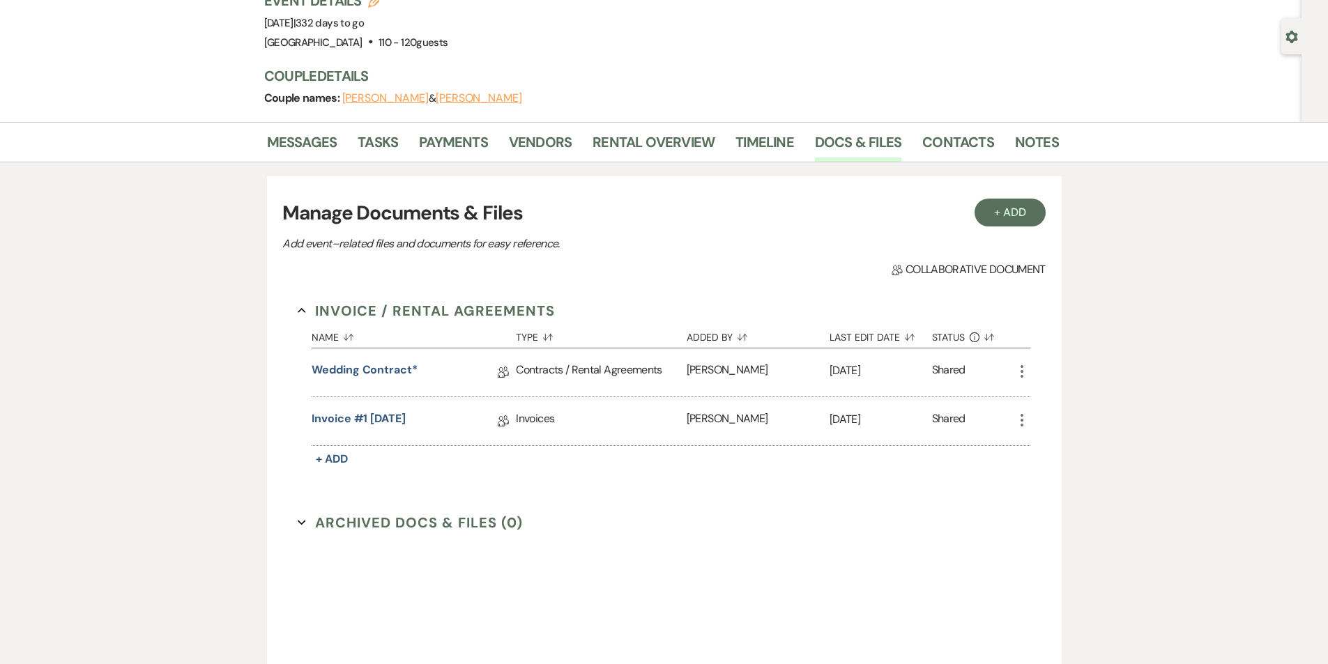
scroll to position [246, 0]
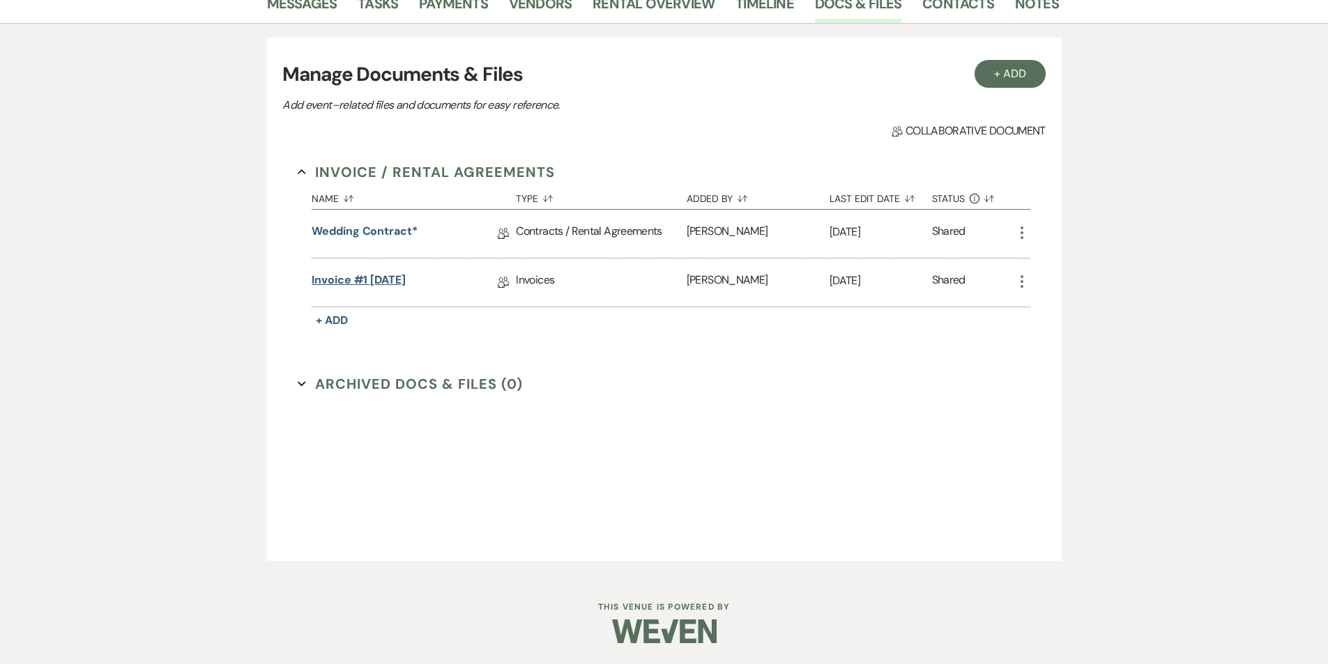
click at [345, 276] on link "Invoice #1 [DATE]" at bounding box center [359, 283] width 94 height 22
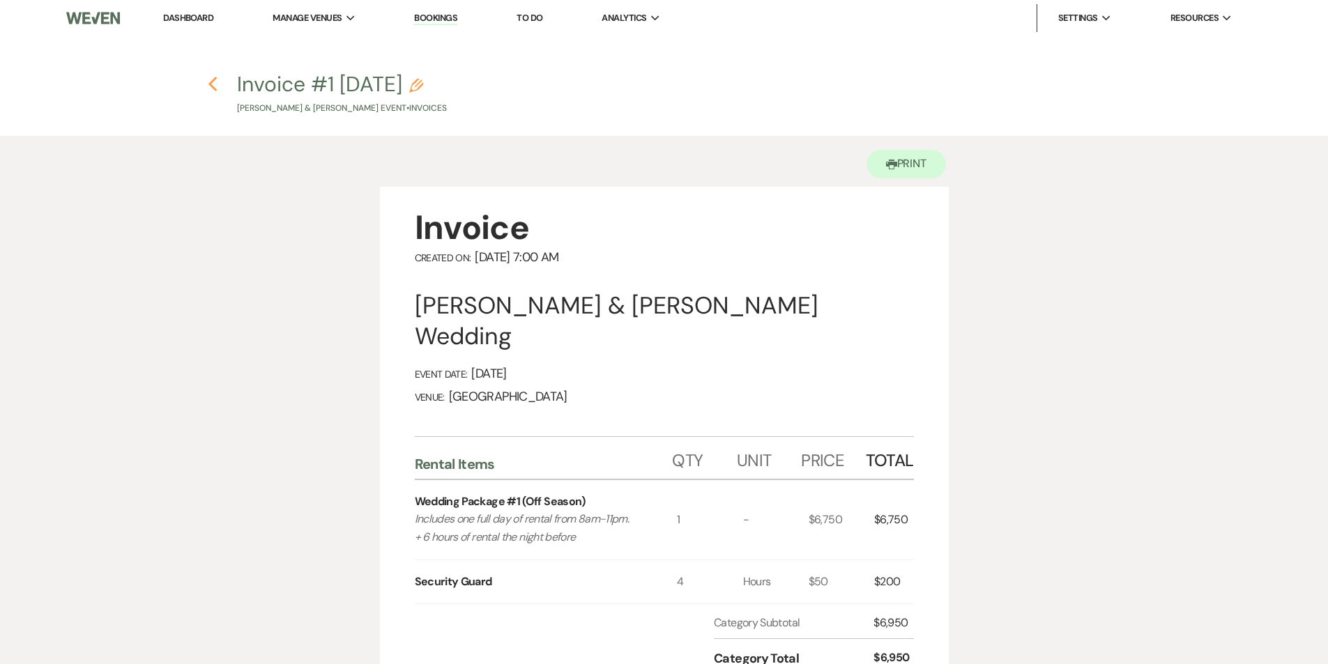
click at [214, 85] on icon "Previous" at bounding box center [213, 84] width 10 height 17
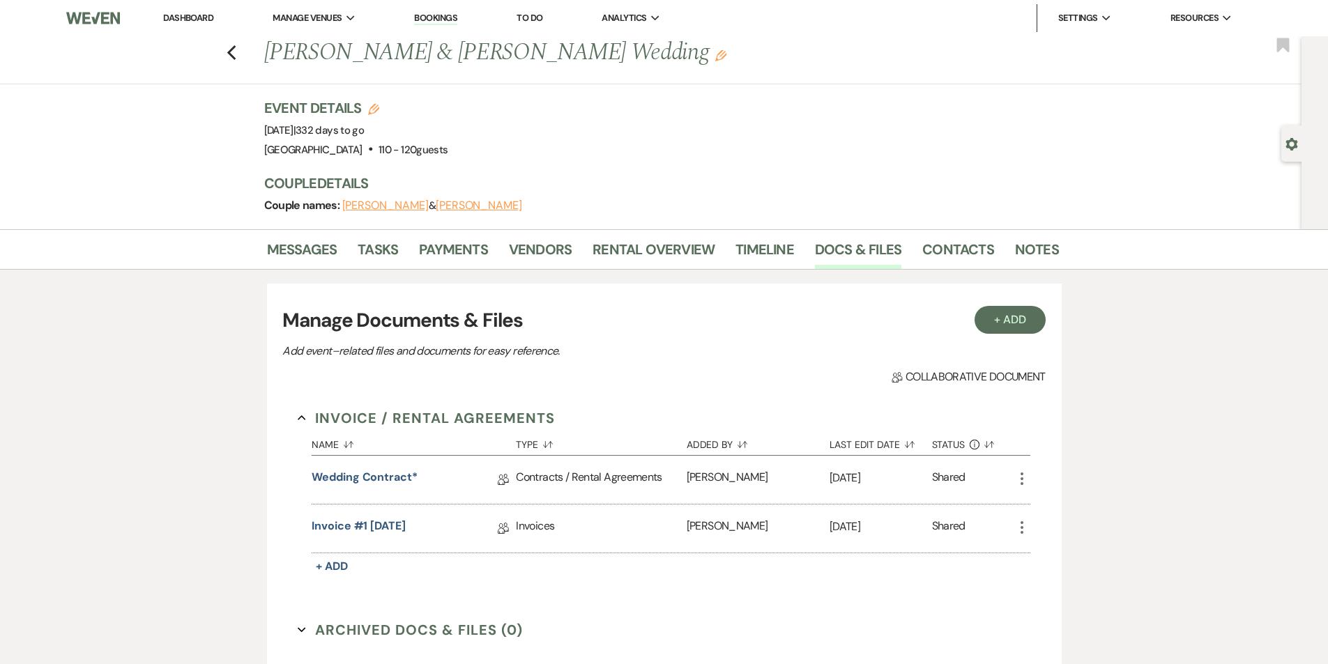
click at [247, 56] on div "Previous [PERSON_NAME] & [PERSON_NAME] Wedding Edit Bookmark" at bounding box center [647, 60] width 1308 height 48
click at [237, 54] on icon "Previous" at bounding box center [232, 53] width 10 height 17
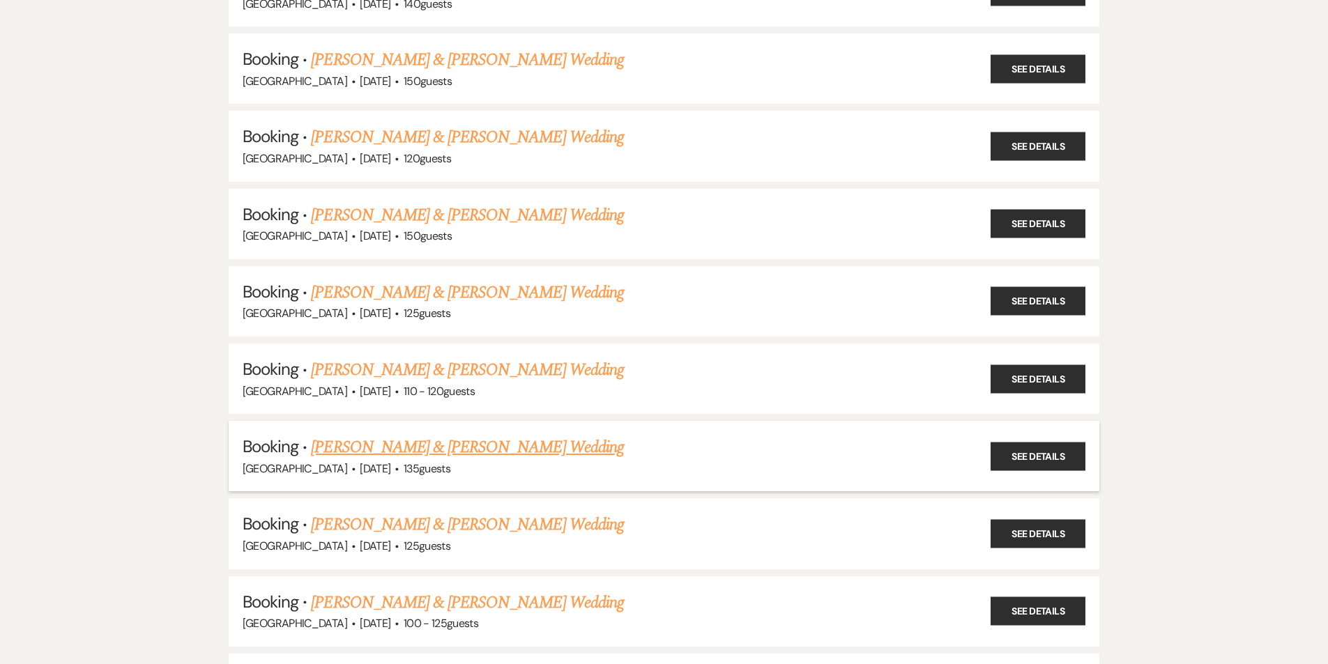
scroll to position [2445, 0]
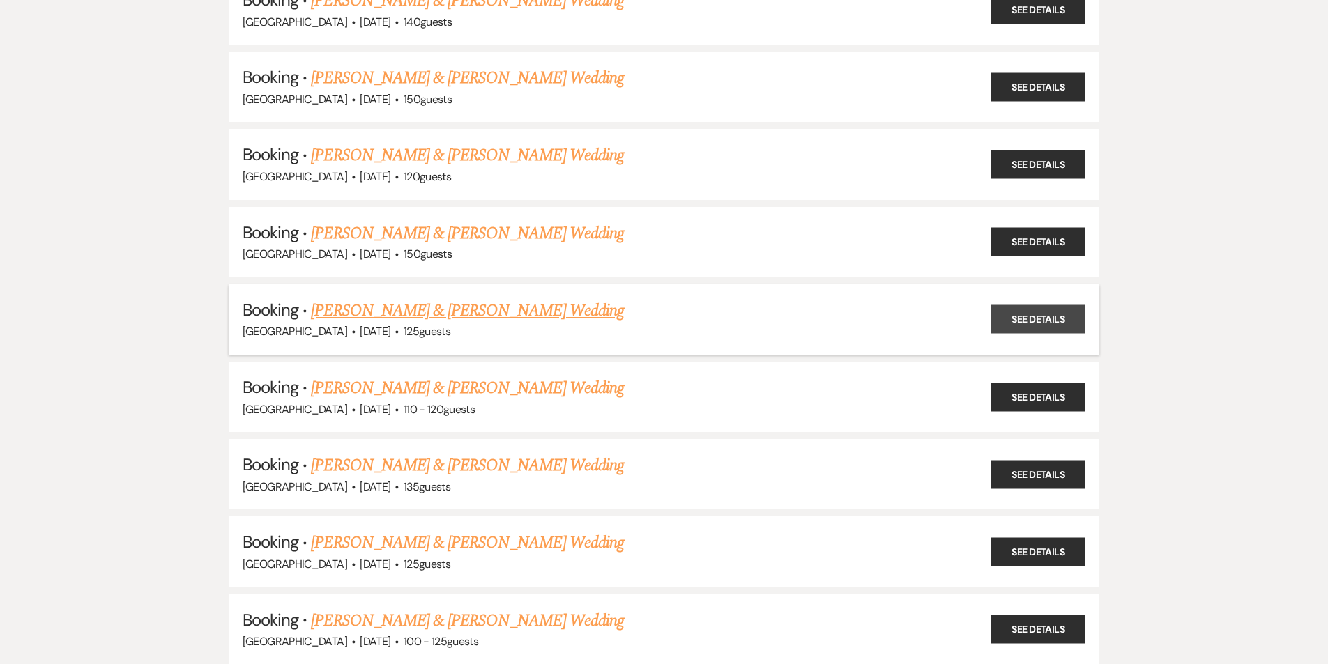
click at [1030, 316] on link "See Details" at bounding box center [1038, 319] width 95 height 29
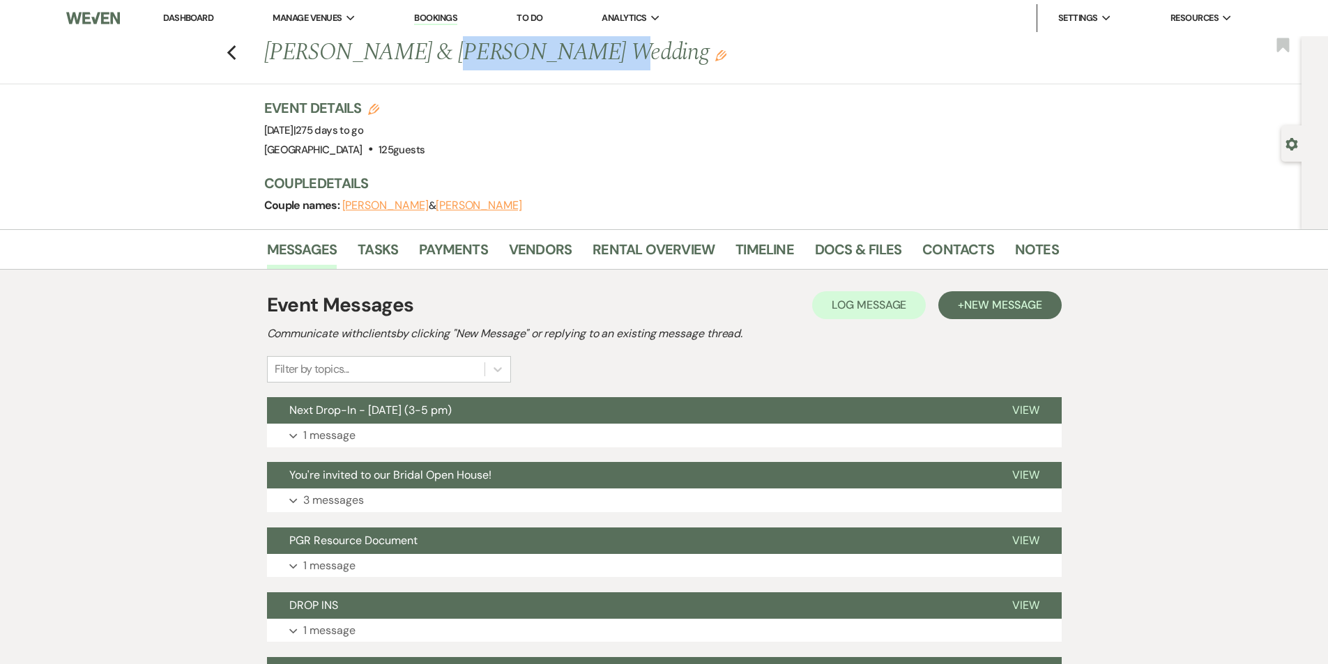
drag, startPoint x: 567, startPoint y: 55, endPoint x: 430, endPoint y: 51, distance: 136.7
click at [430, 51] on h1 "[PERSON_NAME] & [PERSON_NAME] Wedding Edit" at bounding box center [576, 52] width 625 height 33
click at [828, 243] on link "Docs & Files" at bounding box center [858, 253] width 86 height 31
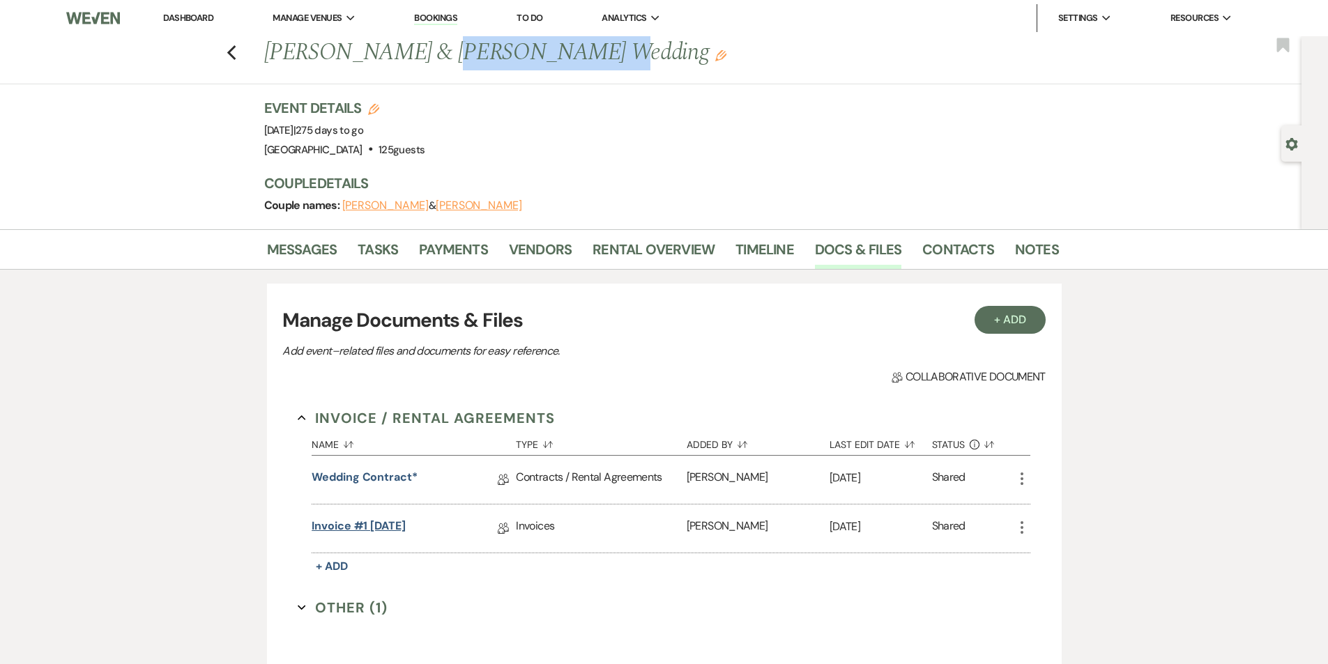
click at [346, 523] on link "Invoice #1 [DATE]" at bounding box center [359, 529] width 94 height 22
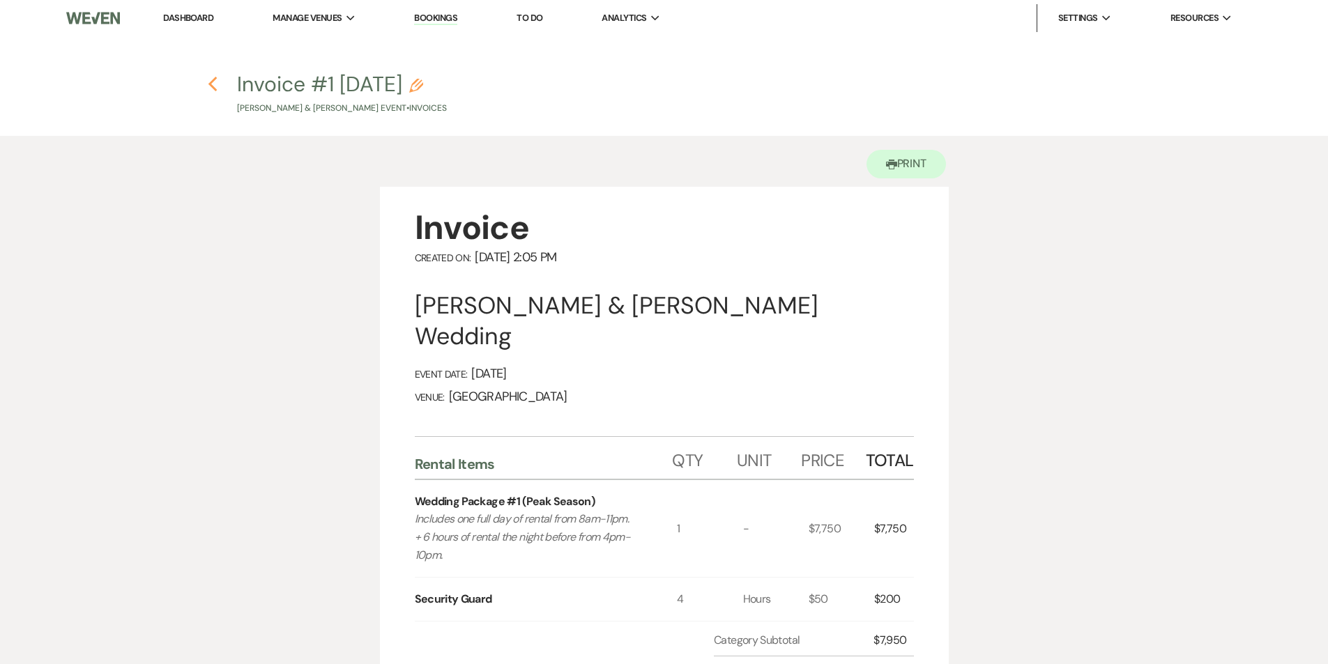
click at [210, 88] on icon "Previous" at bounding box center [213, 84] width 10 height 17
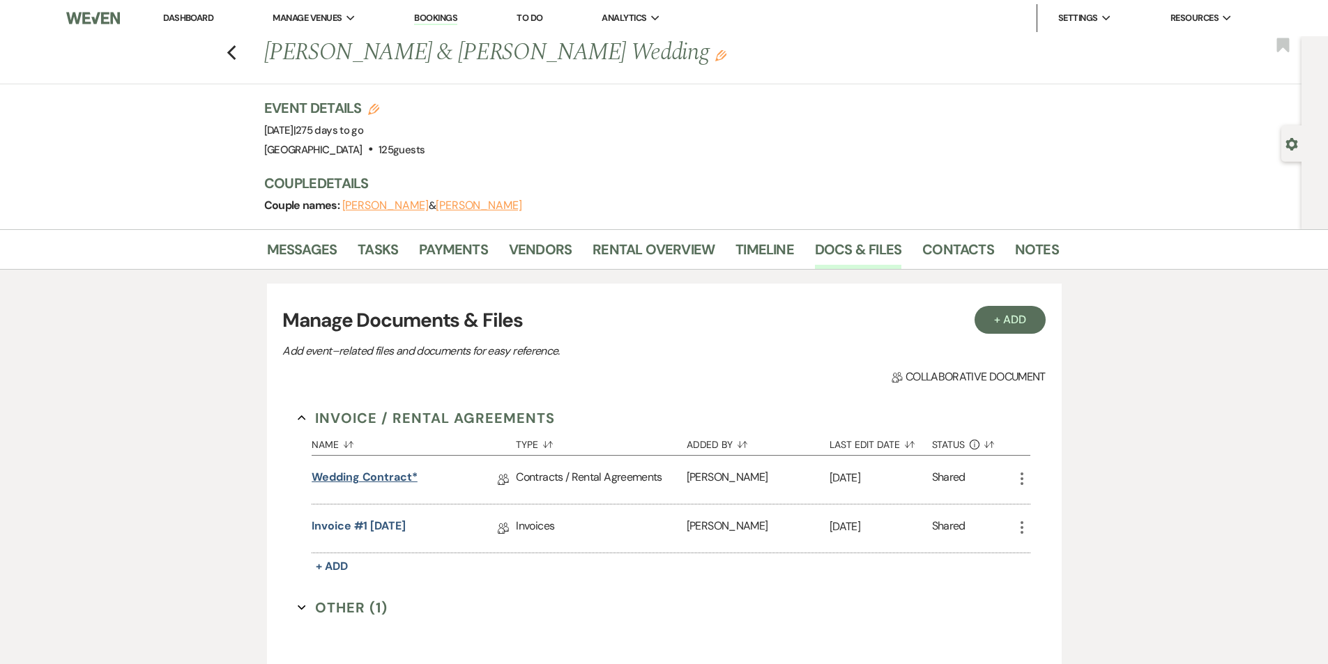
click at [387, 471] on link "Wedding Contract*" at bounding box center [365, 480] width 106 height 22
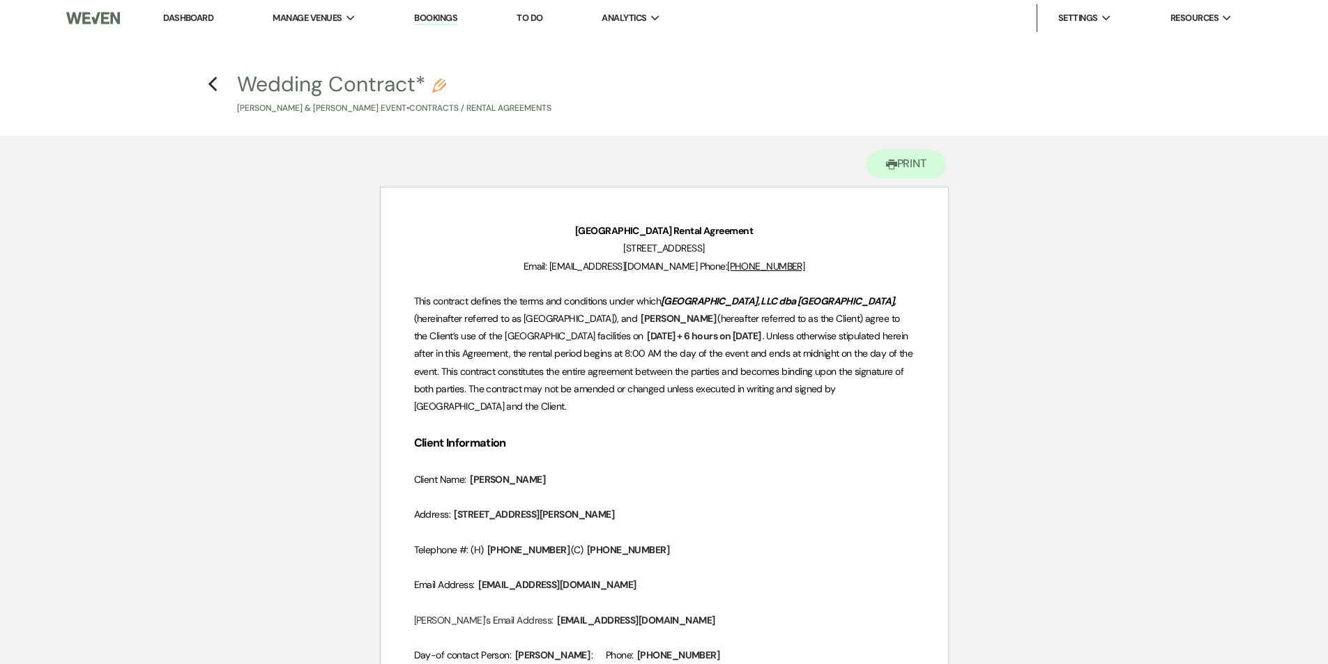
click at [222, 81] on h4 "Previous Wedding Contract* Pencil [PERSON_NAME] & [PERSON_NAME] Event • Contrac…" at bounding box center [664, 92] width 1004 height 45
click at [212, 84] on icon "Previous" at bounding box center [213, 84] width 10 height 17
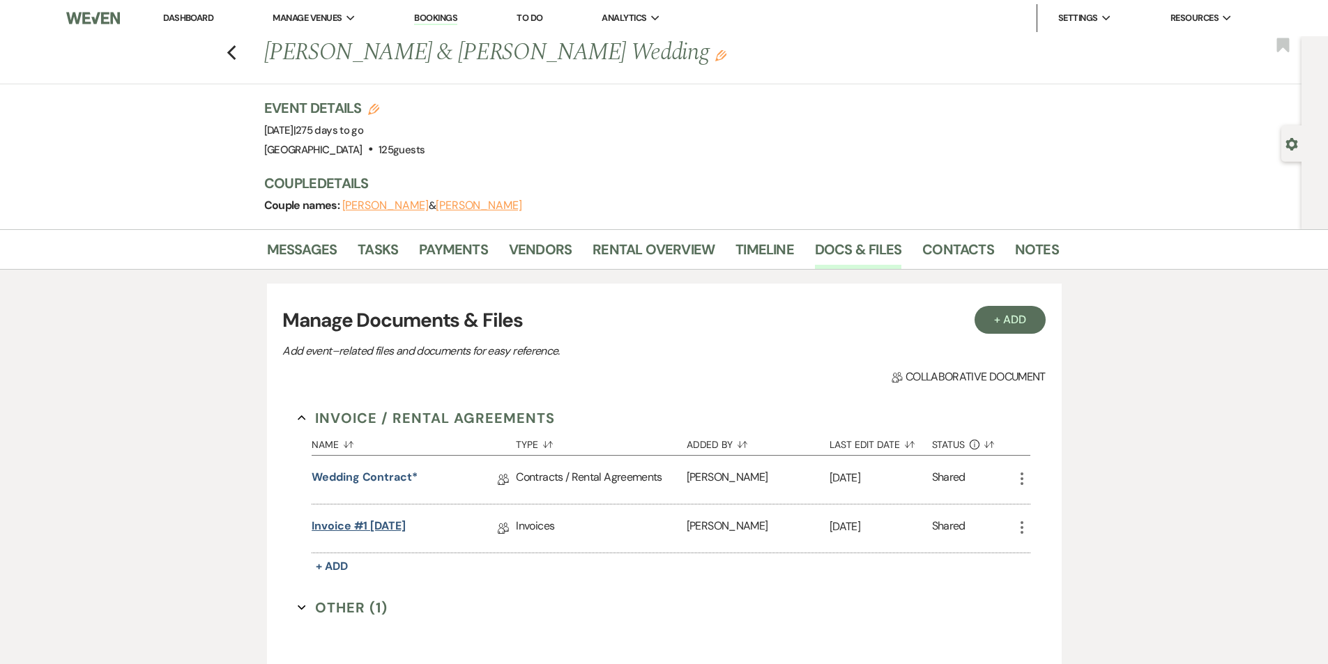
click at [332, 532] on link "Invoice #1 [DATE]" at bounding box center [359, 529] width 94 height 22
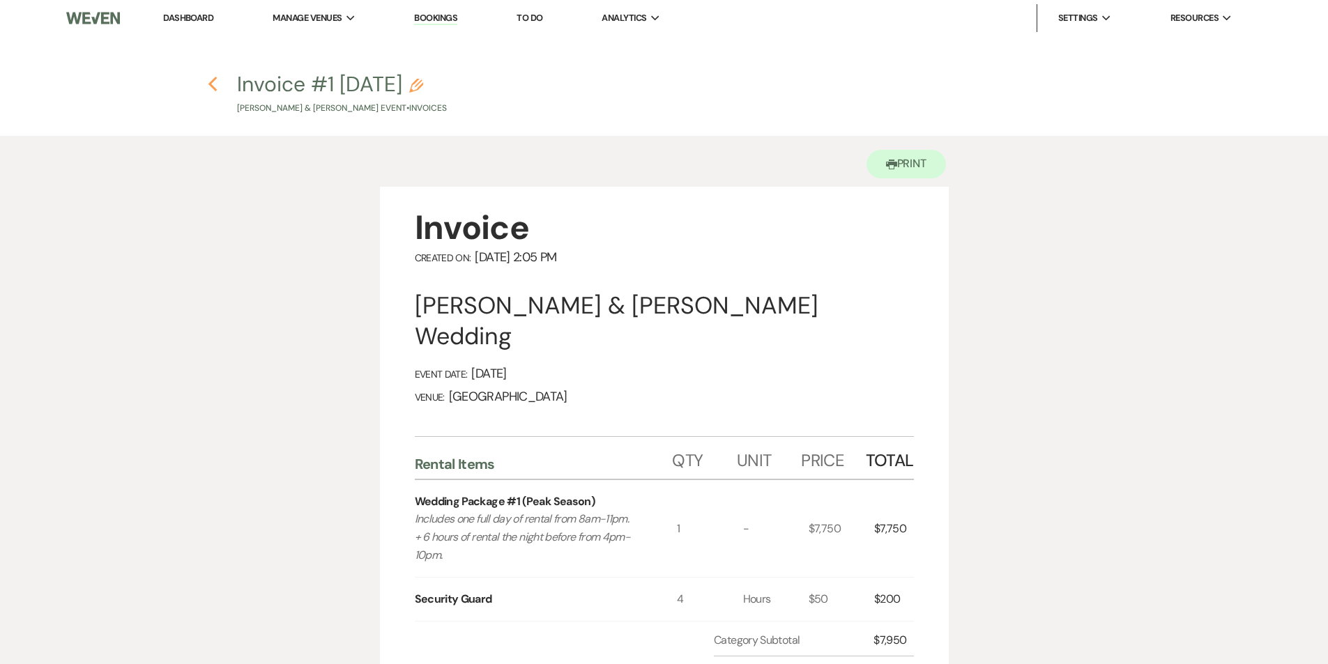
click at [206, 83] on h4 "Previous Invoice #1 [DATE] Pencil [PERSON_NAME] & [PERSON_NAME] Event • Invoices" at bounding box center [664, 92] width 1004 height 45
click at [211, 83] on use "button" at bounding box center [212, 84] width 9 height 15
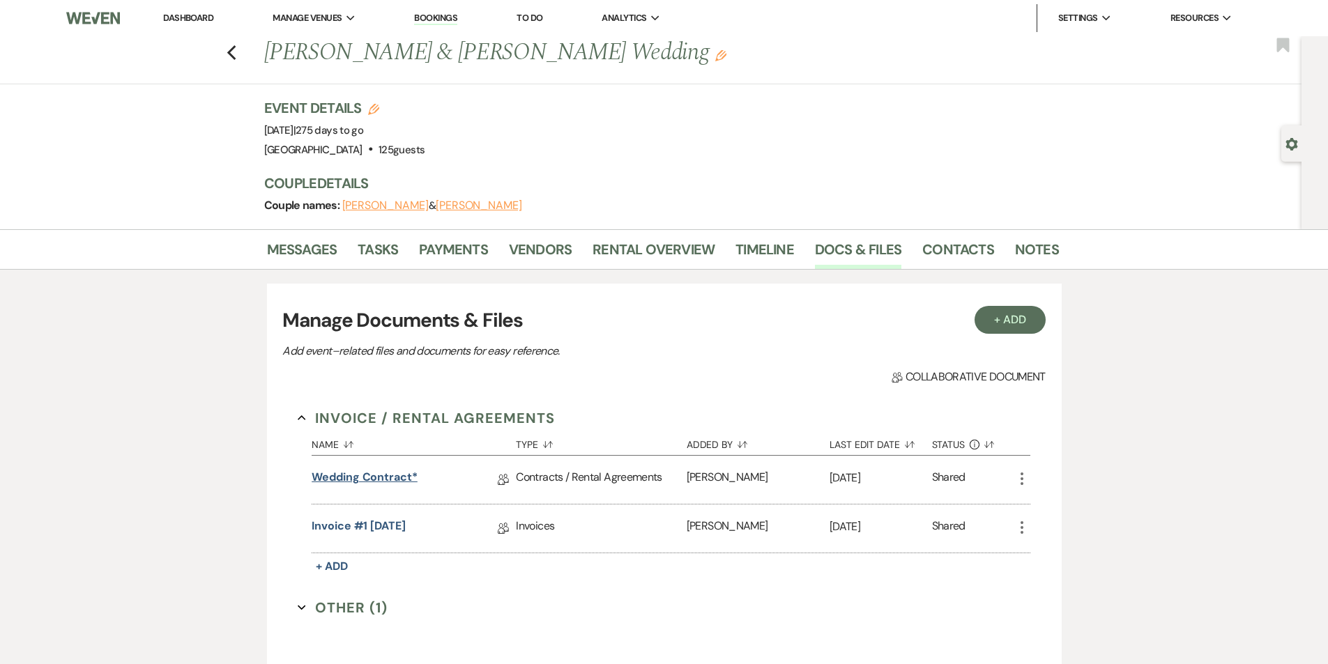
click at [344, 481] on link "Wedding Contract*" at bounding box center [365, 480] width 106 height 22
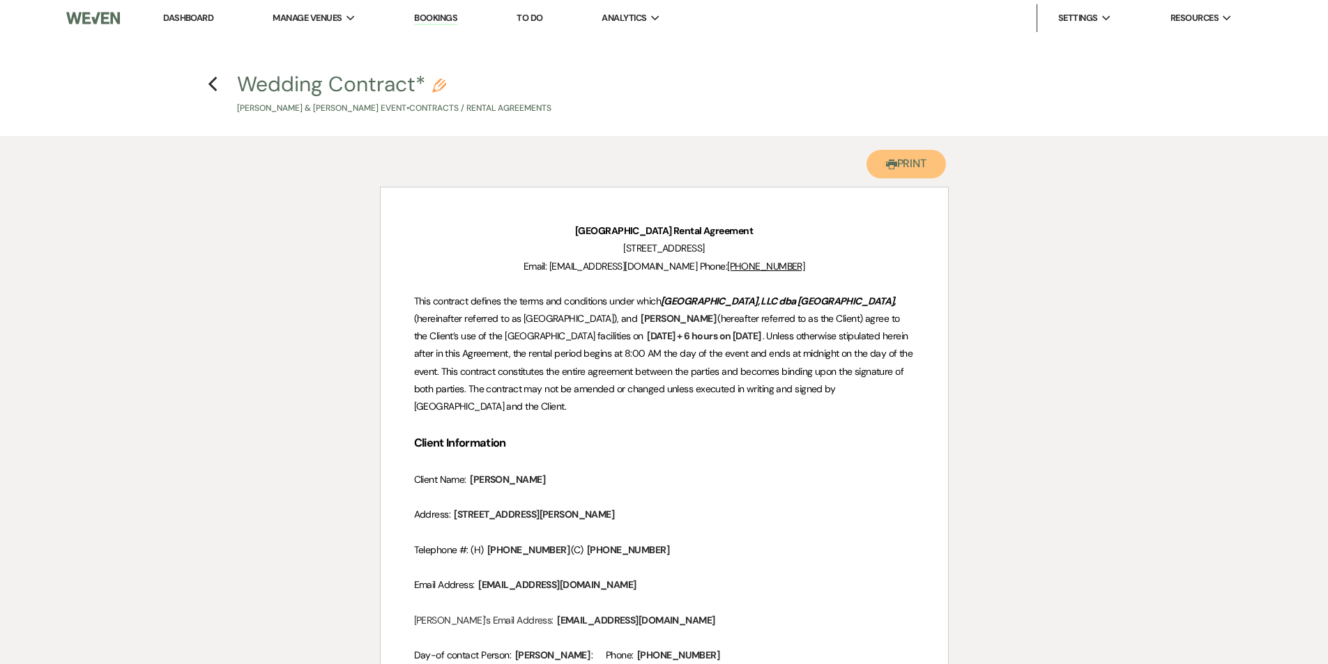
click at [901, 172] on button "Printer Print" at bounding box center [906, 164] width 80 height 29
click at [213, 88] on use "button" at bounding box center [212, 84] width 9 height 15
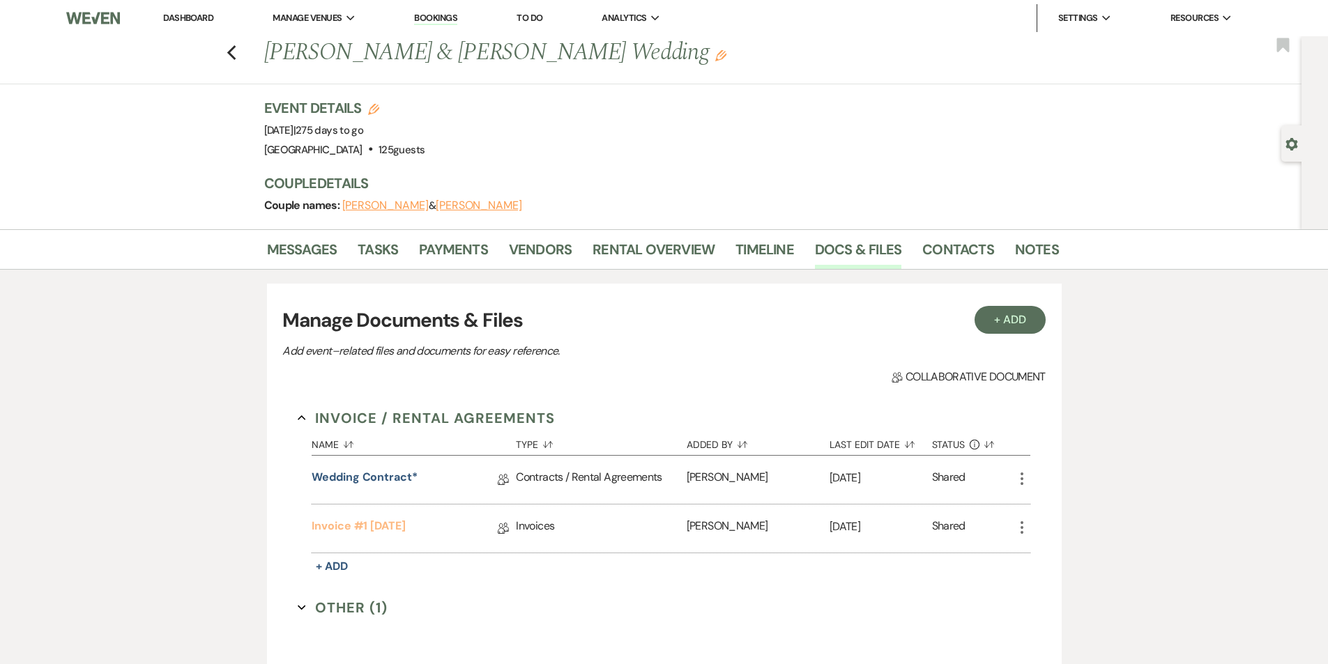
click at [366, 526] on link "Invoice #1 [DATE]" at bounding box center [359, 529] width 94 height 22
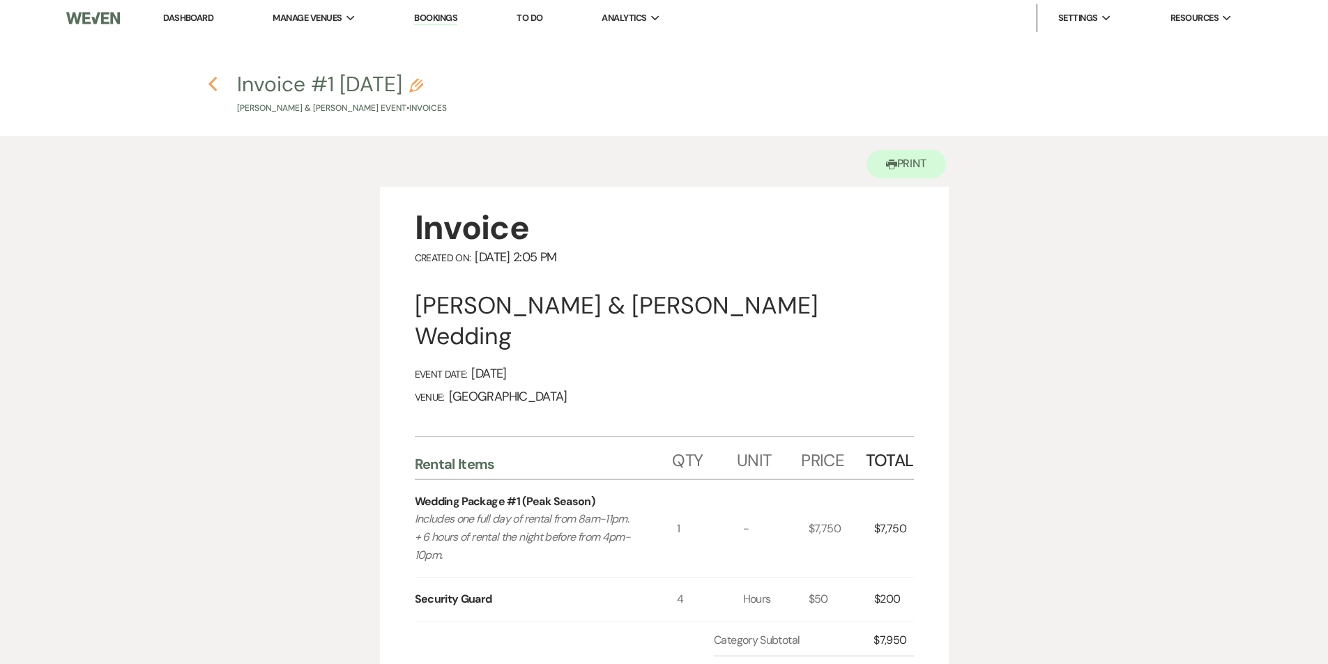
click at [211, 82] on use "button" at bounding box center [212, 84] width 9 height 15
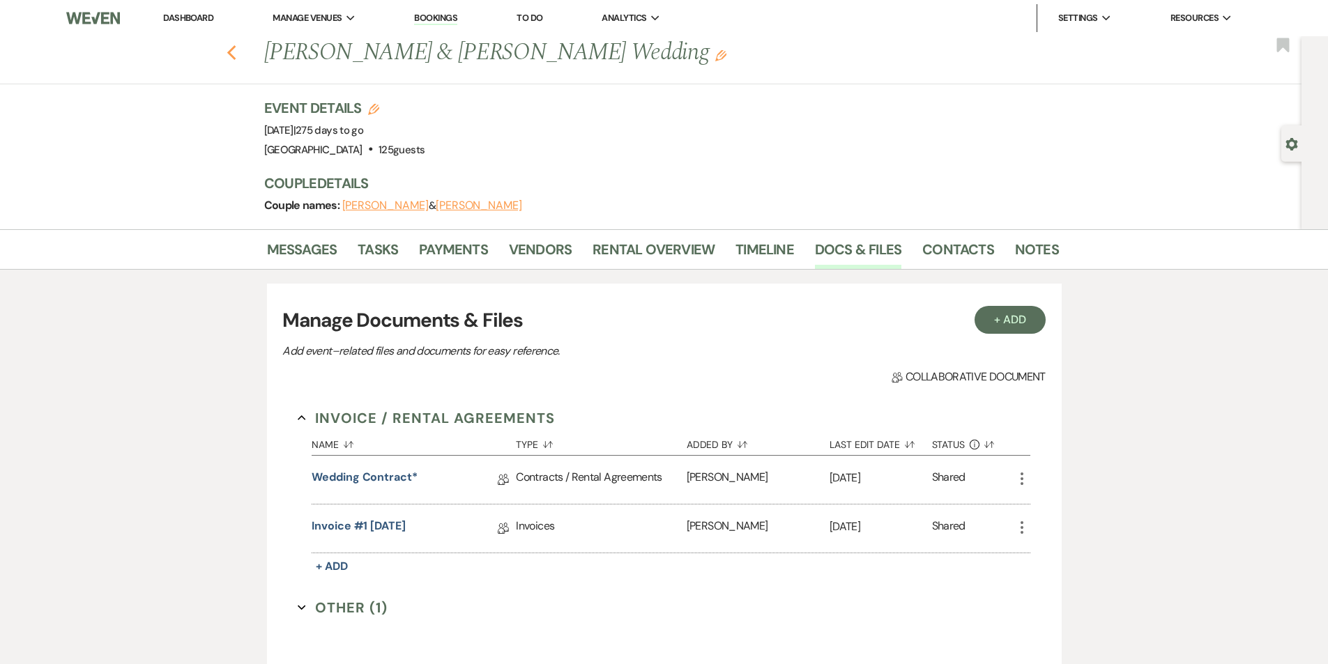
click at [237, 55] on icon "Previous" at bounding box center [232, 53] width 10 height 17
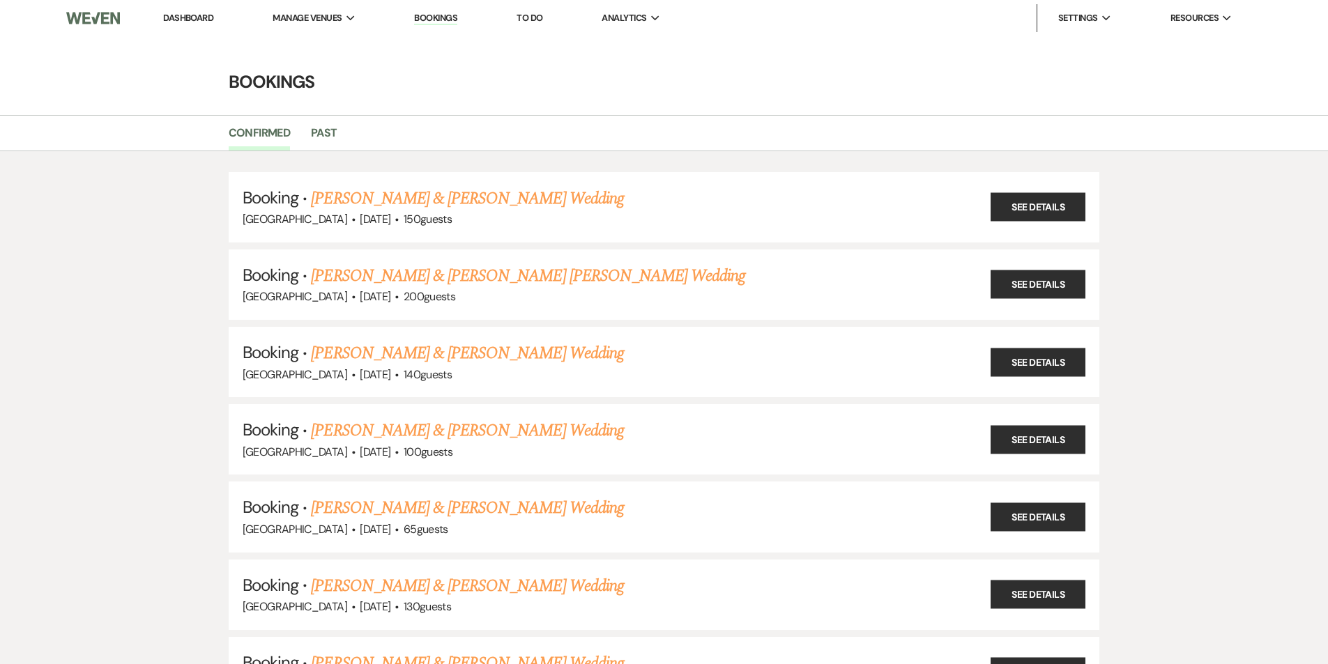
scroll to position [2445, 0]
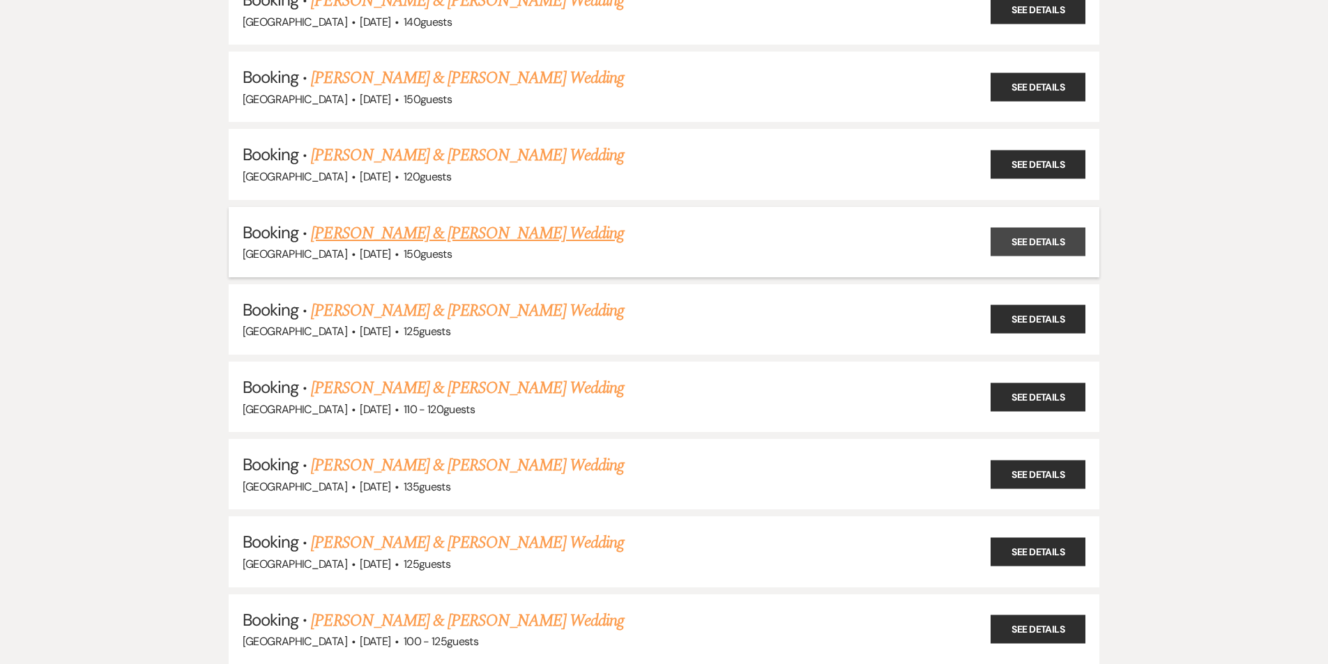
click at [1039, 234] on link "See Details" at bounding box center [1038, 242] width 95 height 29
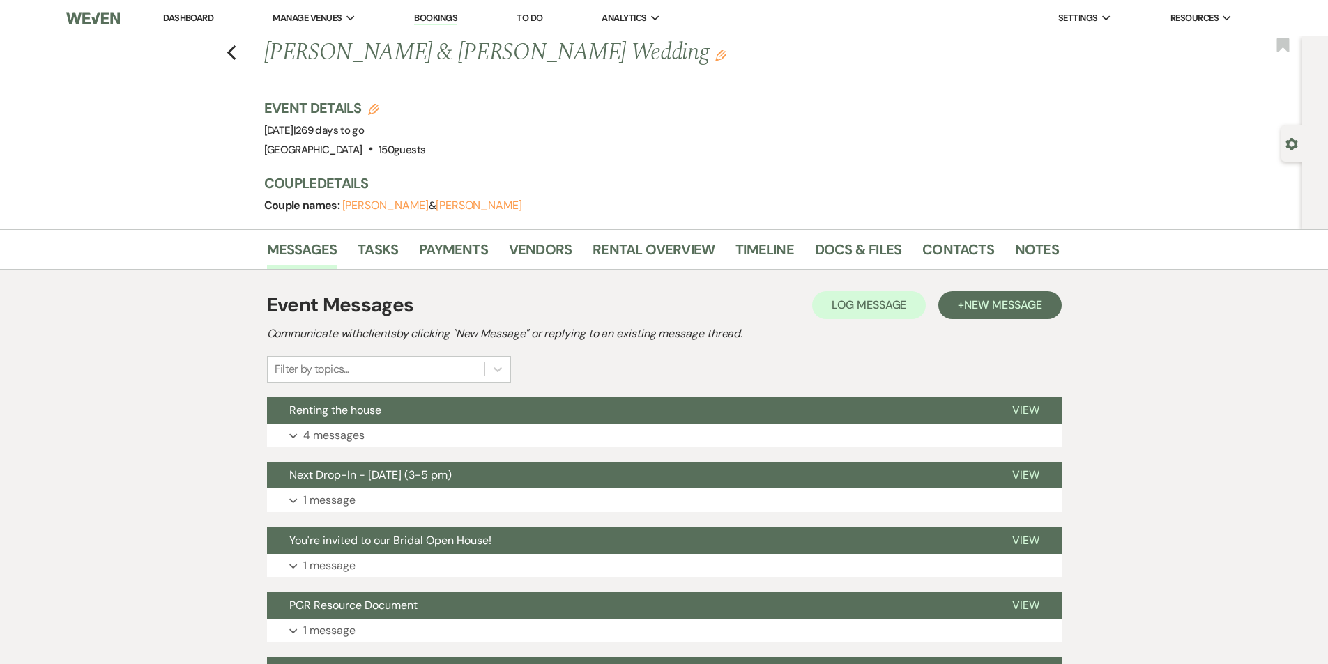
drag, startPoint x: 686, startPoint y: 57, endPoint x: 266, endPoint y: 68, distance: 419.8
click at [266, 68] on div "Previous [PERSON_NAME] & [PERSON_NAME] Wedding Edit" at bounding box center [654, 52] width 795 height 33
click at [852, 252] on link "Docs & Files" at bounding box center [858, 253] width 86 height 31
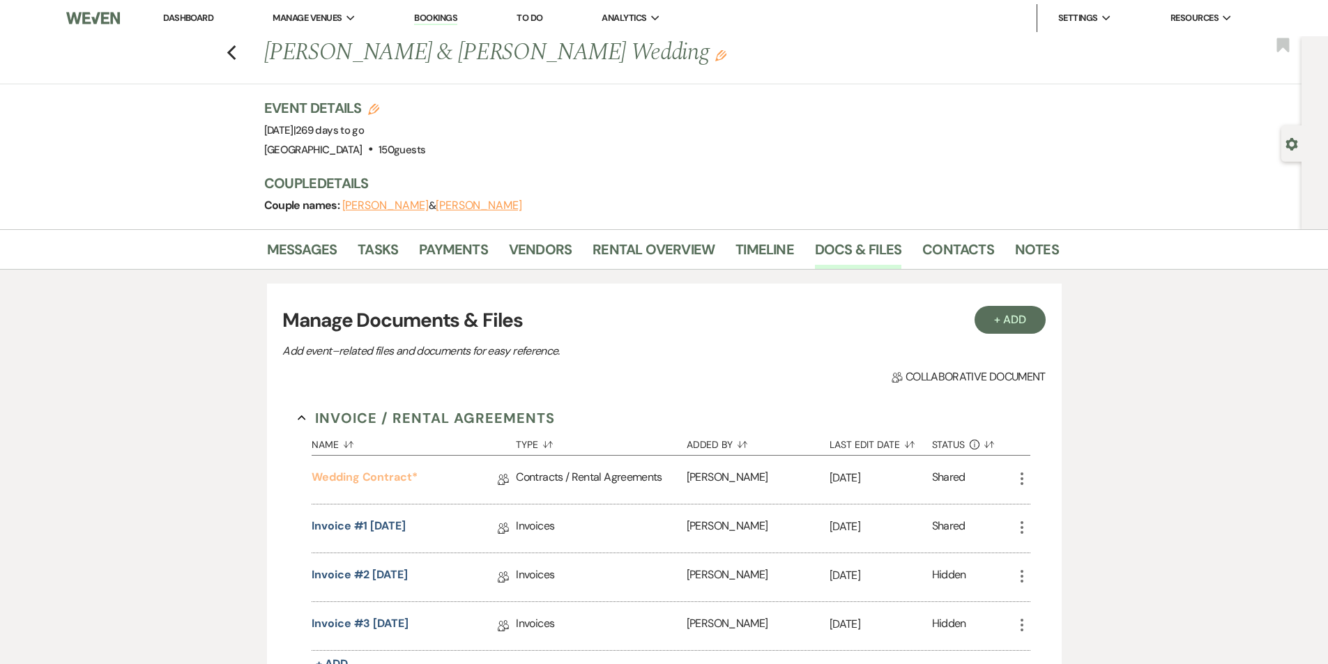
click at [358, 480] on link "Wedding Contract*" at bounding box center [365, 480] width 106 height 22
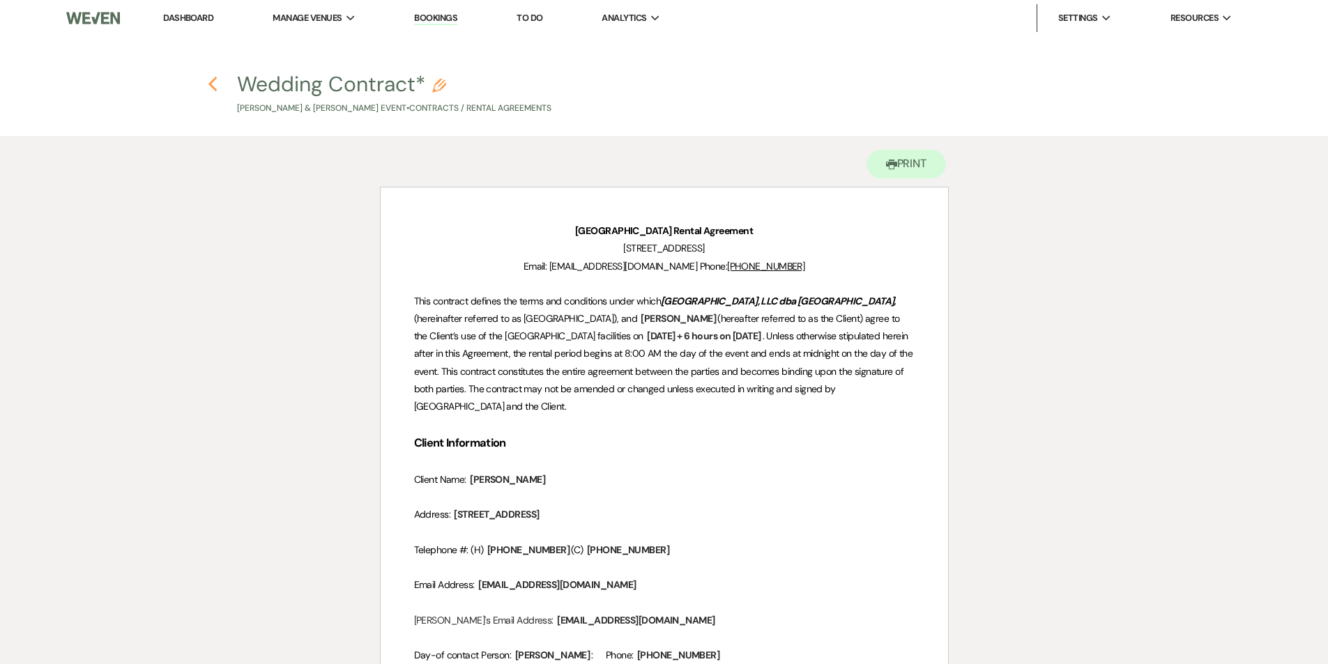
click at [210, 79] on icon "Previous" at bounding box center [213, 84] width 10 height 17
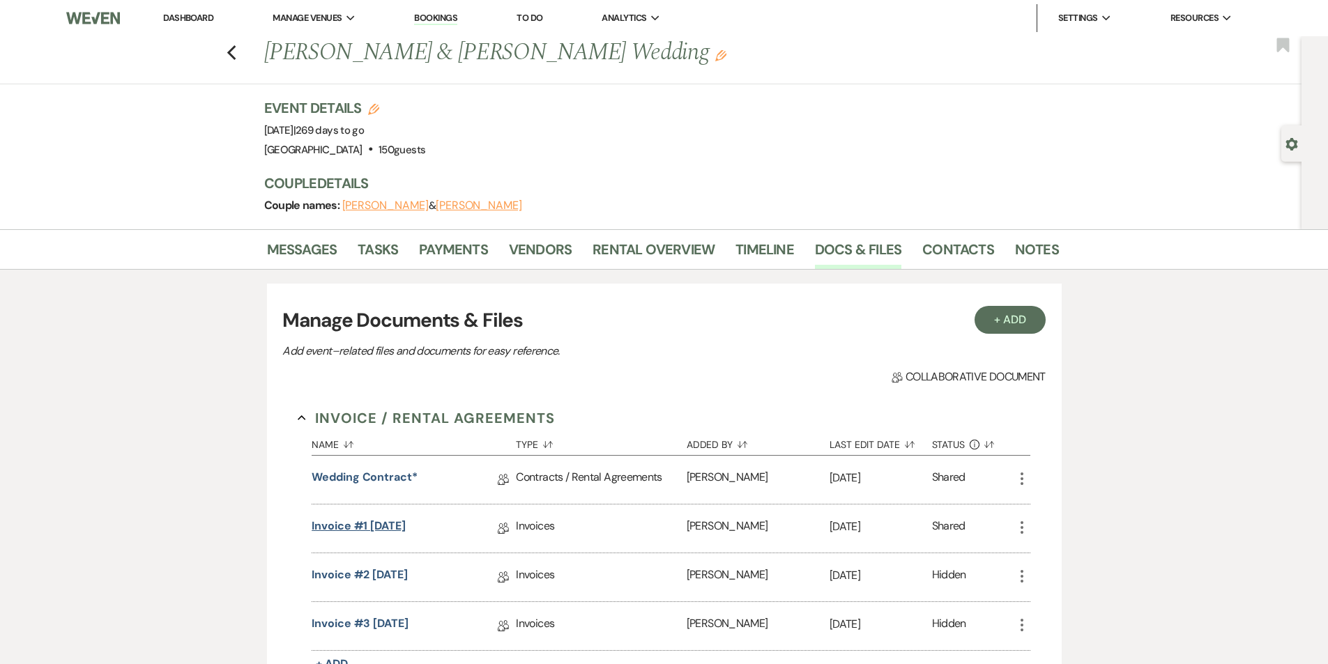
click at [373, 528] on link "Invoice #1 [DATE]" at bounding box center [359, 529] width 94 height 22
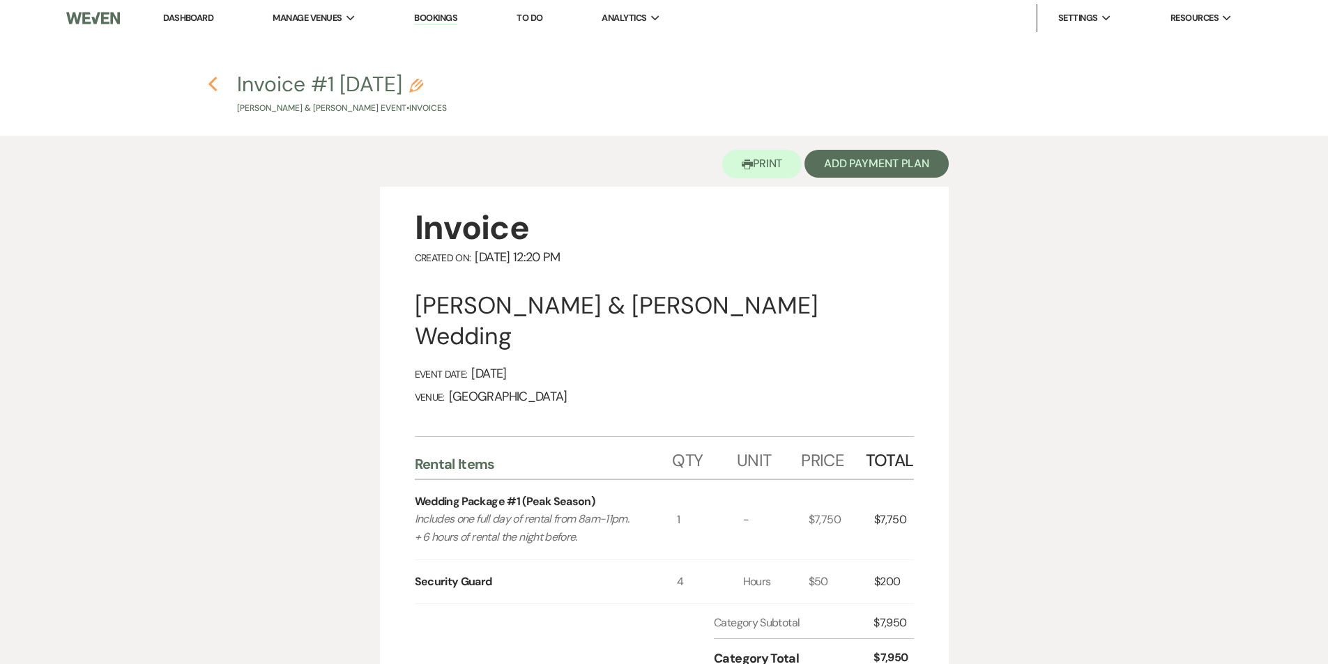
click at [212, 78] on icon "Previous" at bounding box center [213, 84] width 10 height 17
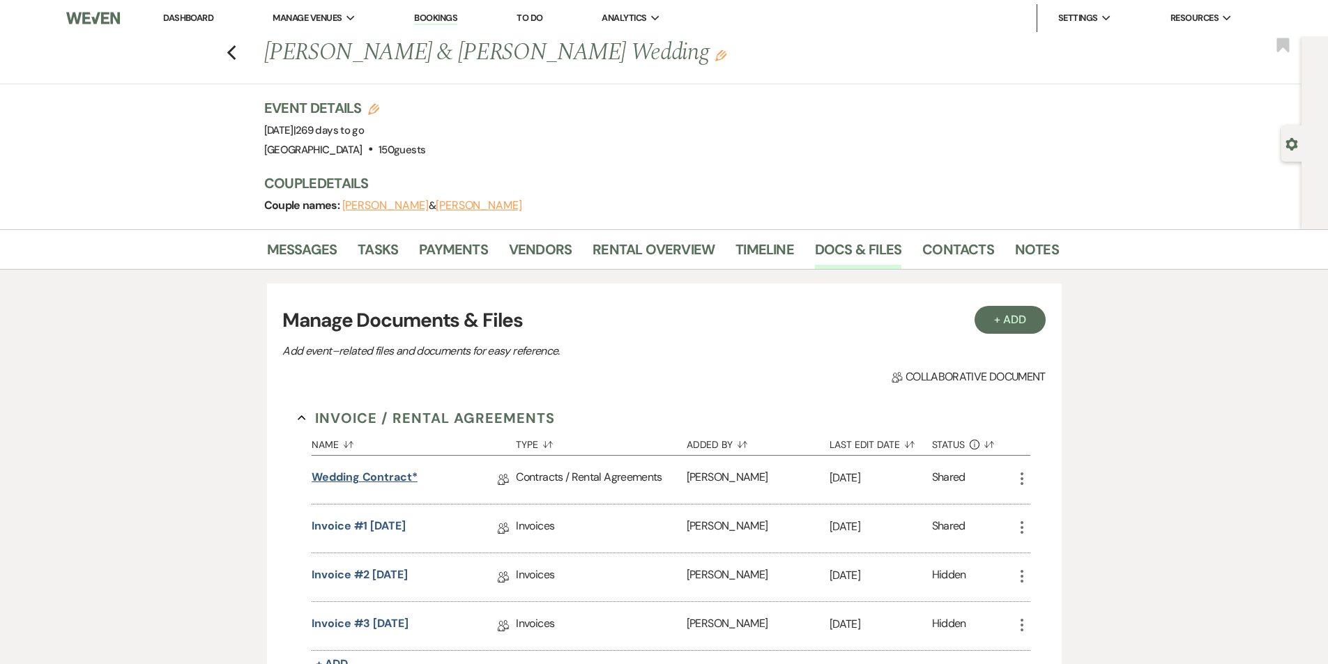
click at [377, 474] on link "Wedding Contract*" at bounding box center [365, 480] width 106 height 22
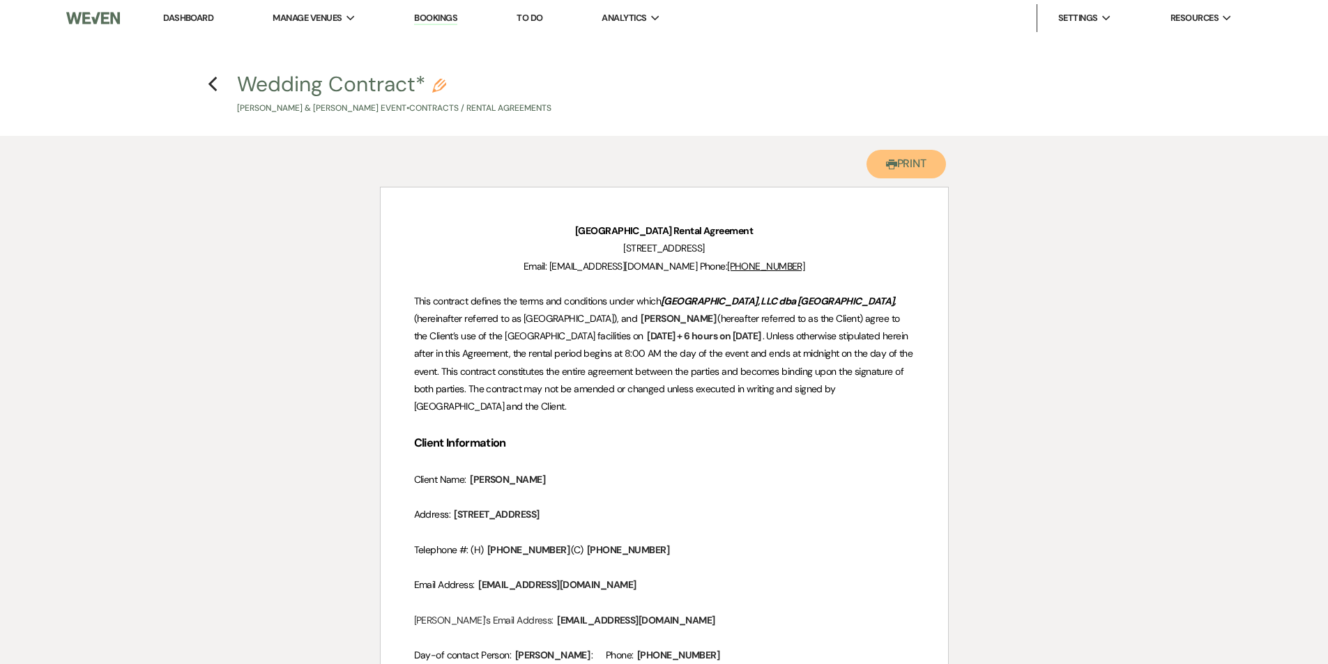
click at [896, 169] on button "Printer Print" at bounding box center [906, 164] width 80 height 29
click at [216, 89] on icon "Previous" at bounding box center [213, 84] width 10 height 17
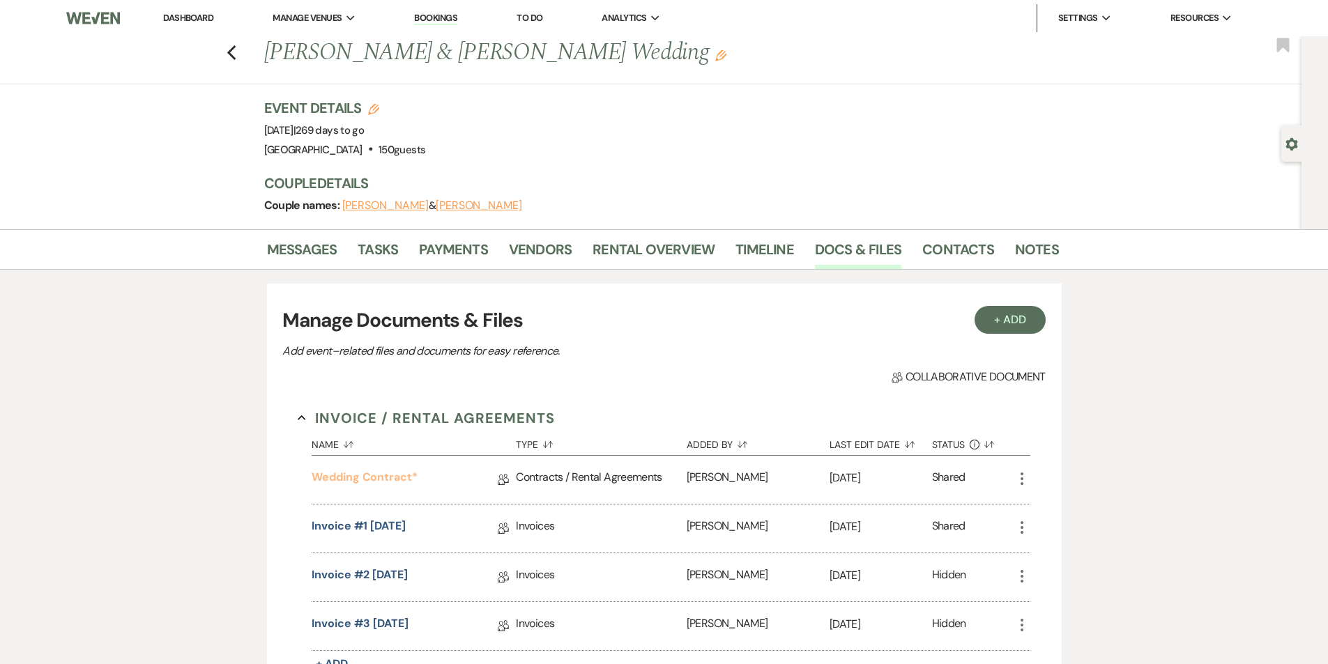
click at [331, 477] on link "Wedding Contract*" at bounding box center [365, 480] width 106 height 22
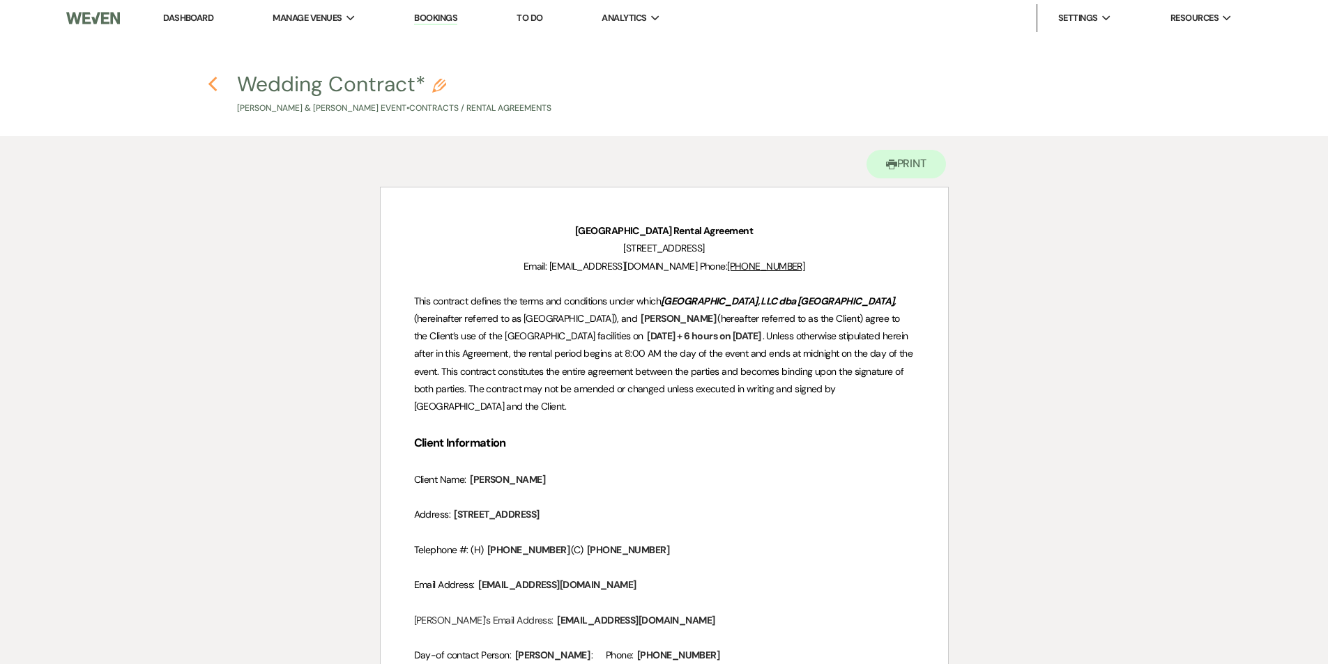
click at [213, 82] on icon "Previous" at bounding box center [213, 84] width 10 height 17
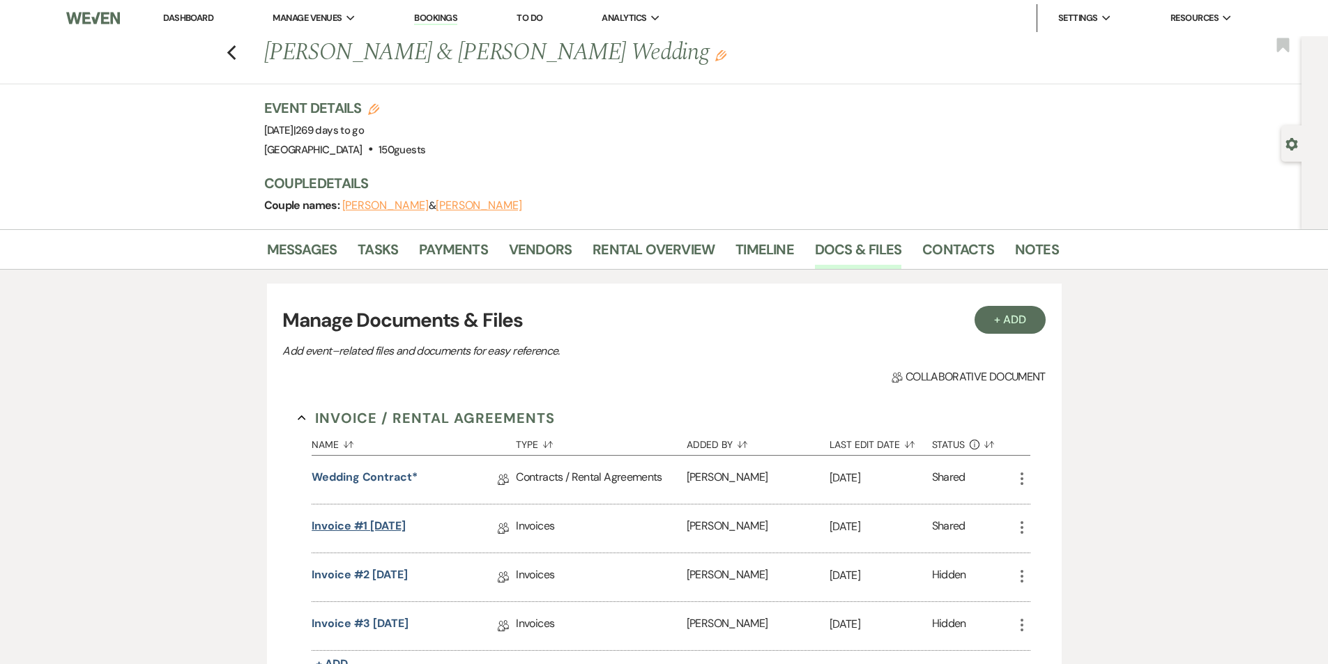
click at [378, 528] on link "Invoice #1 [DATE]" at bounding box center [359, 529] width 94 height 22
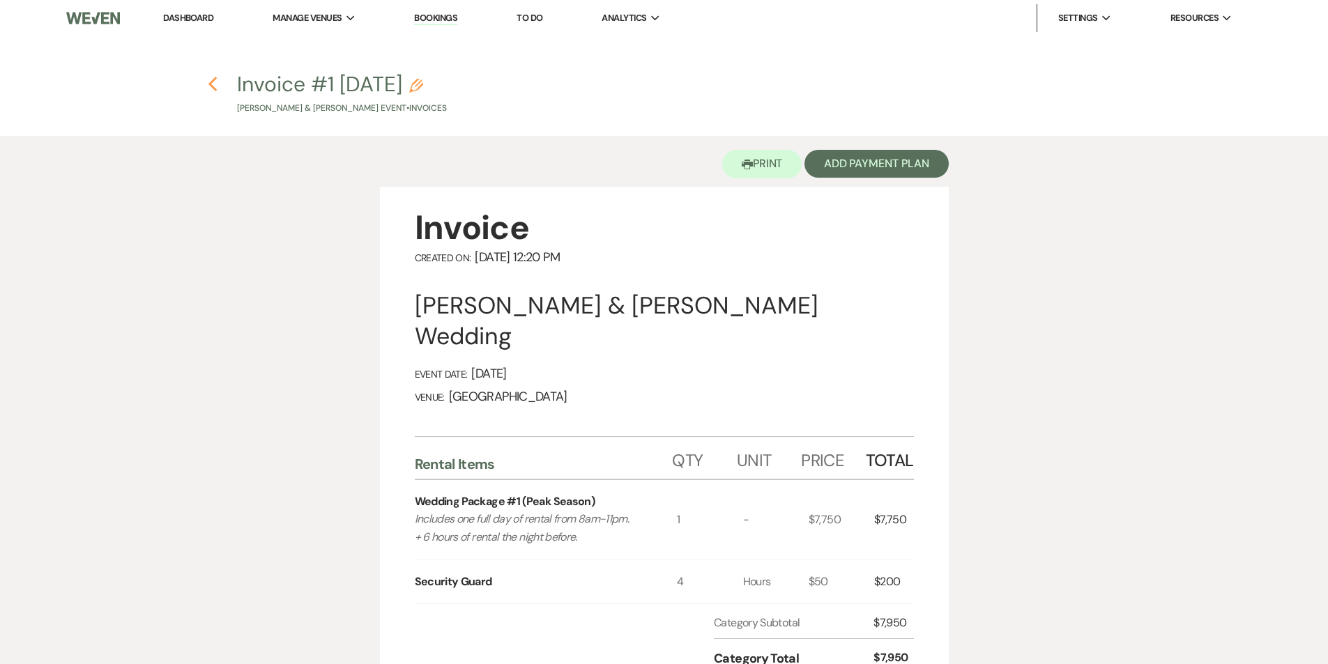
click at [217, 82] on icon "Previous" at bounding box center [213, 84] width 10 height 17
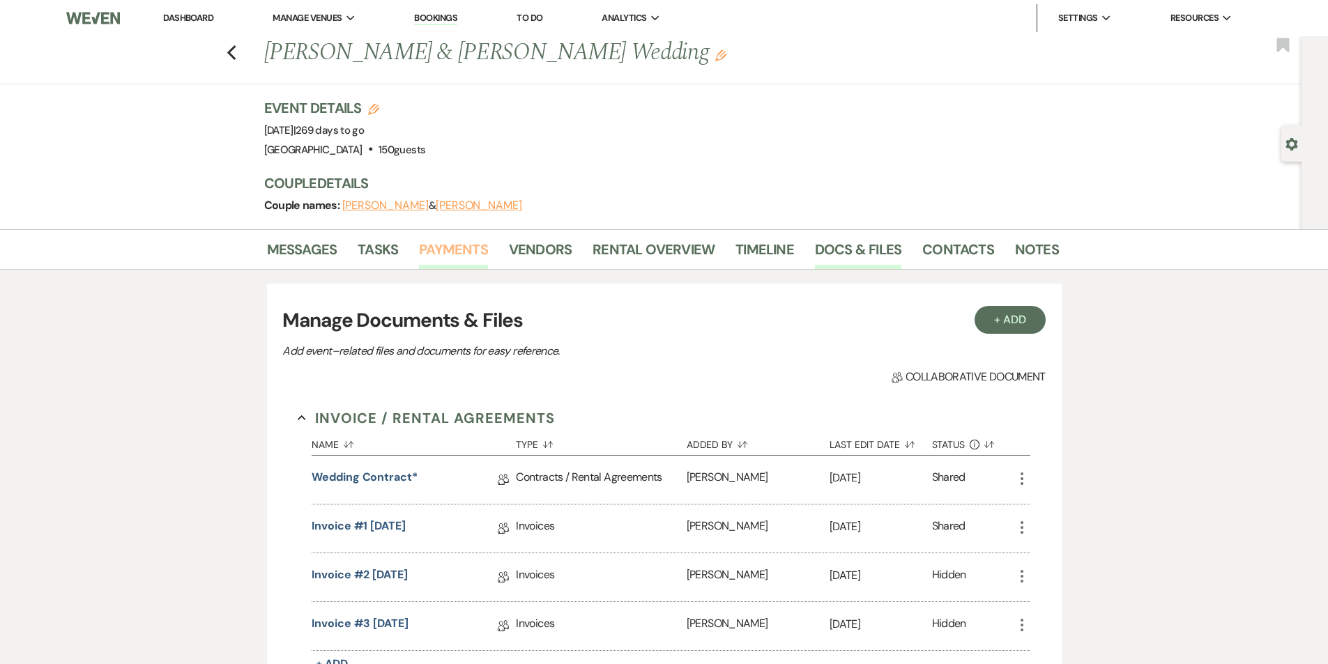
click at [434, 257] on link "Payments" at bounding box center [453, 253] width 69 height 31
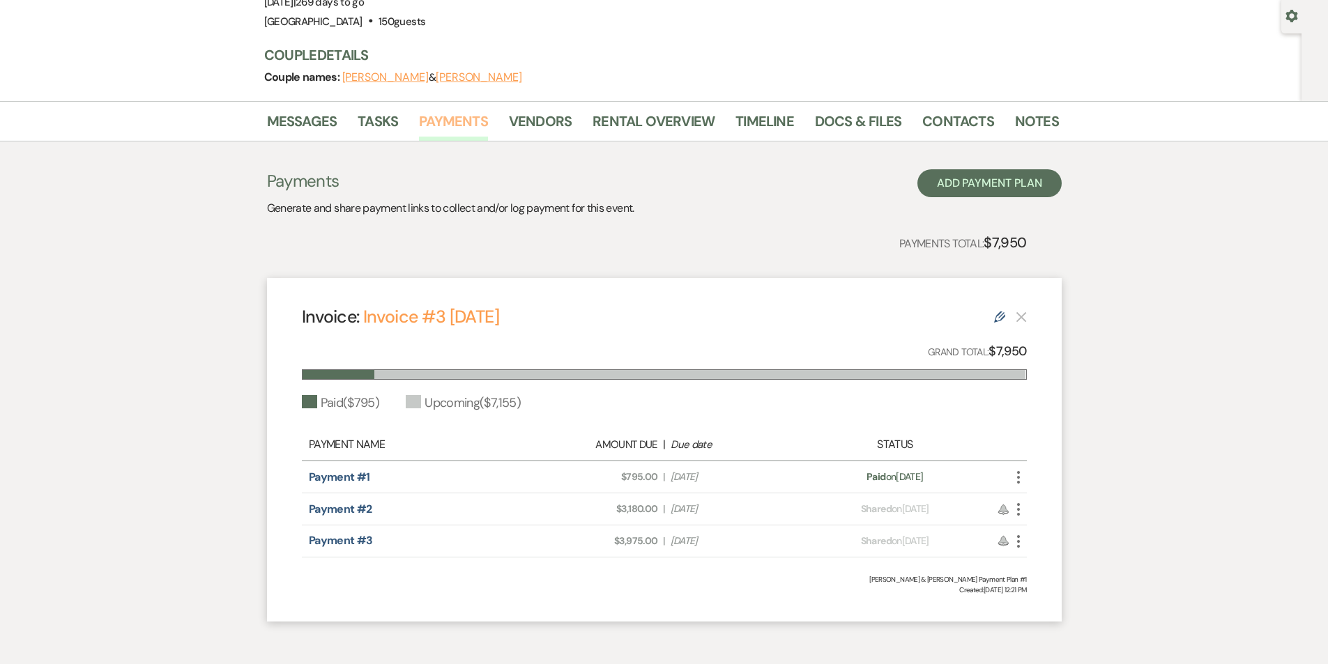
scroll to position [139, 0]
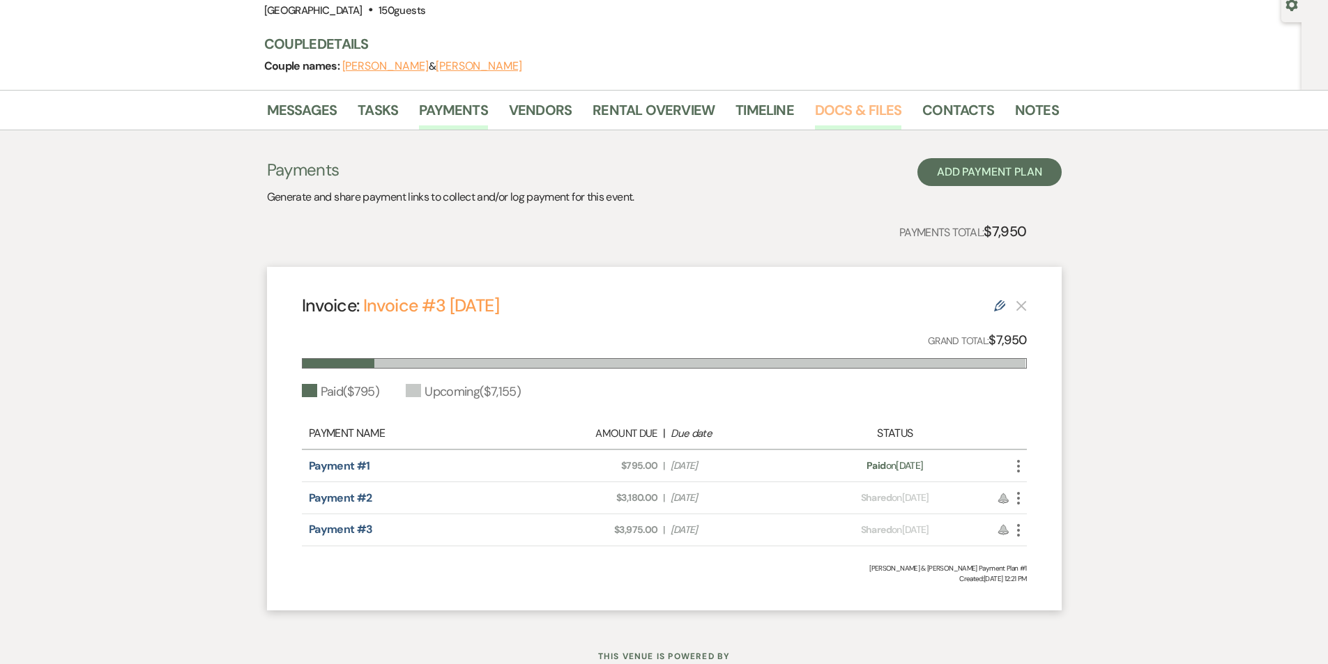
click at [843, 102] on link "Docs & Files" at bounding box center [858, 114] width 86 height 31
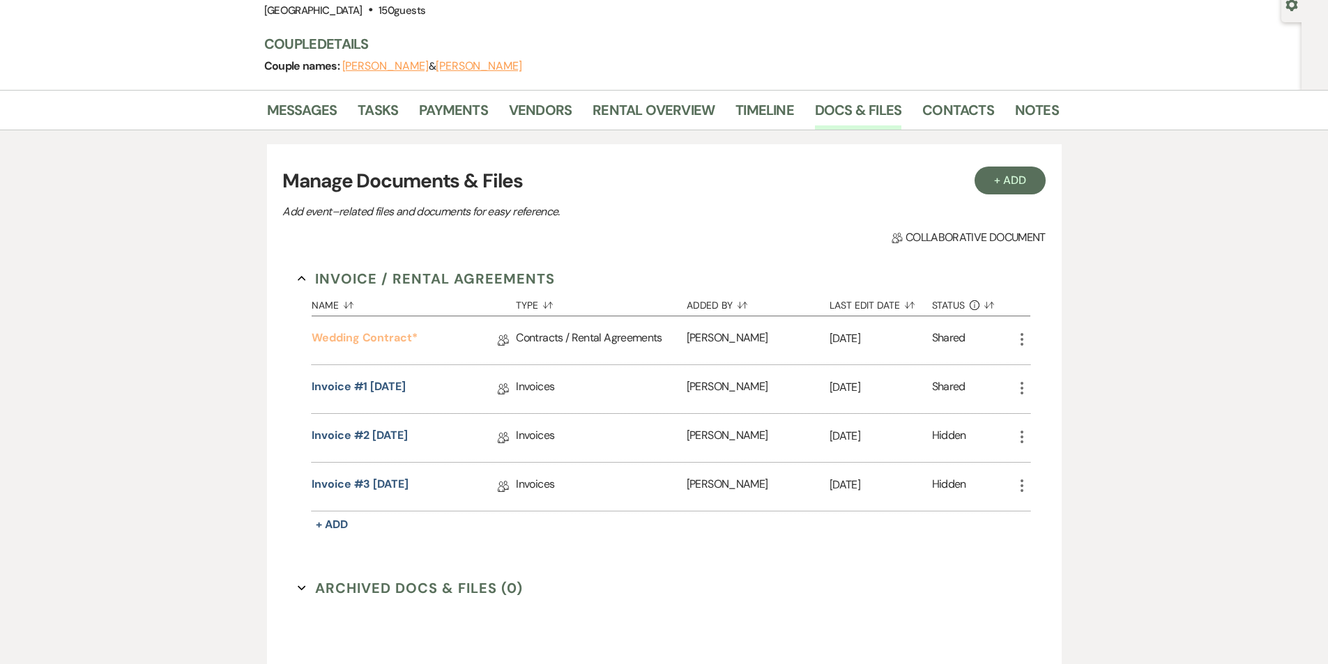
click at [376, 341] on link "Wedding Contract*" at bounding box center [365, 341] width 106 height 22
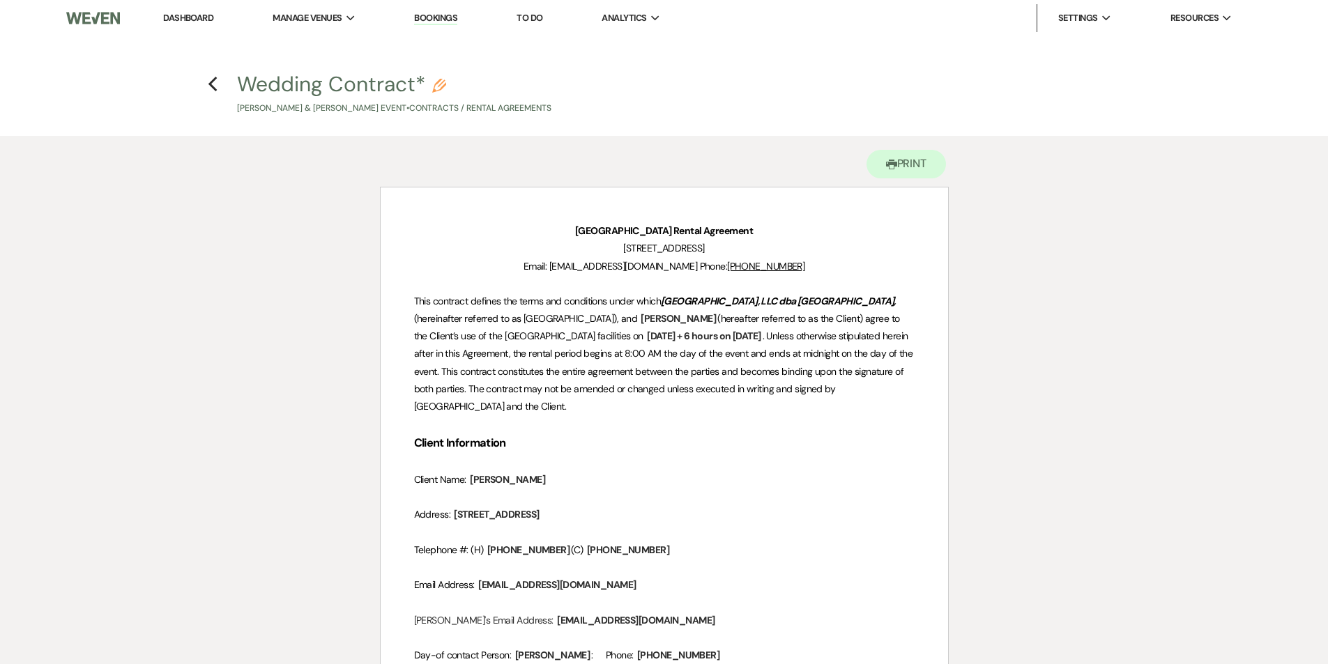
click at [589, 223] on p "[GEOGRAPHIC_DATA] Rental Agreement" at bounding box center [664, 230] width 500 height 17
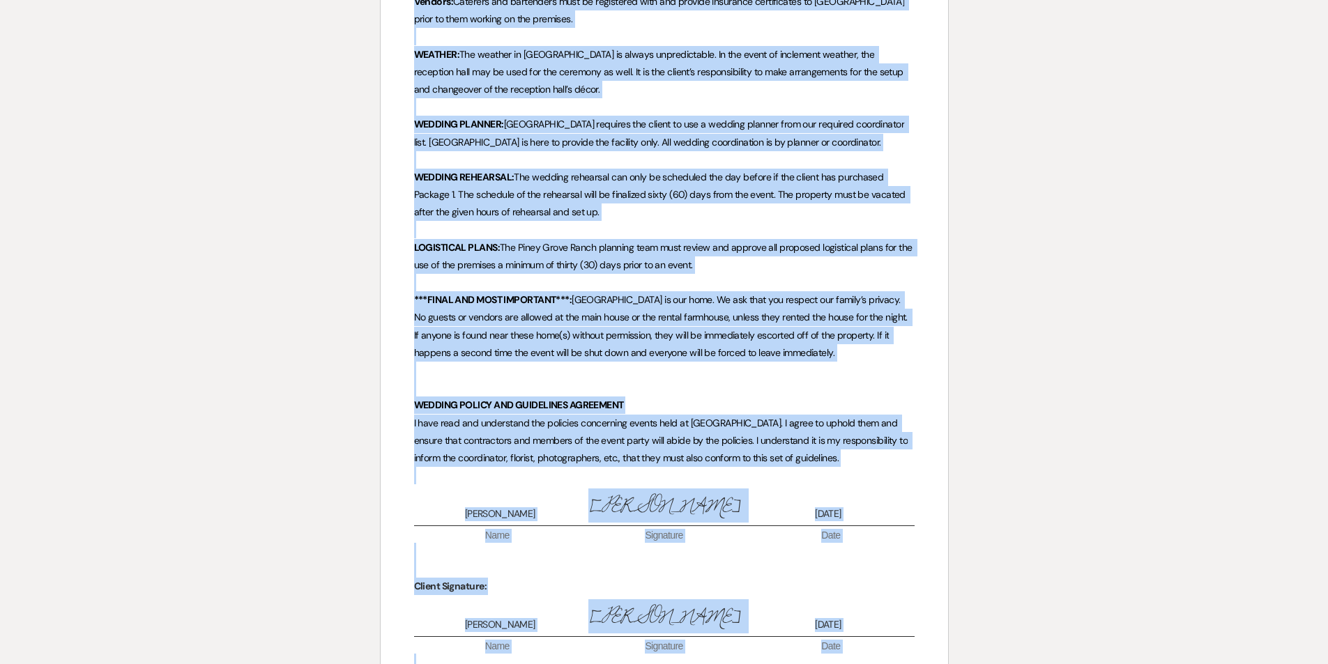
scroll to position [10630, 0]
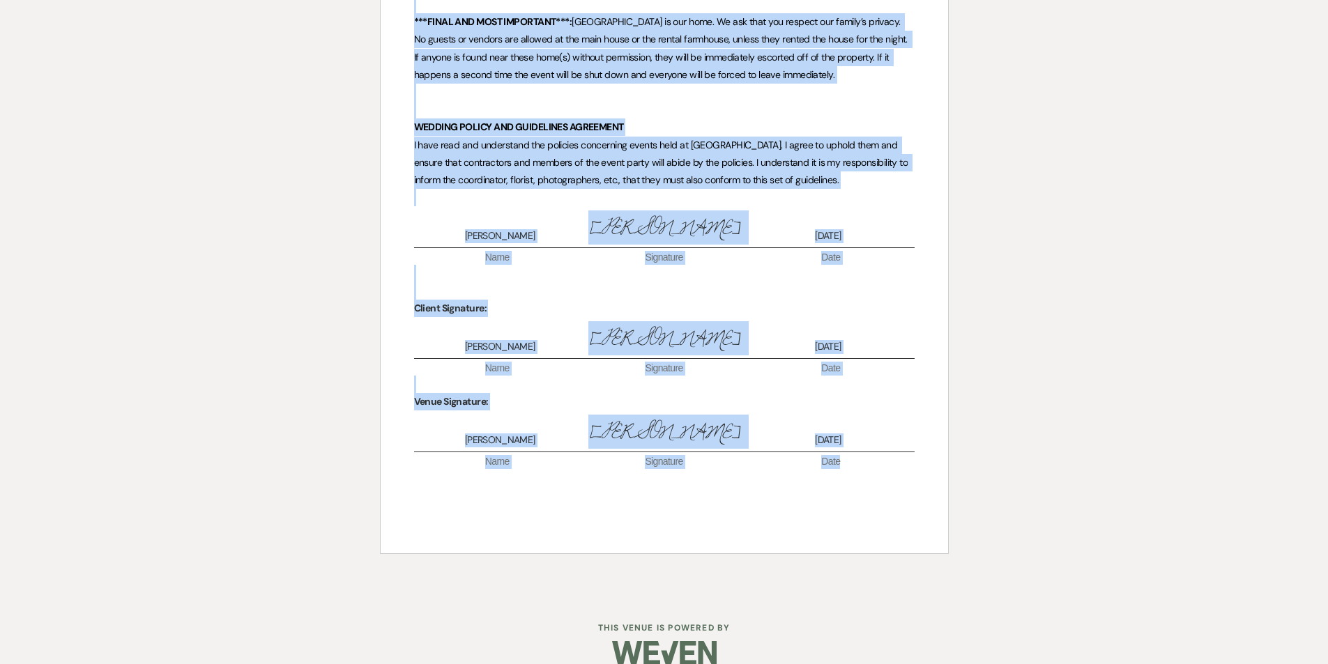
drag, startPoint x: 583, startPoint y: 229, endPoint x: 903, endPoint y: 432, distance: 378.8
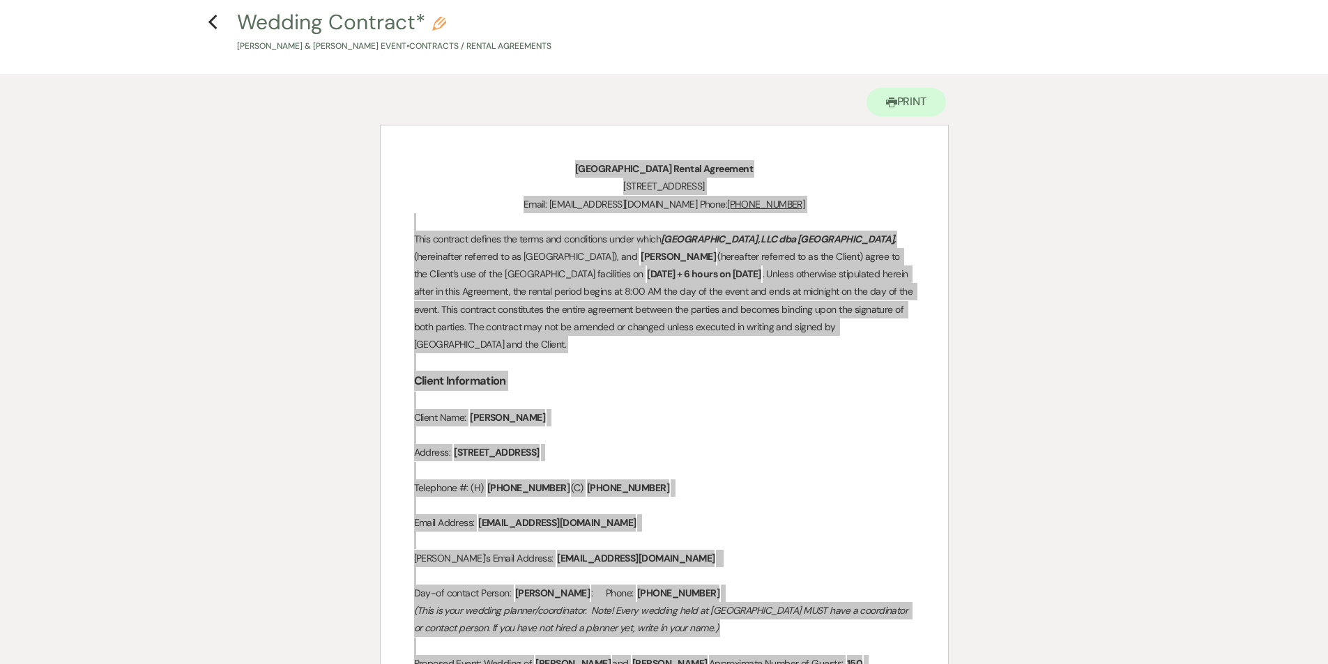
scroll to position [0, 0]
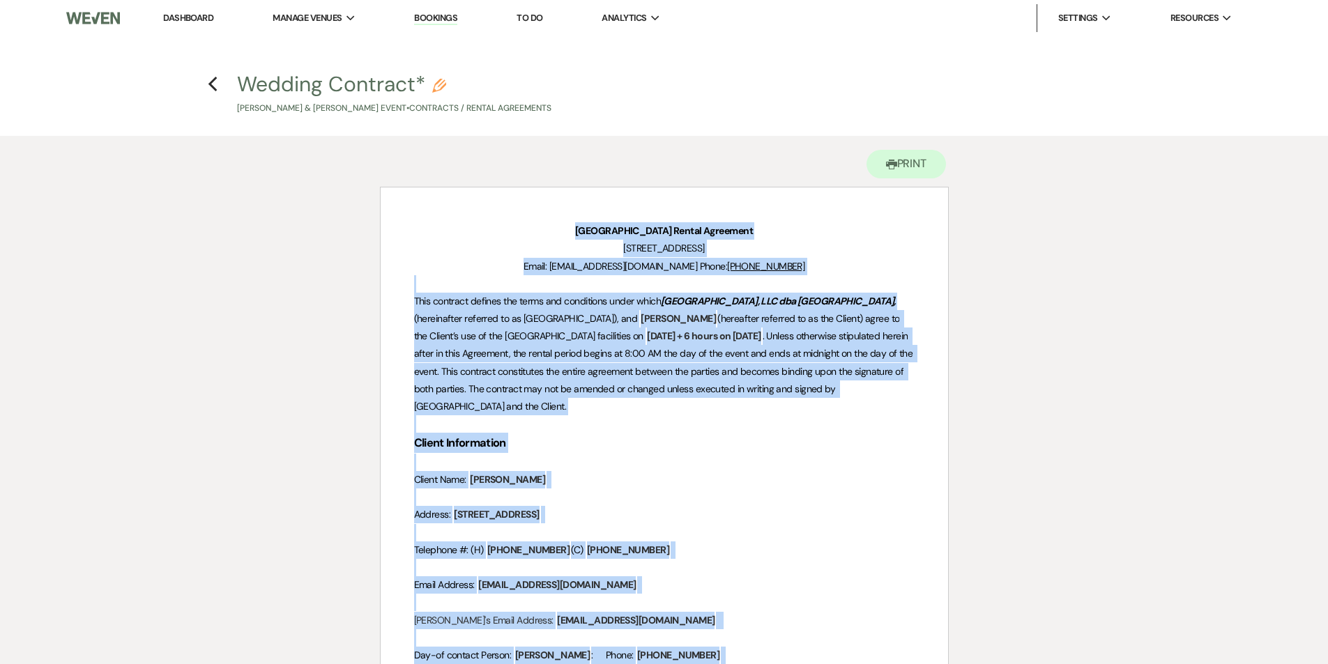
click at [771, 425] on p at bounding box center [664, 423] width 500 height 17
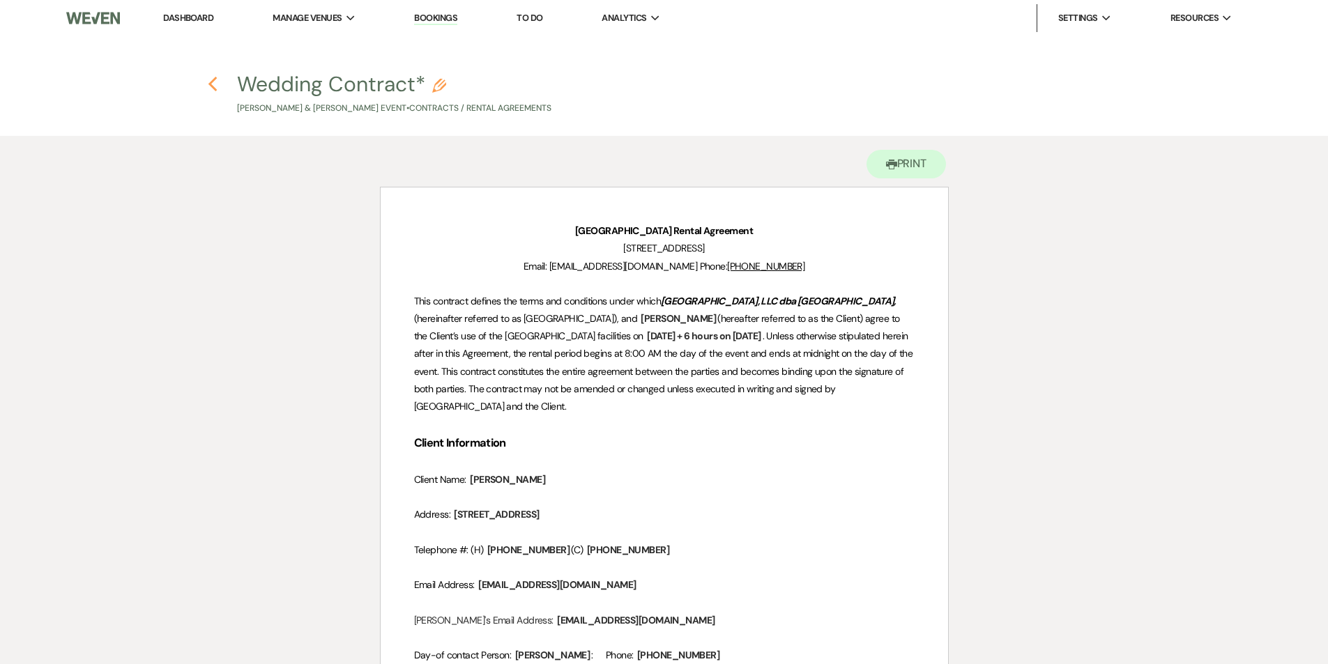
click at [214, 84] on icon "Previous" at bounding box center [213, 84] width 10 height 17
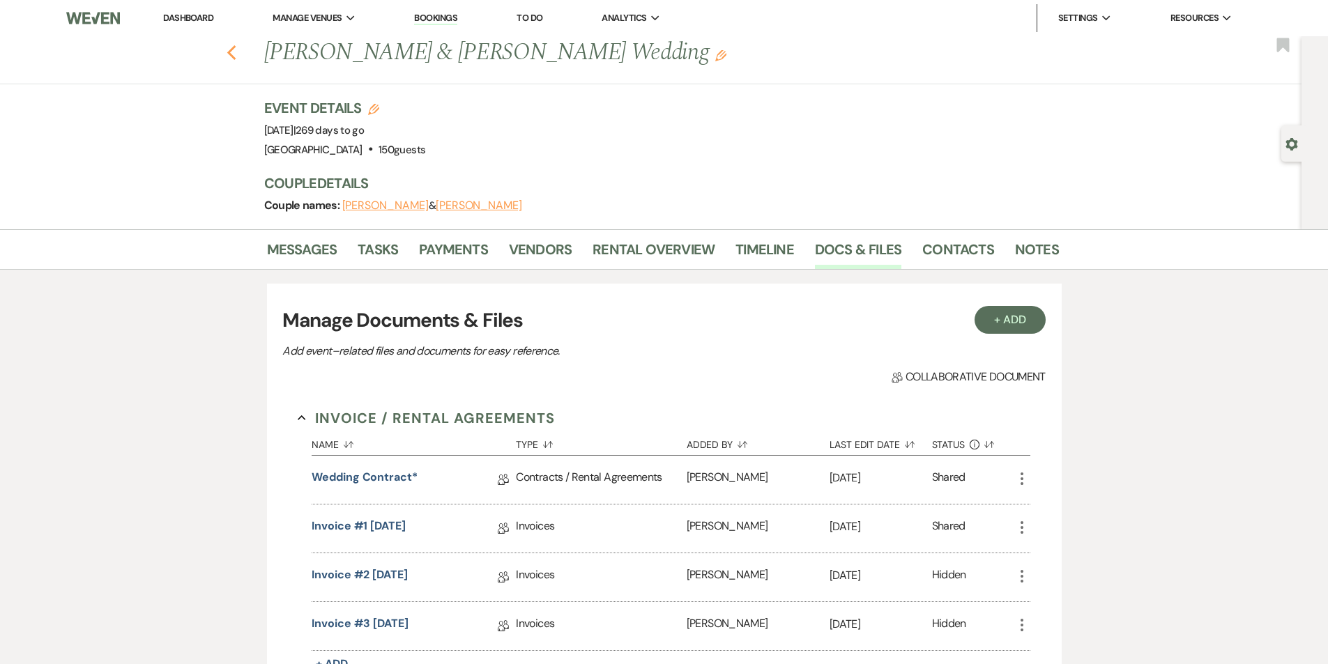
click at [234, 54] on use "button" at bounding box center [231, 52] width 9 height 15
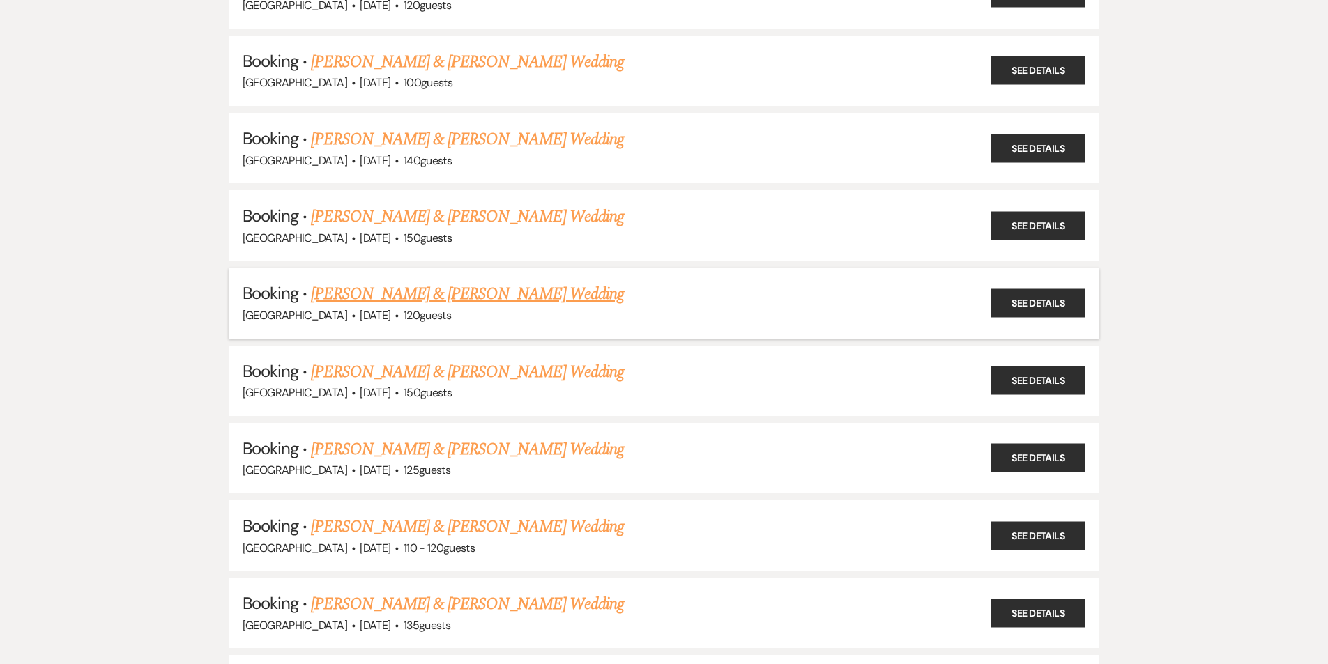
scroll to position [2306, 0]
click at [1031, 306] on link "See Details" at bounding box center [1038, 304] width 95 height 29
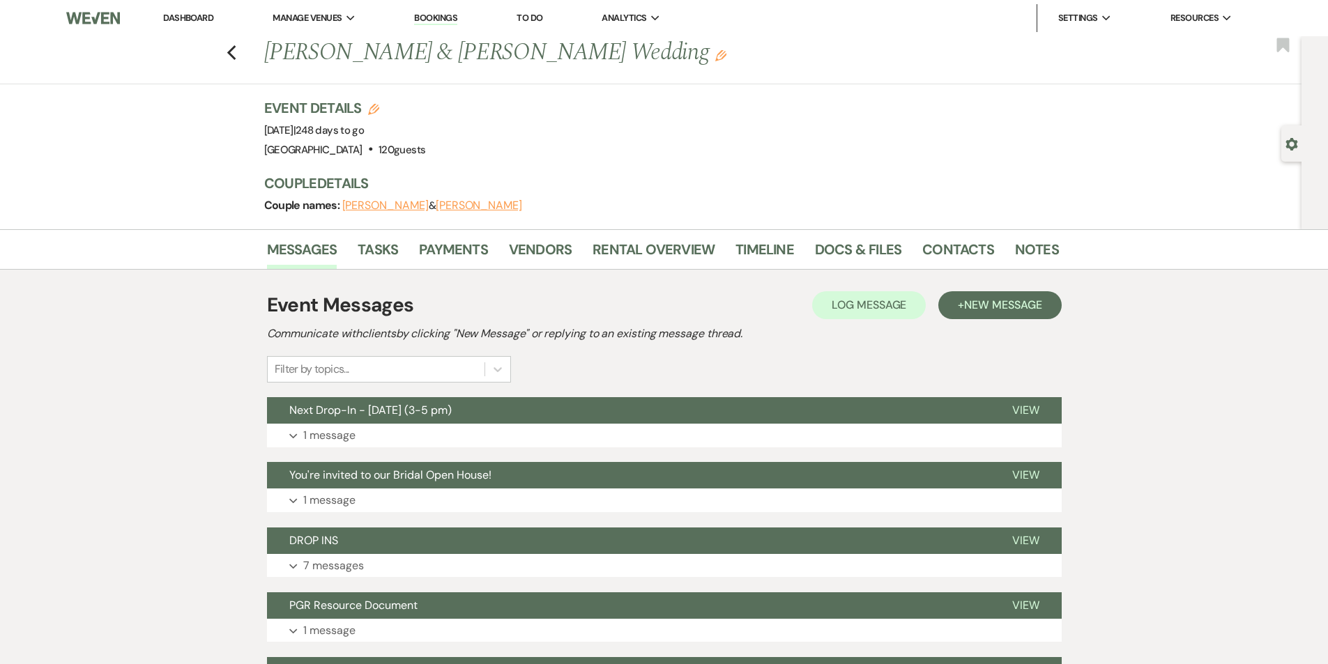
drag, startPoint x: 673, startPoint y: 56, endPoint x: 266, endPoint y: 60, distance: 407.1
click at [266, 60] on div "Previous [PERSON_NAME] & [PERSON_NAME] Wedding Edit" at bounding box center [654, 52] width 795 height 33
click at [836, 247] on link "Docs & Files" at bounding box center [858, 253] width 86 height 31
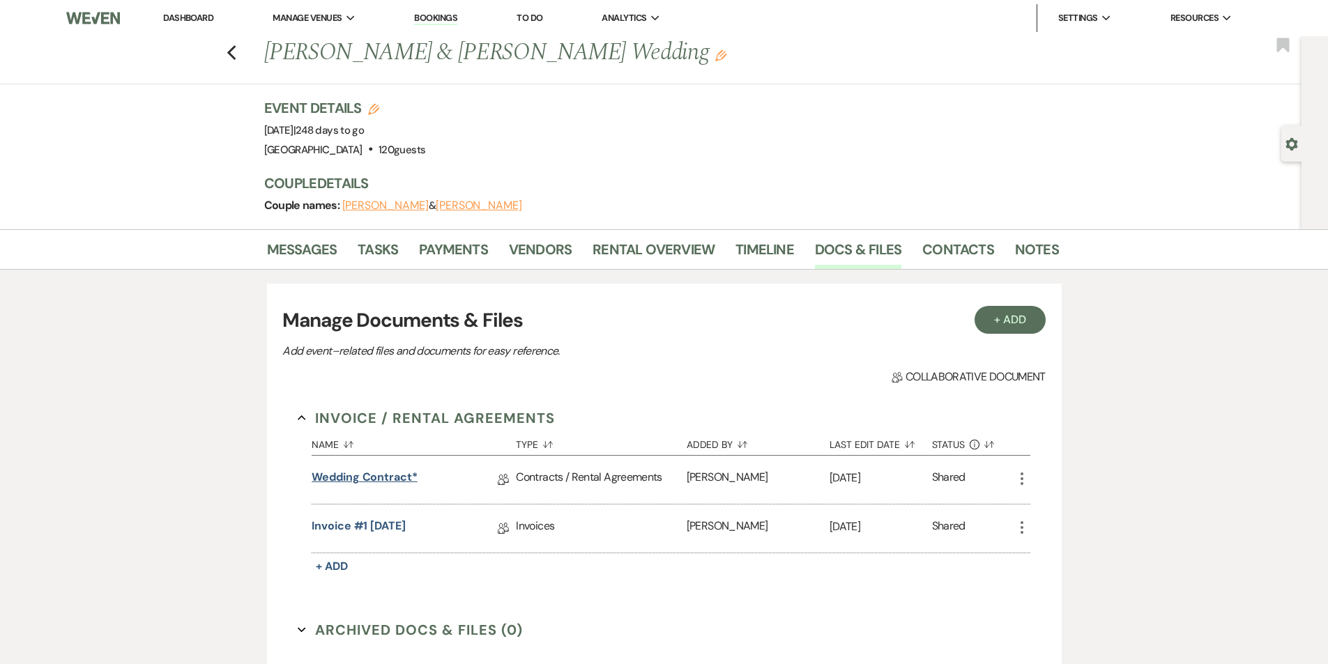
click at [389, 480] on link "Wedding Contract*" at bounding box center [365, 480] width 106 height 22
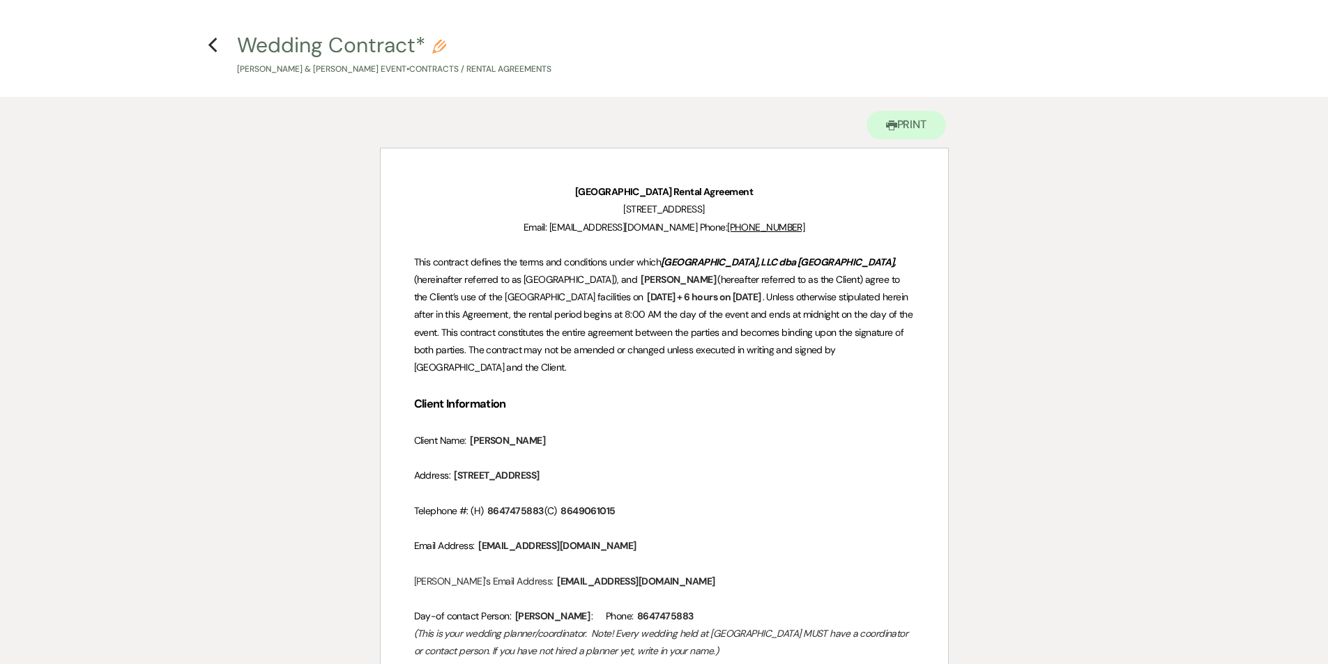
scroll to position [70, 0]
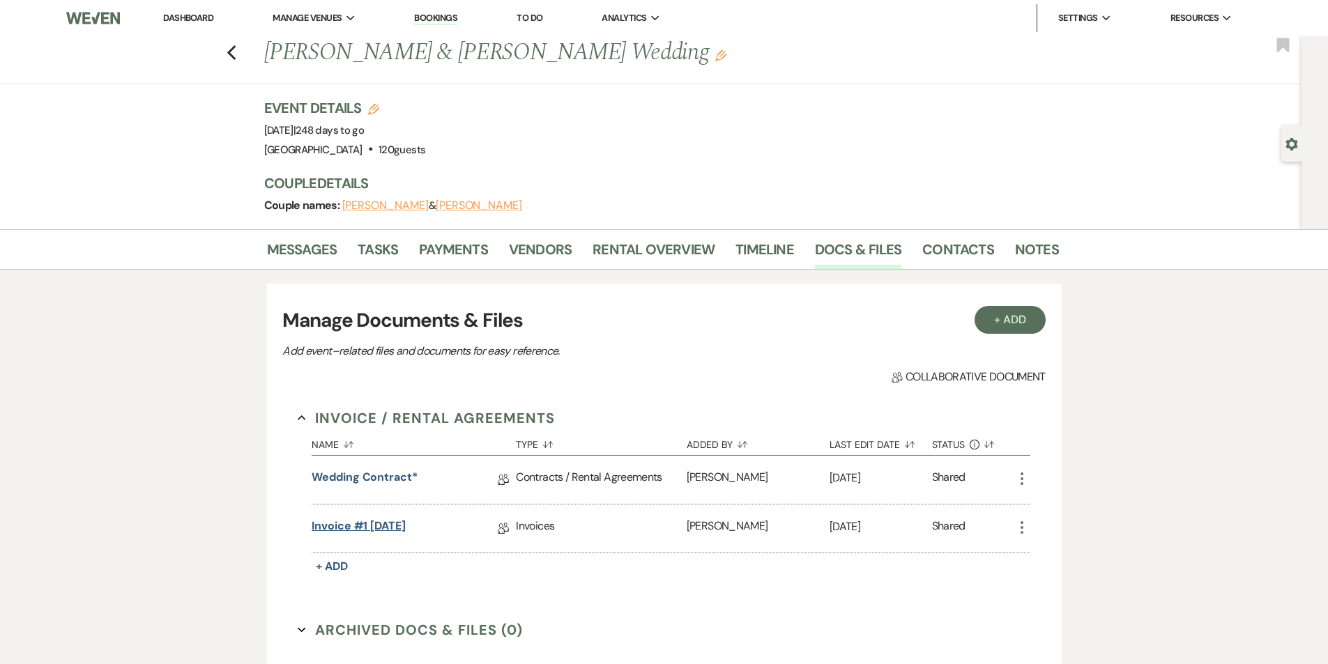
click at [387, 528] on link "Invoice #1 [DATE]" at bounding box center [359, 529] width 94 height 22
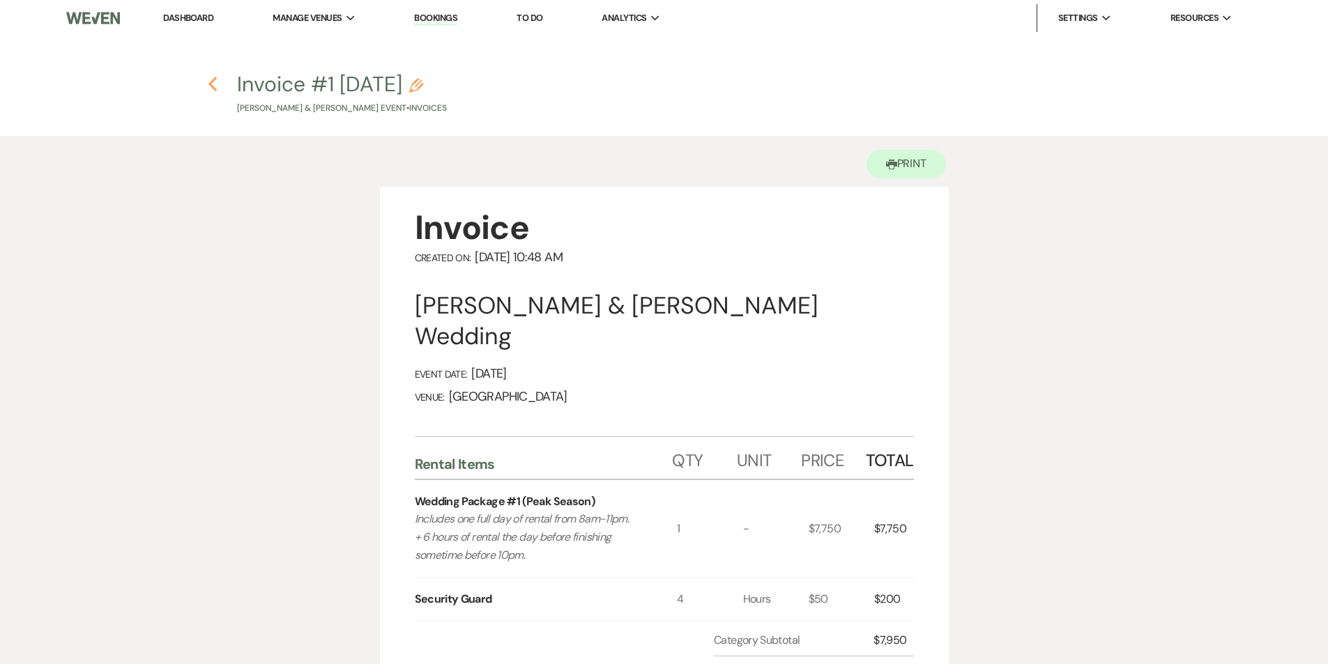
click at [211, 81] on icon "Previous" at bounding box center [213, 84] width 10 height 17
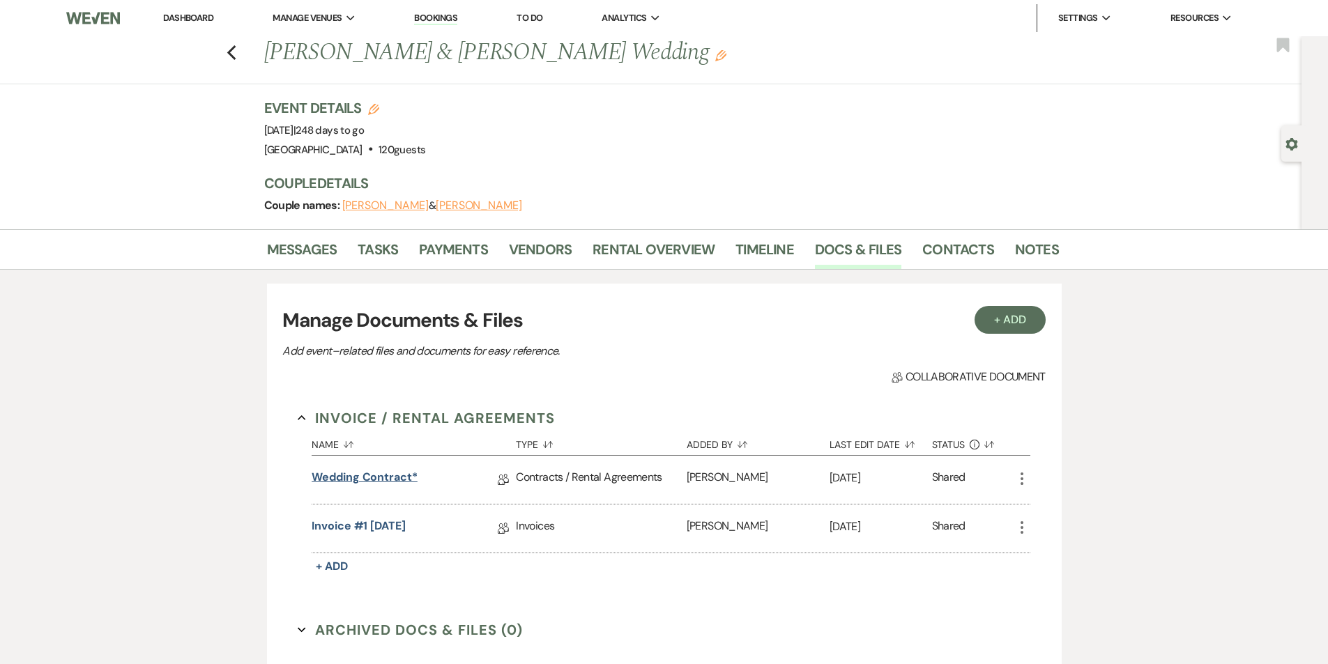
click at [404, 477] on link "Wedding Contract*" at bounding box center [365, 480] width 106 height 22
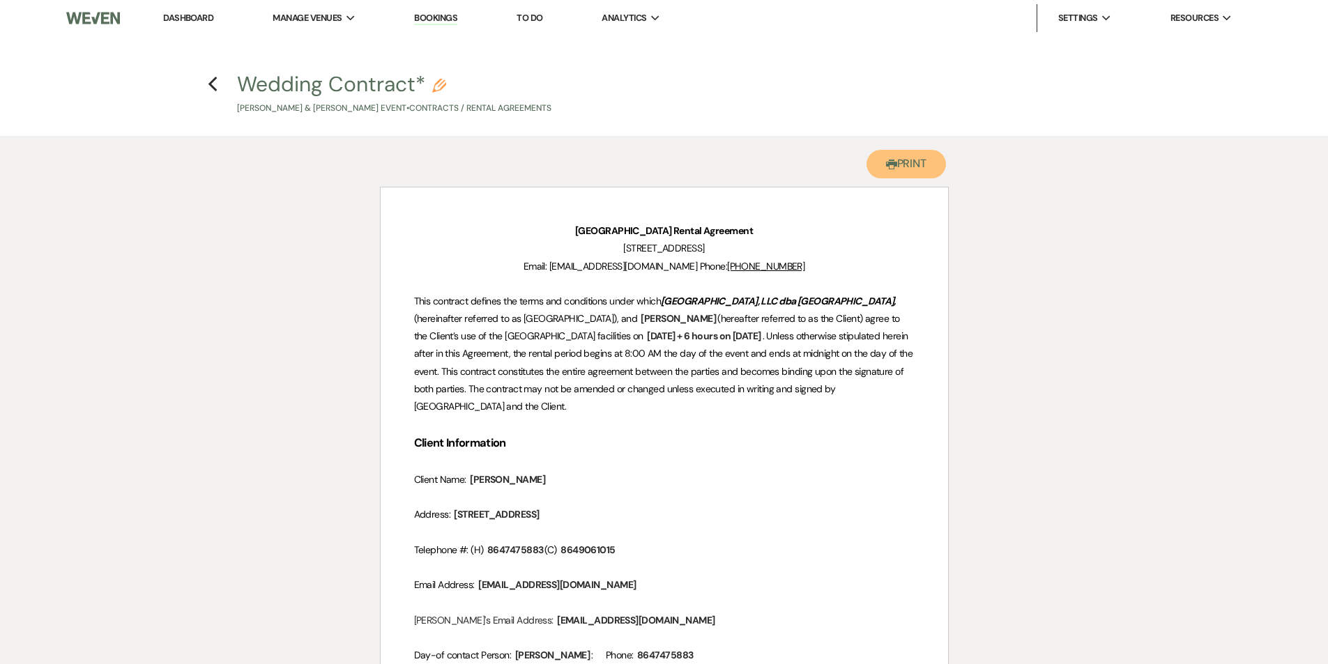
click at [904, 162] on button "Printer Print" at bounding box center [906, 164] width 80 height 29
click at [208, 84] on icon "Previous" at bounding box center [213, 84] width 10 height 17
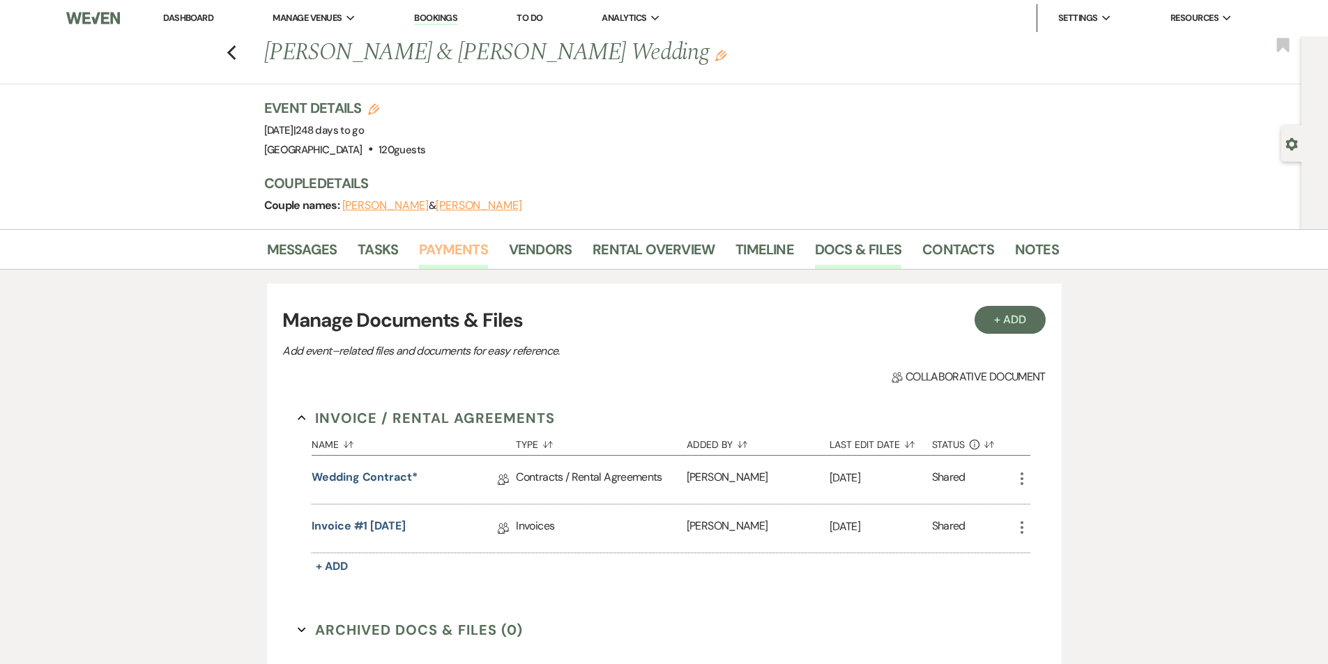
click at [464, 252] on link "Payments" at bounding box center [453, 253] width 69 height 31
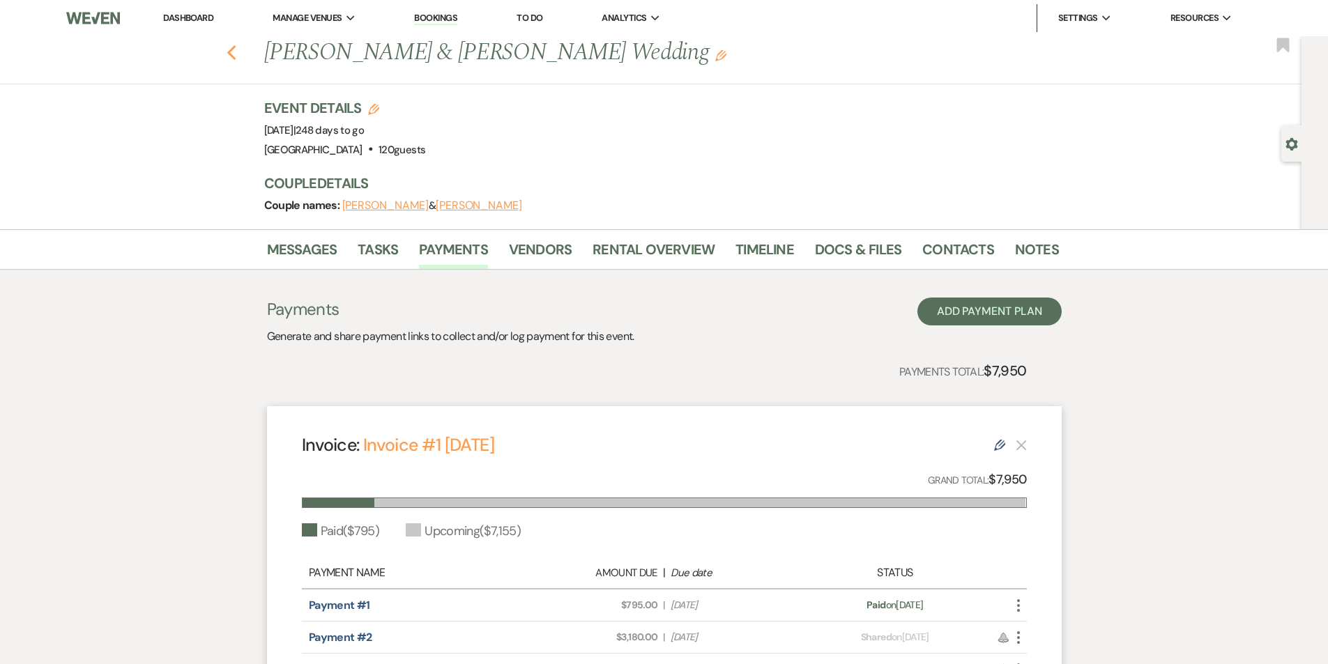
click at [234, 56] on icon "Previous" at bounding box center [232, 53] width 10 height 17
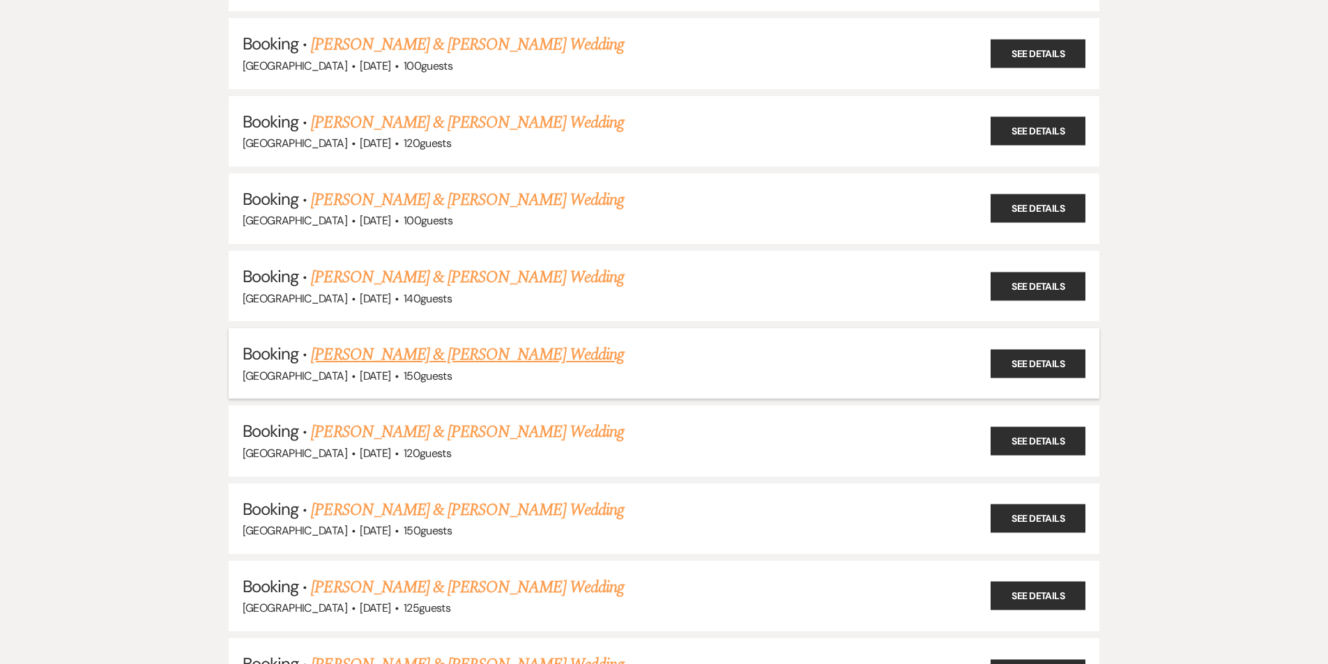
scroll to position [2166, 0]
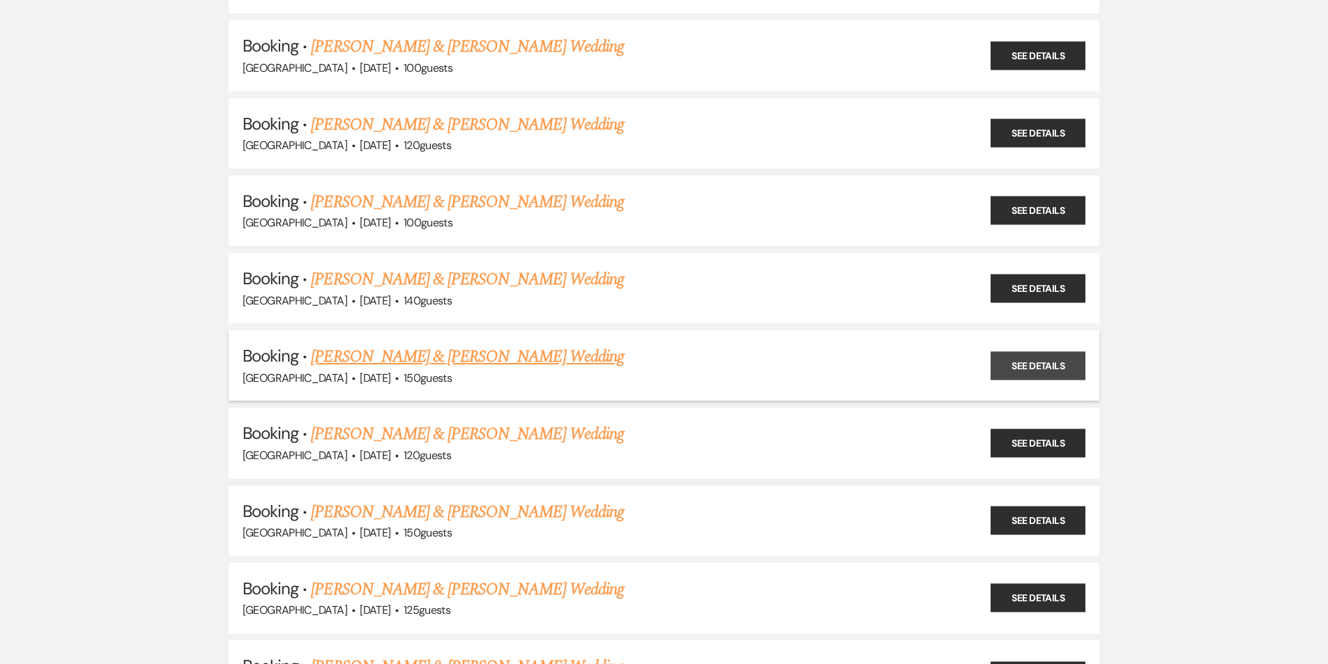
click at [1039, 367] on link "See Details" at bounding box center [1038, 365] width 95 height 29
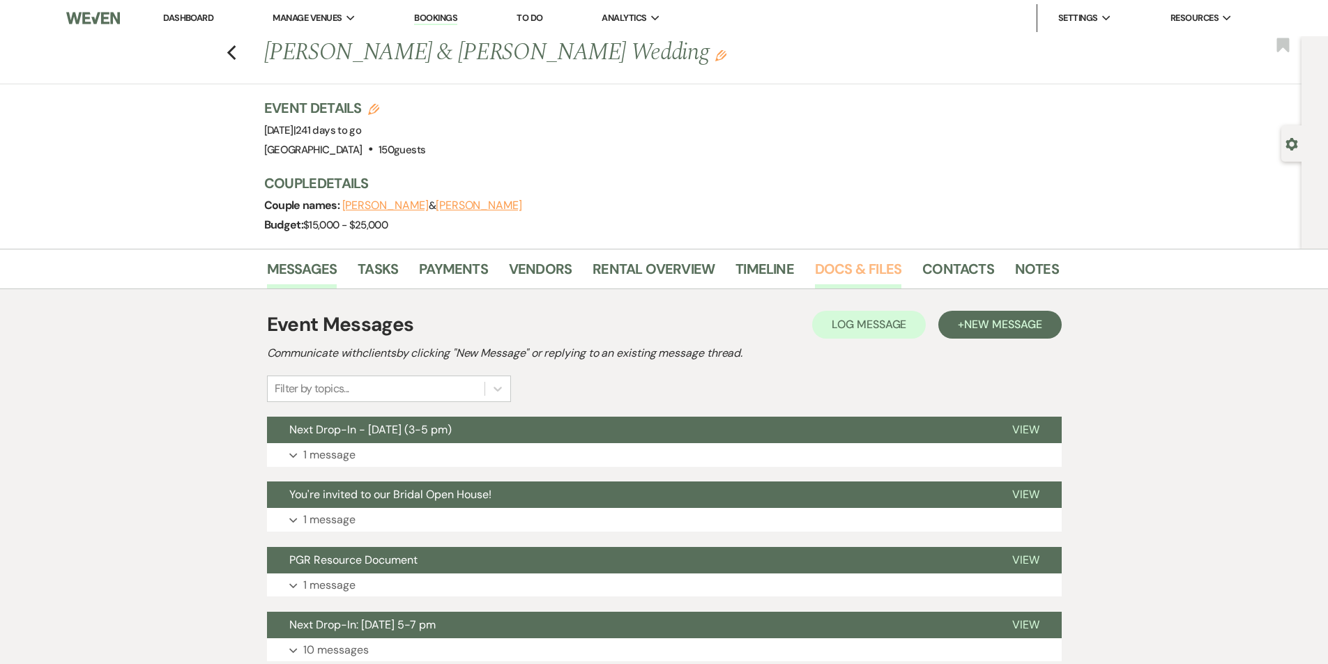
click at [843, 271] on link "Docs & Files" at bounding box center [858, 273] width 86 height 31
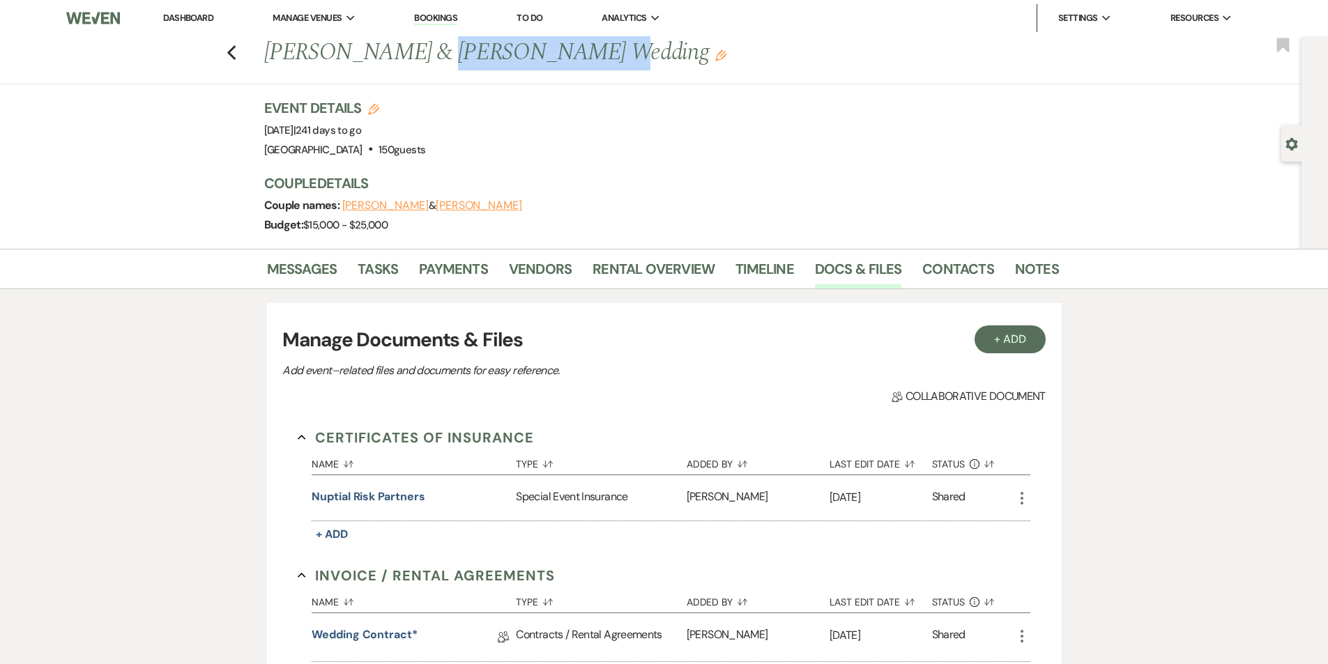
drag, startPoint x: 547, startPoint y: 57, endPoint x: 416, endPoint y: 57, distance: 131.0
click at [416, 57] on h1 "[PERSON_NAME] & [PERSON_NAME] Wedding Edit" at bounding box center [576, 52] width 625 height 33
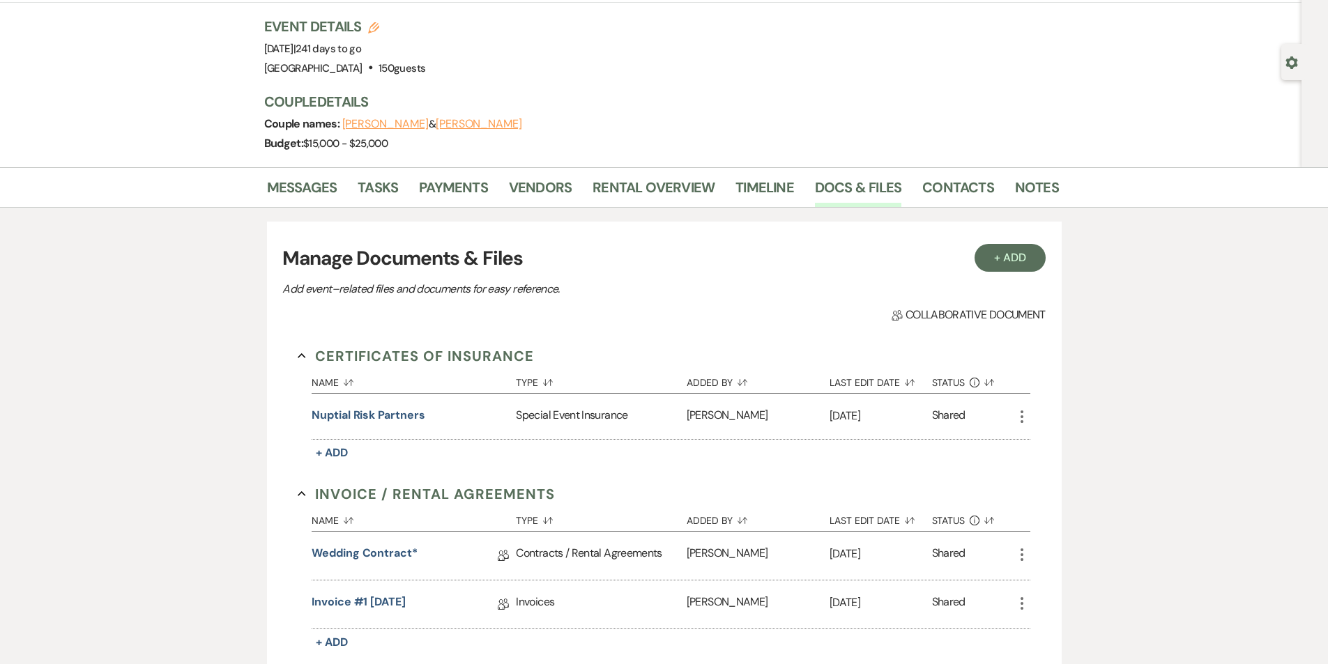
scroll to position [209, 0]
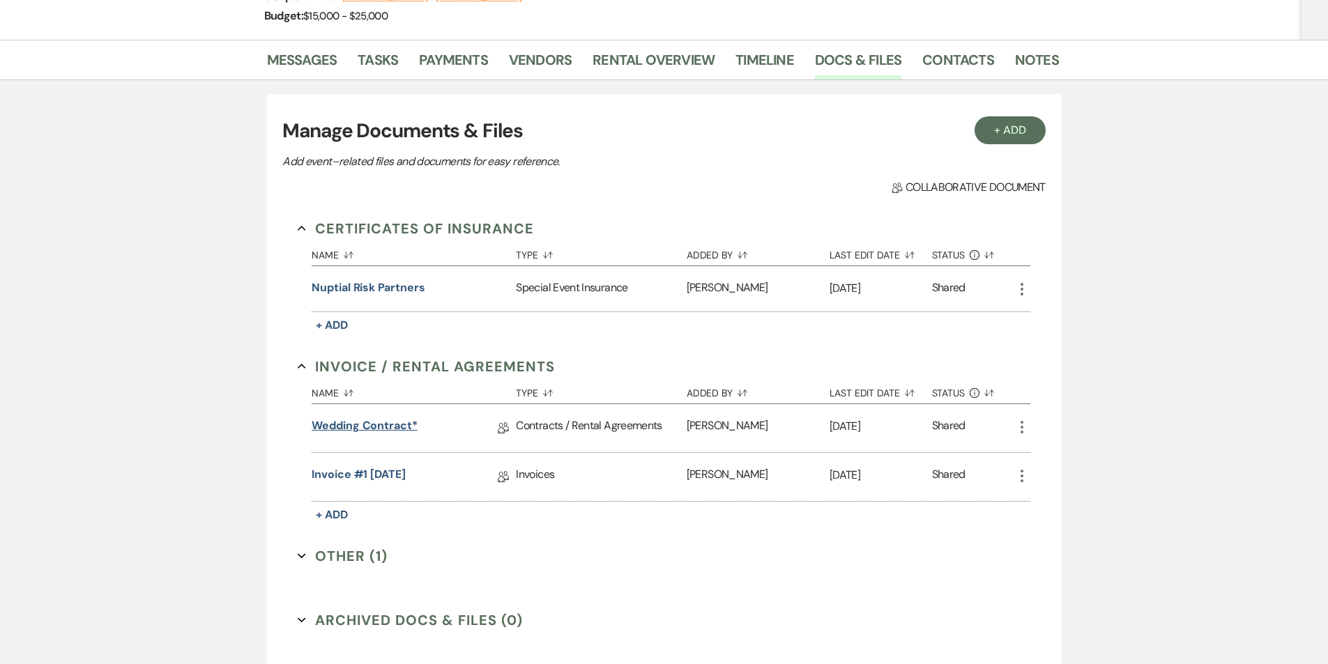
click at [354, 429] on link "Wedding Contract*" at bounding box center [365, 429] width 106 height 22
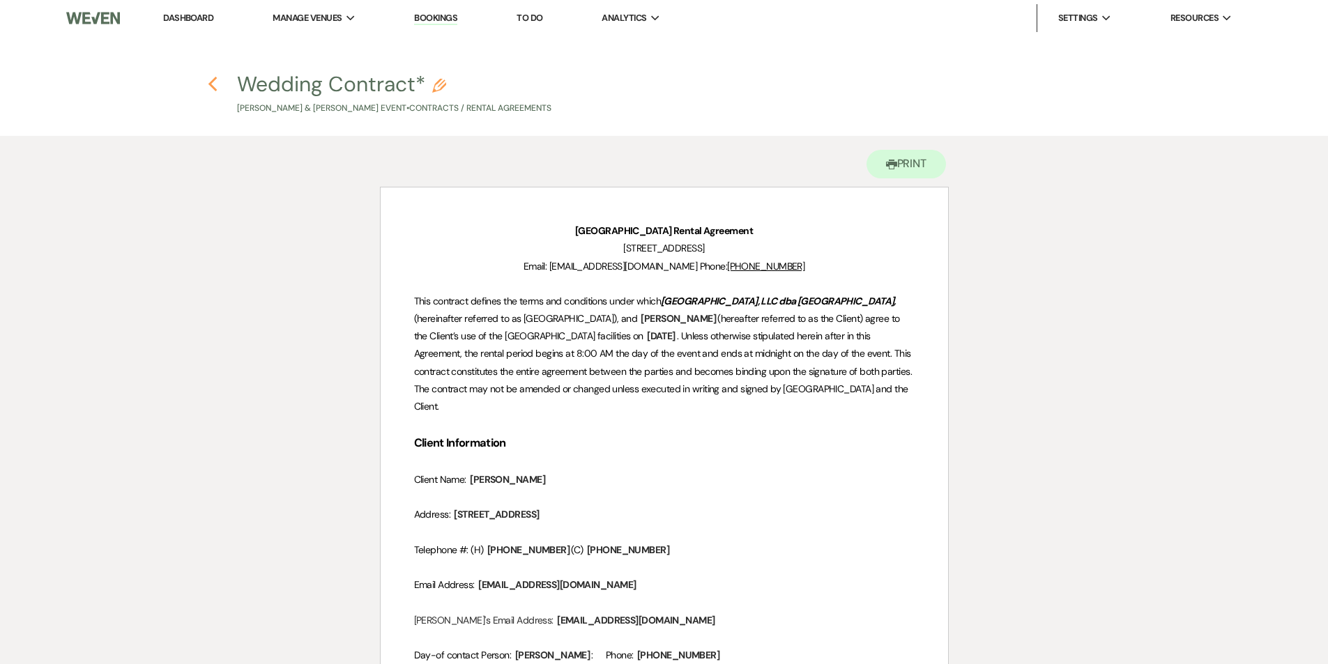
click at [214, 87] on icon "Previous" at bounding box center [213, 84] width 10 height 17
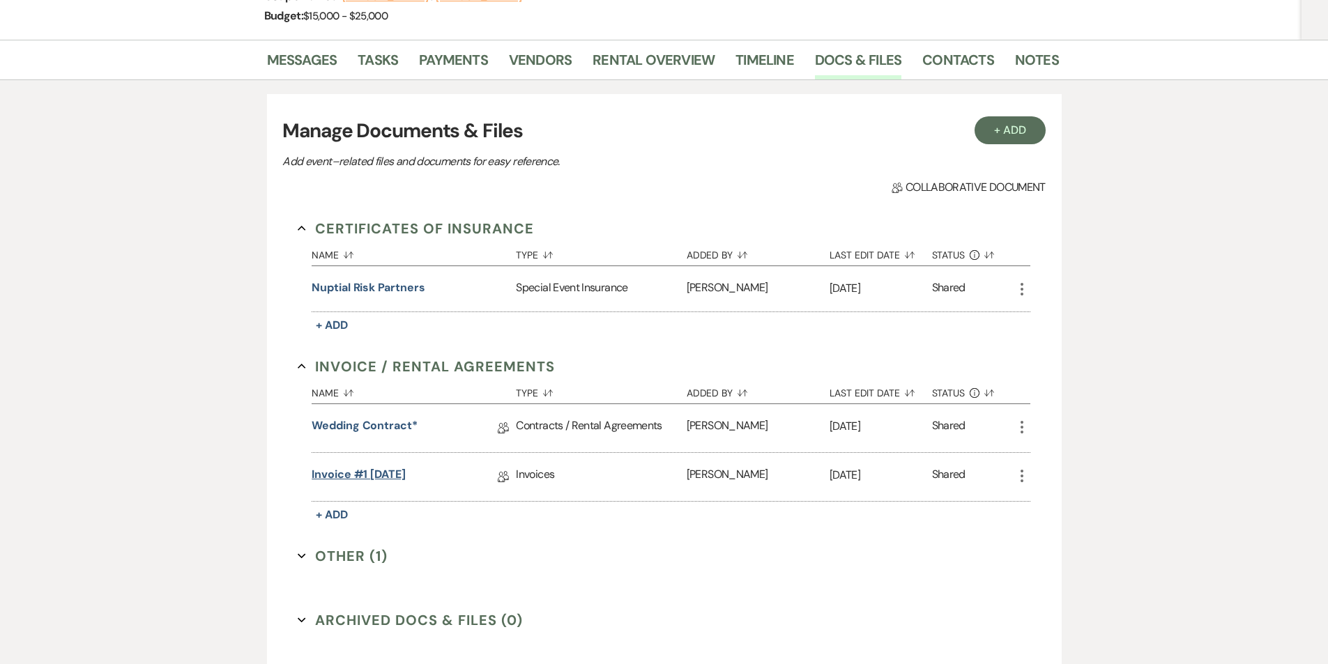
click at [336, 476] on link "Invoice #1 [DATE]" at bounding box center [359, 477] width 94 height 22
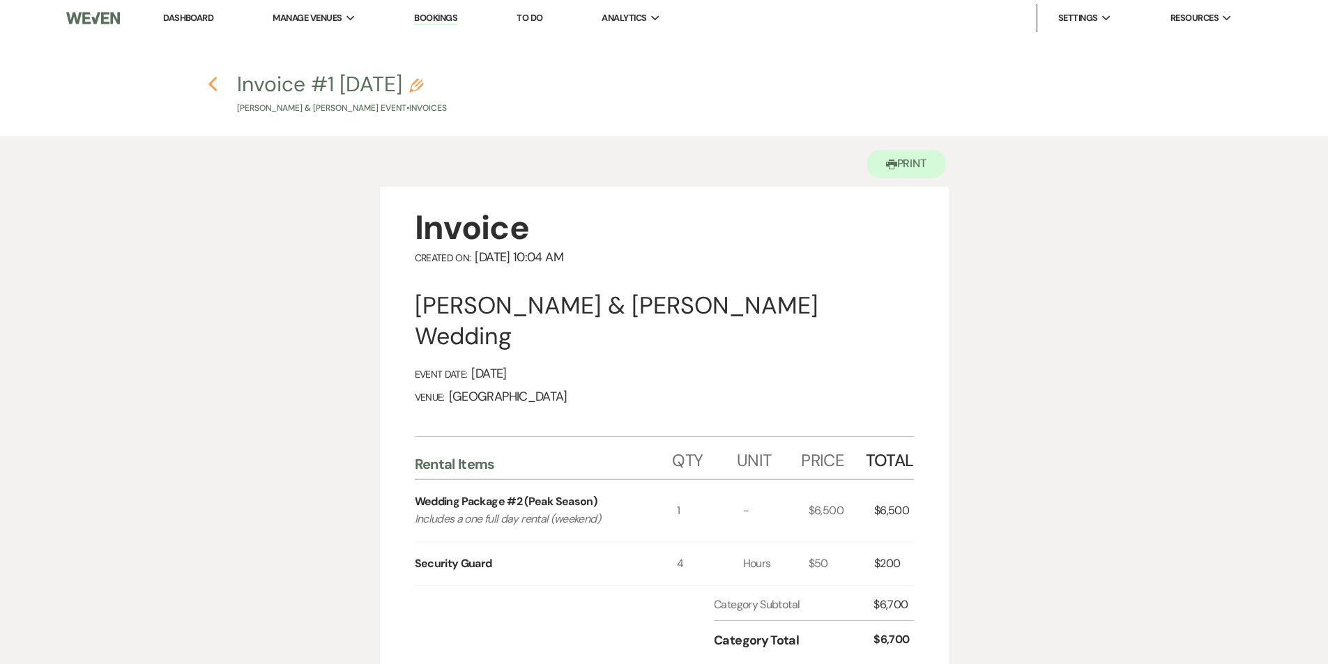
click at [211, 85] on use "button" at bounding box center [212, 84] width 9 height 15
